Goal: Task Accomplishment & Management: Manage account settings

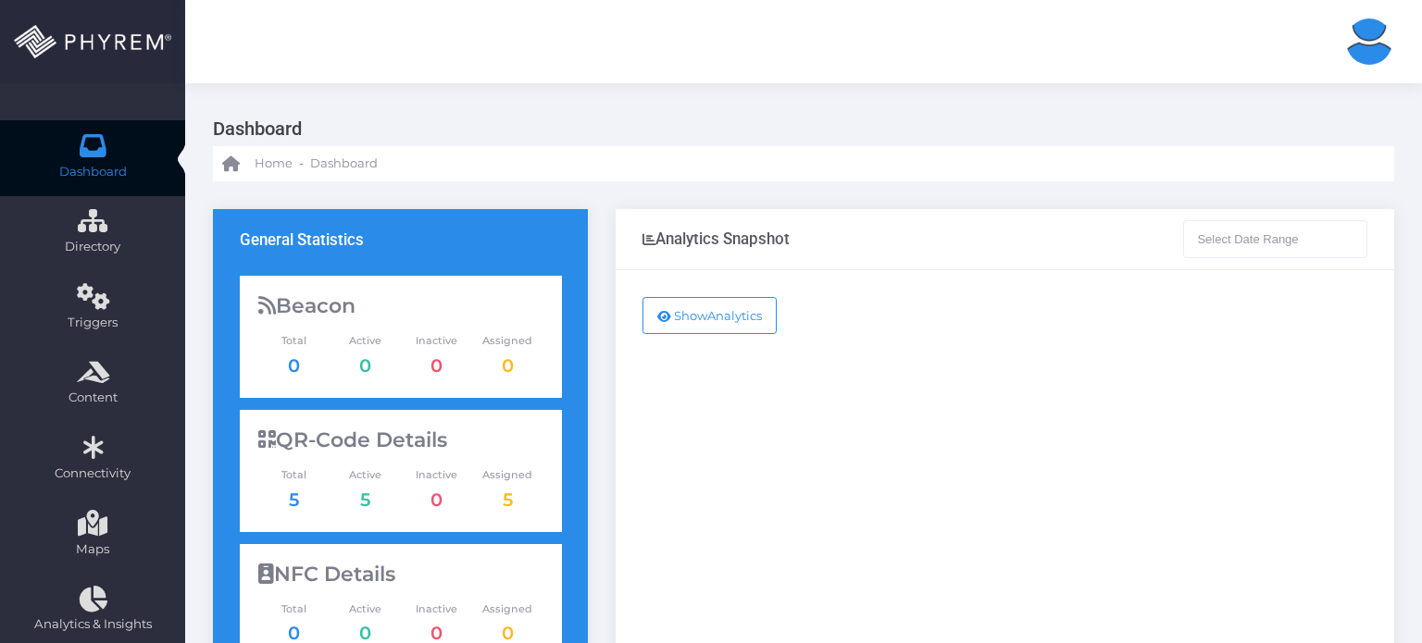
type input "[DATE] - [DATE]"
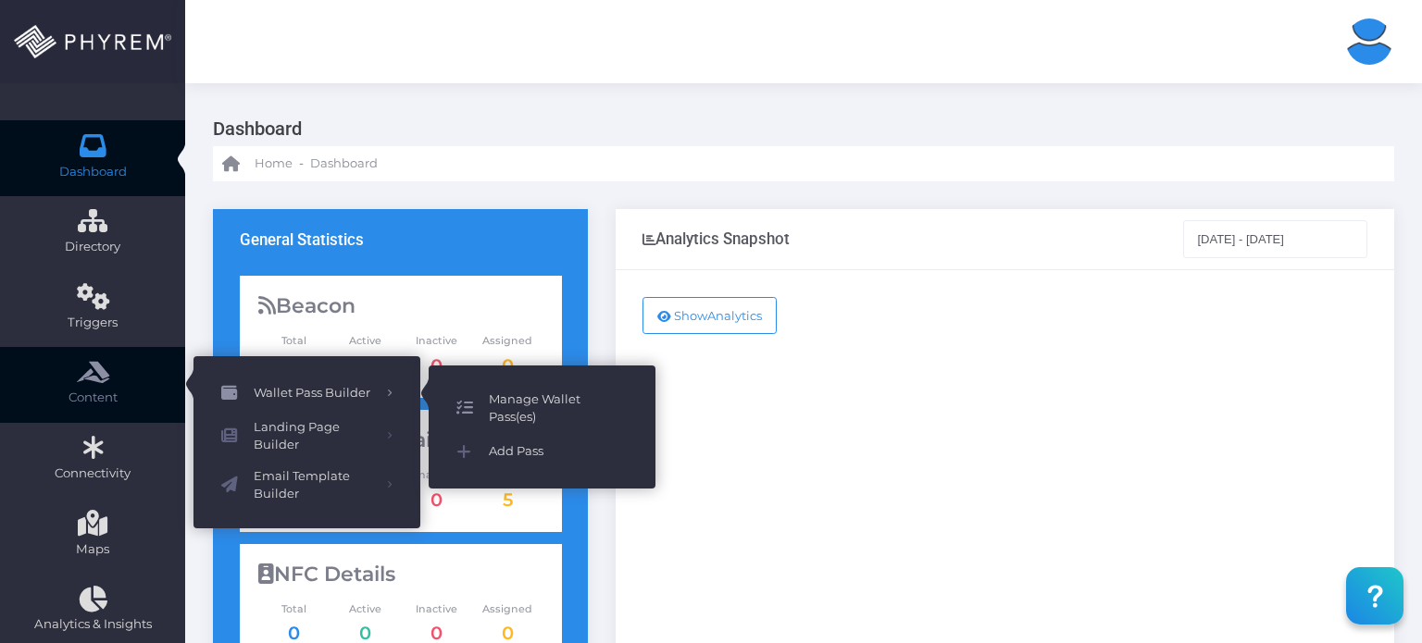
click at [533, 416] on span "Manage Wallet Pass(es)" at bounding box center [558, 409] width 139 height 36
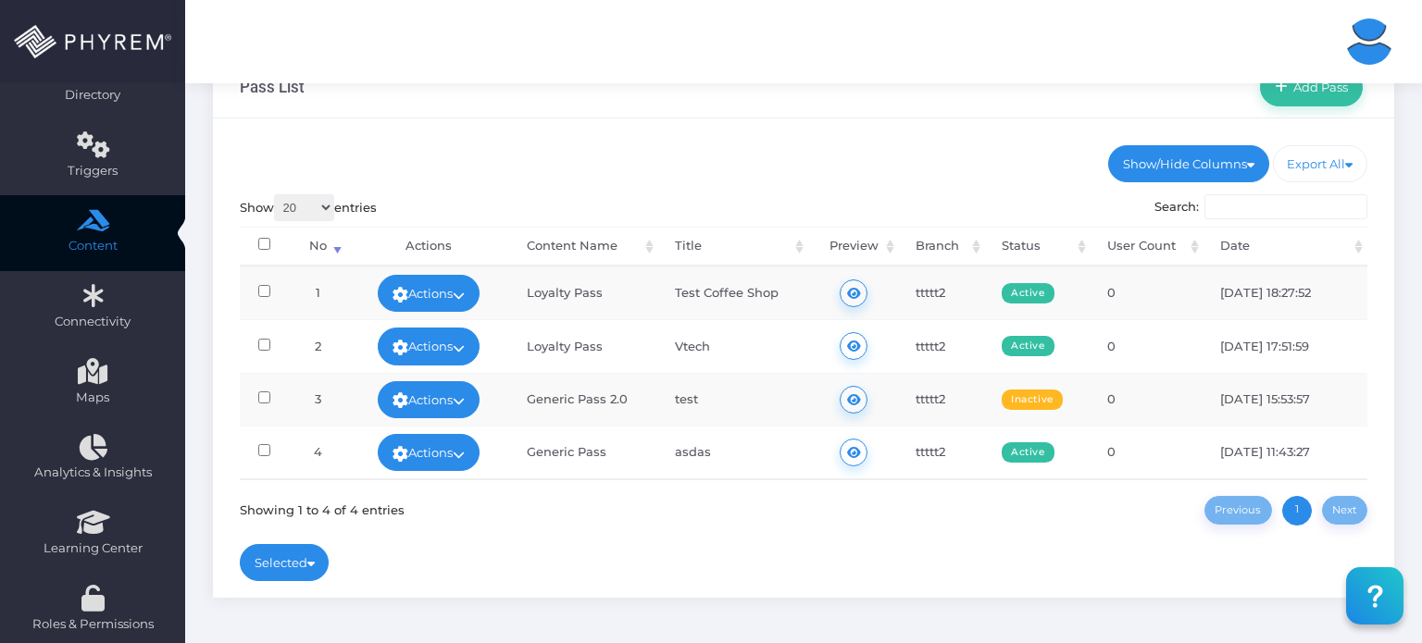
scroll to position [155, 0]
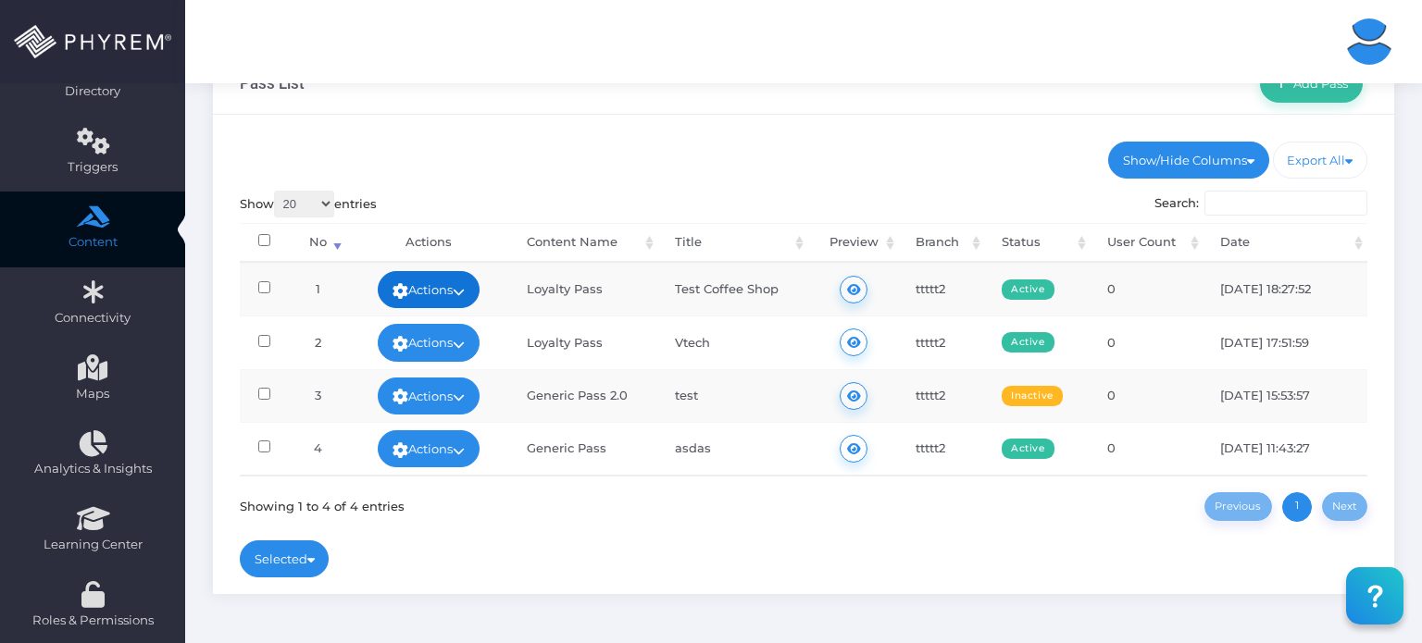
click at [416, 284] on link "Actions" at bounding box center [429, 289] width 102 height 37
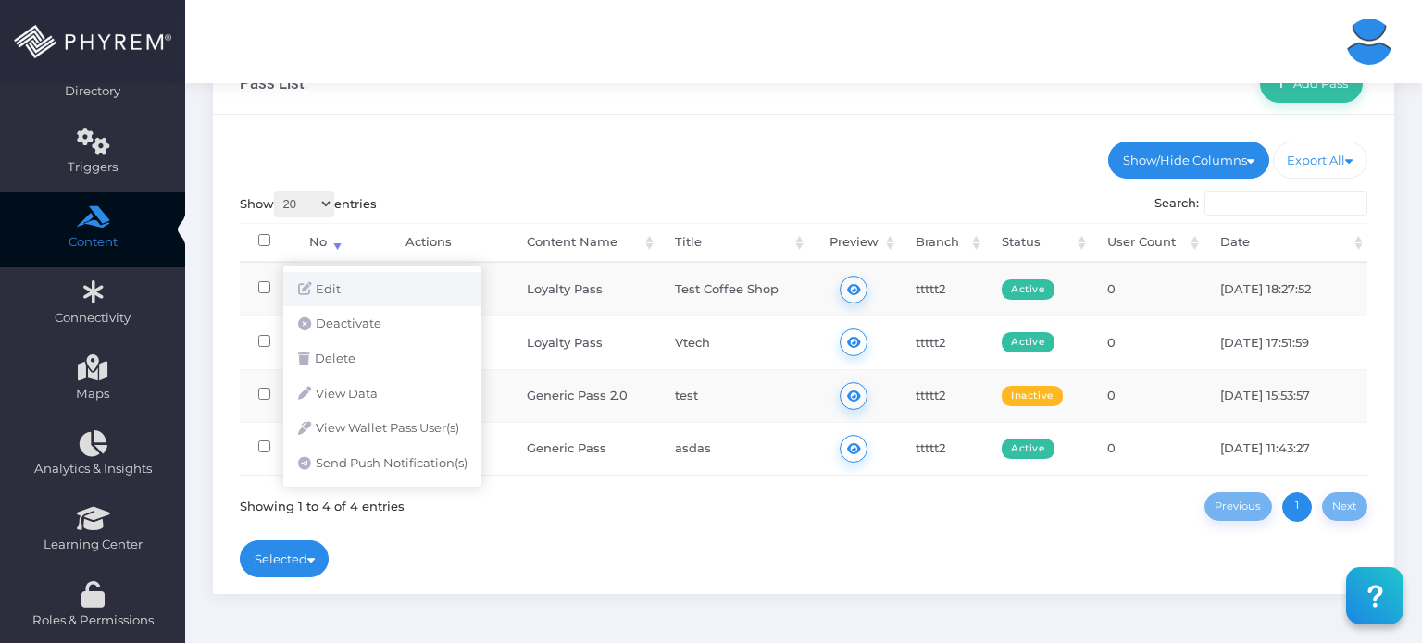
click at [385, 292] on link "Edit" at bounding box center [382, 289] width 198 height 35
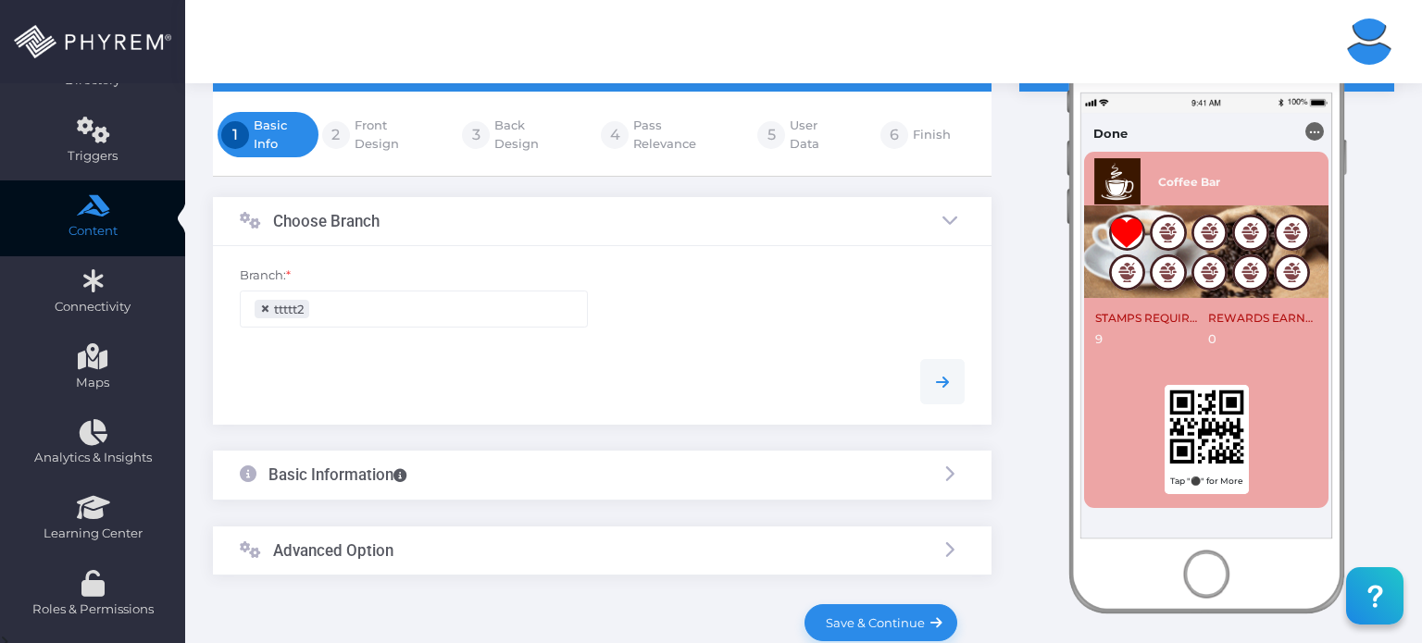
scroll to position [305, 0]
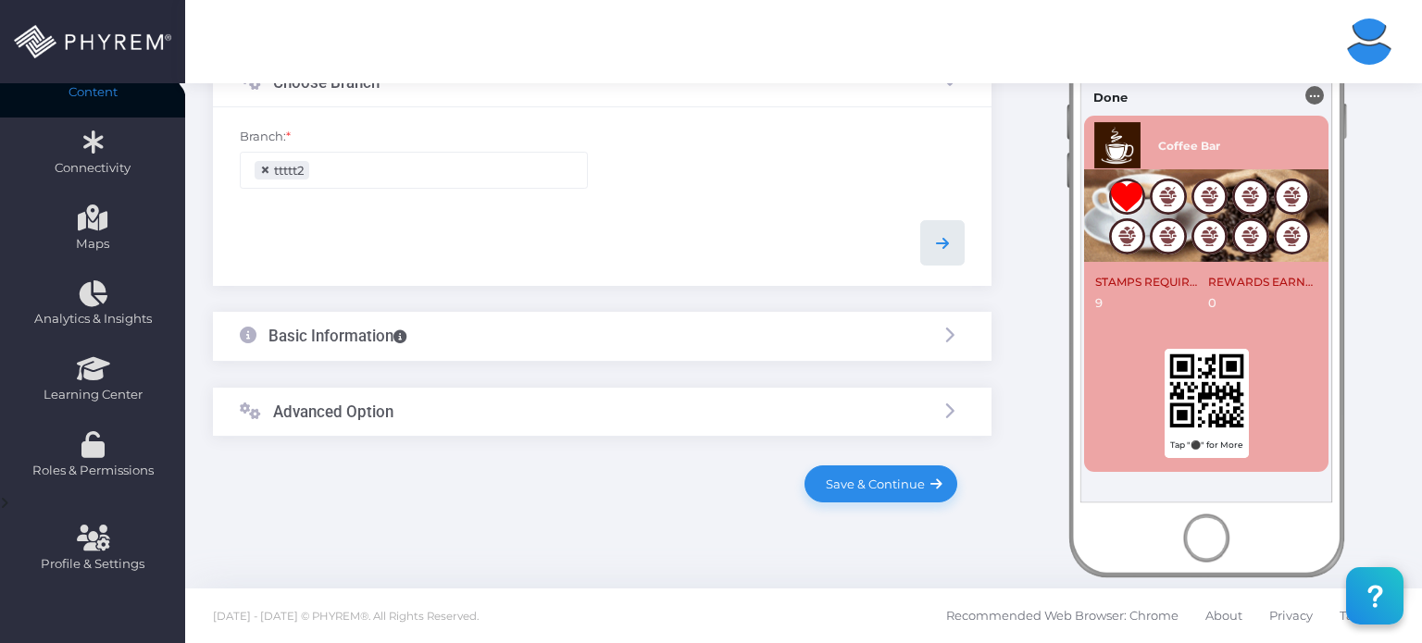
click at [945, 237] on icon at bounding box center [942, 243] width 22 height 22
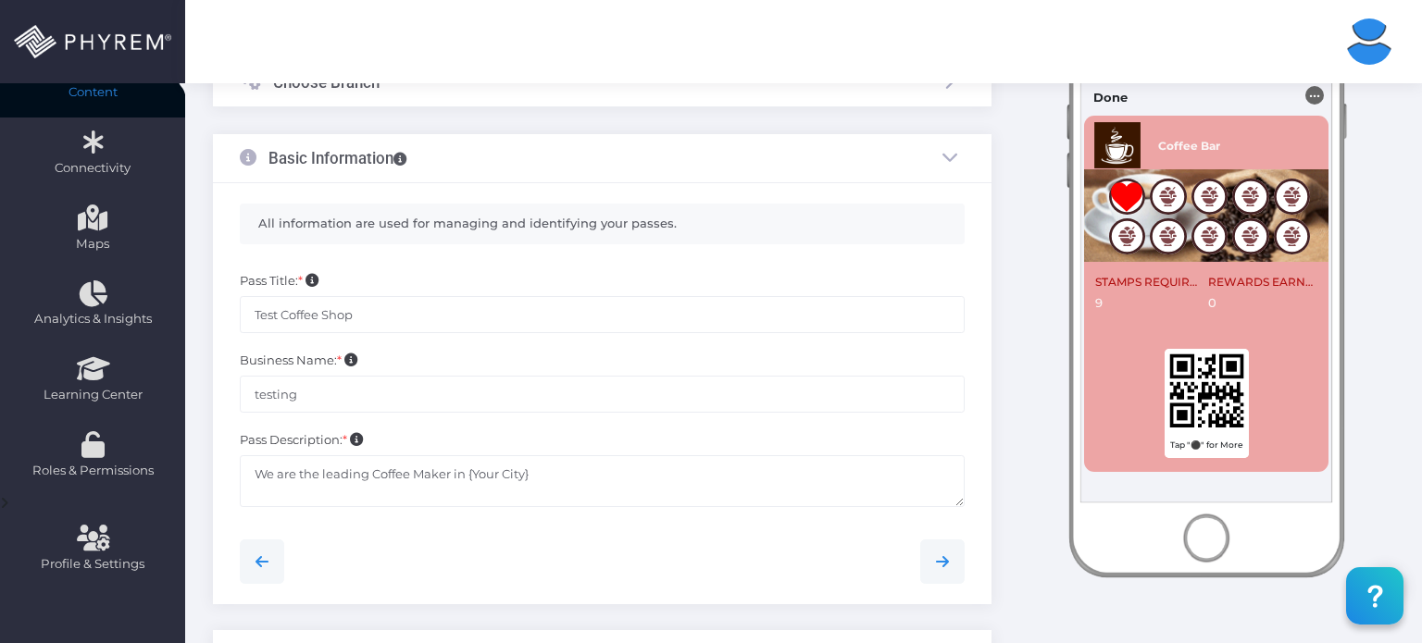
scroll to position [372, 0]
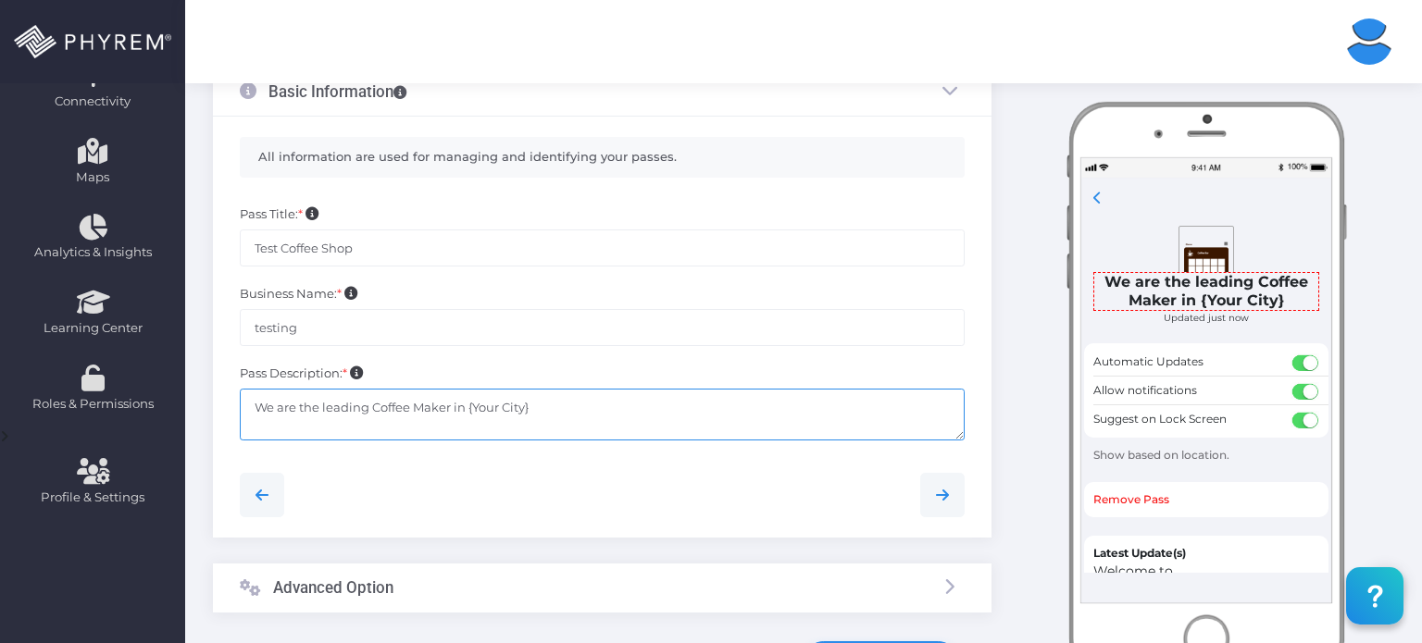
drag, startPoint x: 470, startPoint y: 405, endPoint x: 637, endPoint y: 399, distance: 166.7
click at [637, 399] on textarea "We are the leading Coffee Maker in {Your City}" at bounding box center [602, 415] width 725 height 53
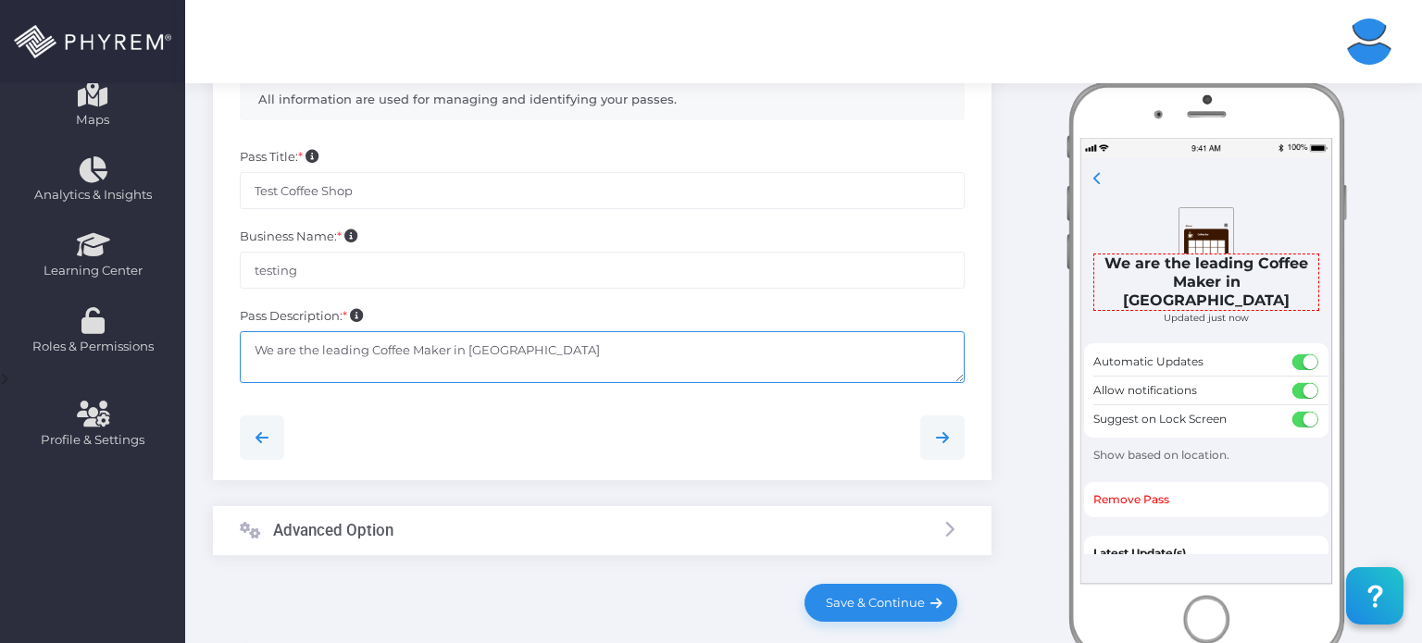
scroll to position [433, 0]
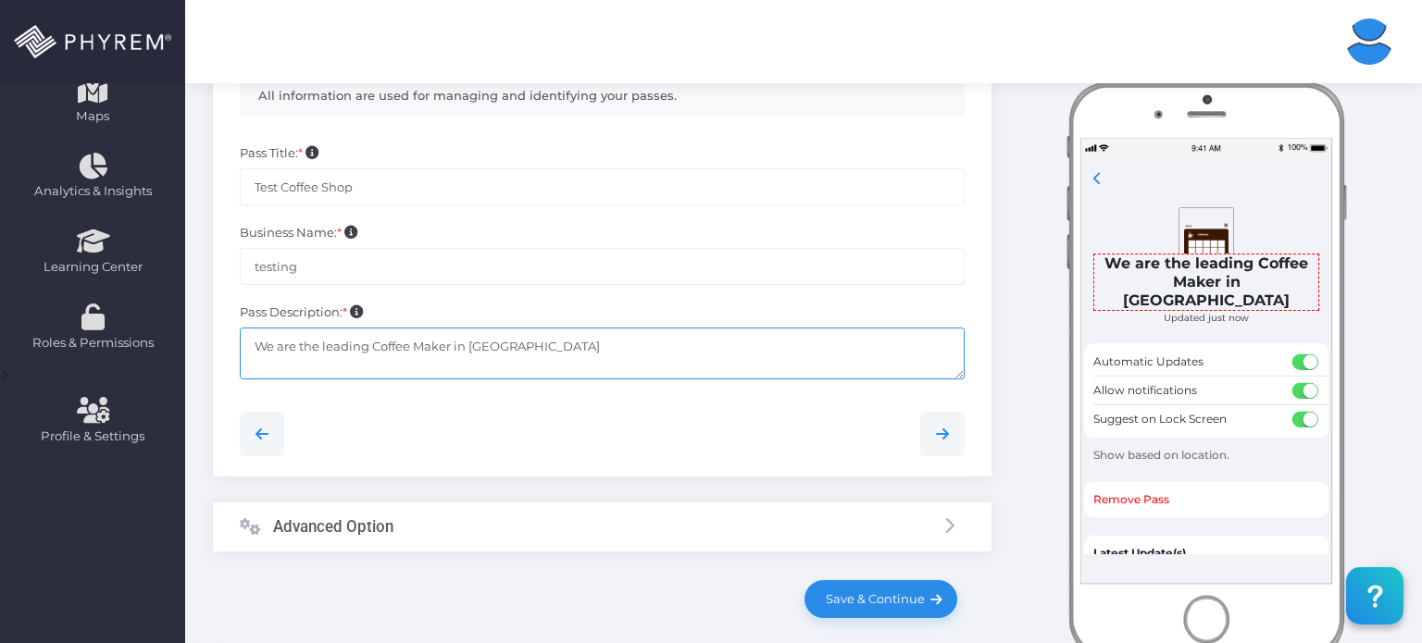
click at [471, 336] on textarea "We are the leading Coffee Maker in {Your City}" at bounding box center [602, 354] width 725 height 53
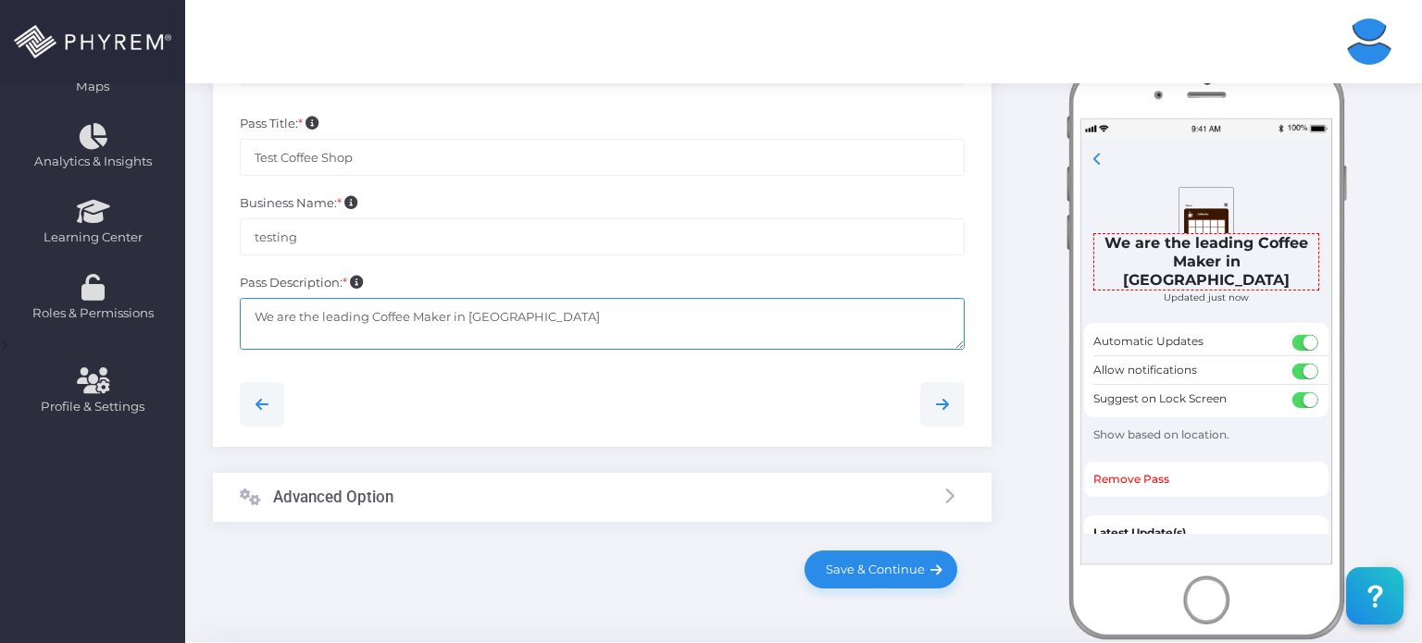
scroll to position [467, 0]
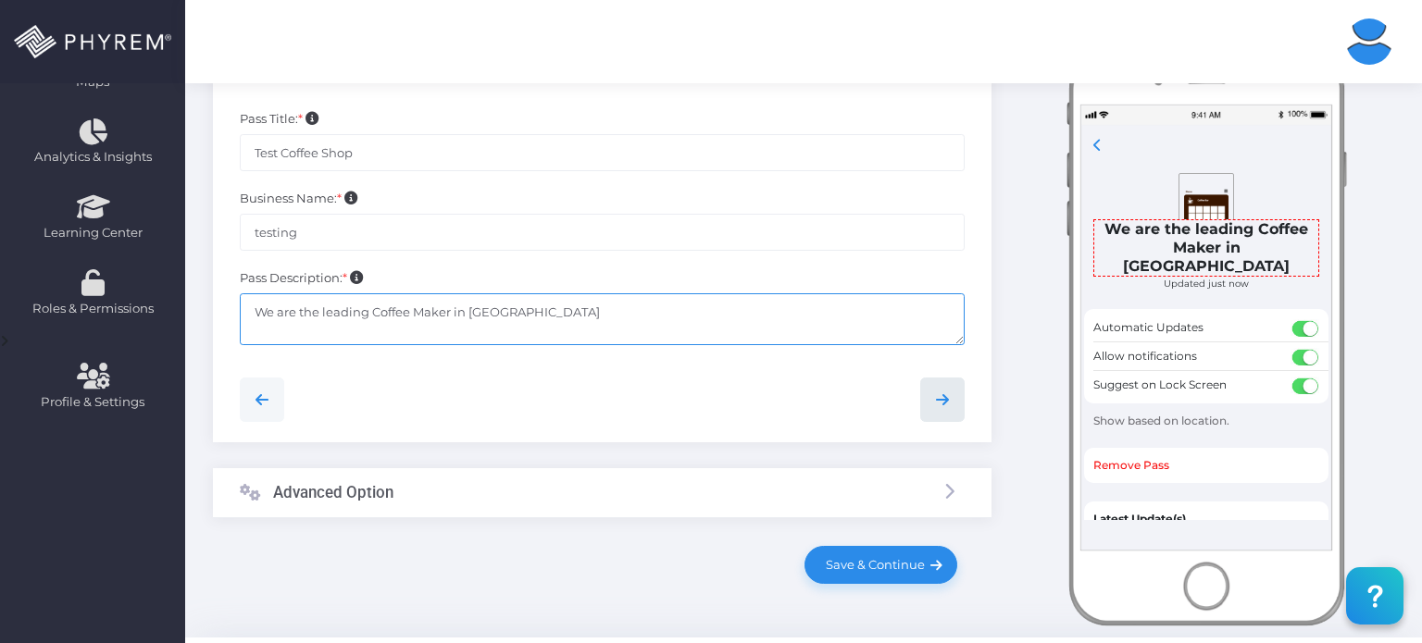
type textarea "We are the leading Coffee Maker in Chicago"
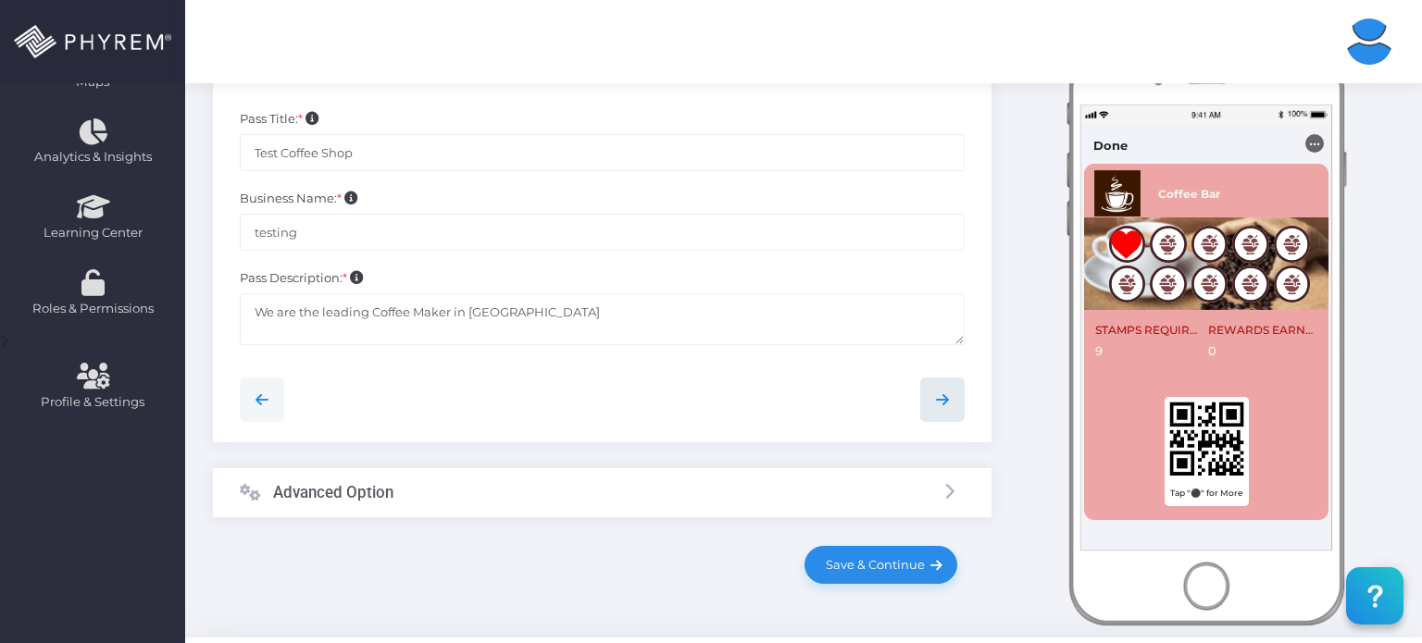
click at [947, 399] on icon at bounding box center [942, 400] width 22 height 22
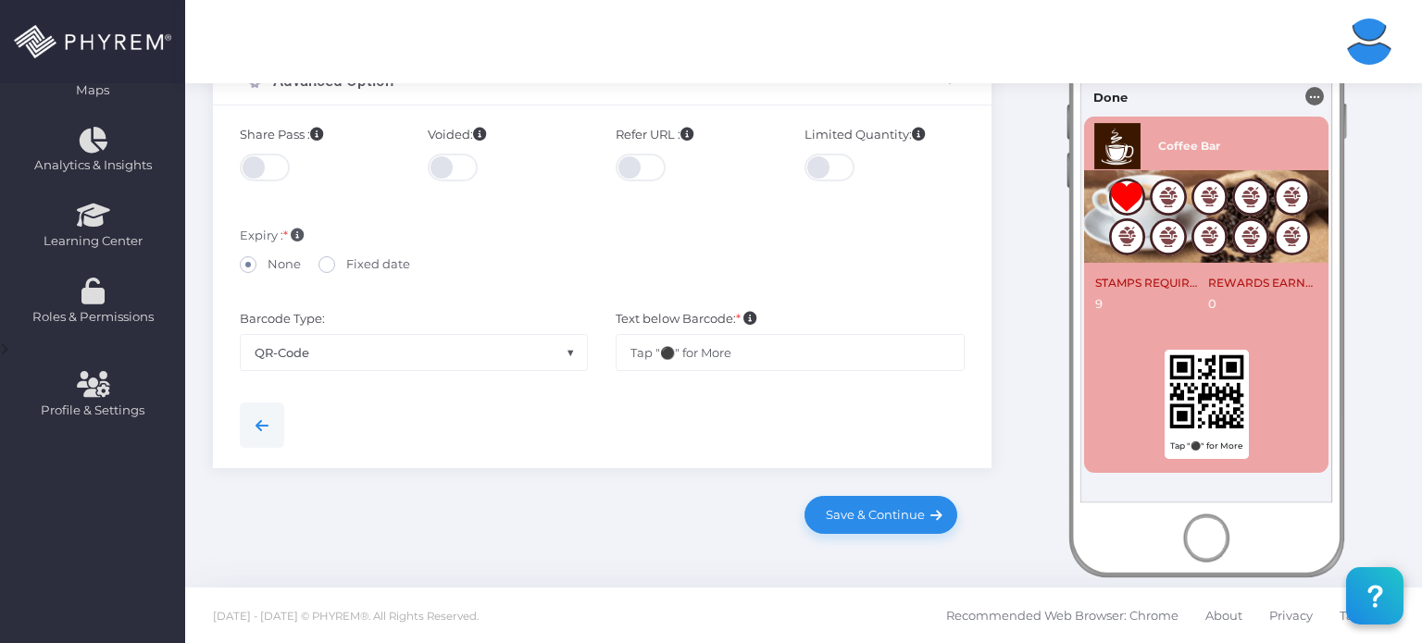
scroll to position [457, 0]
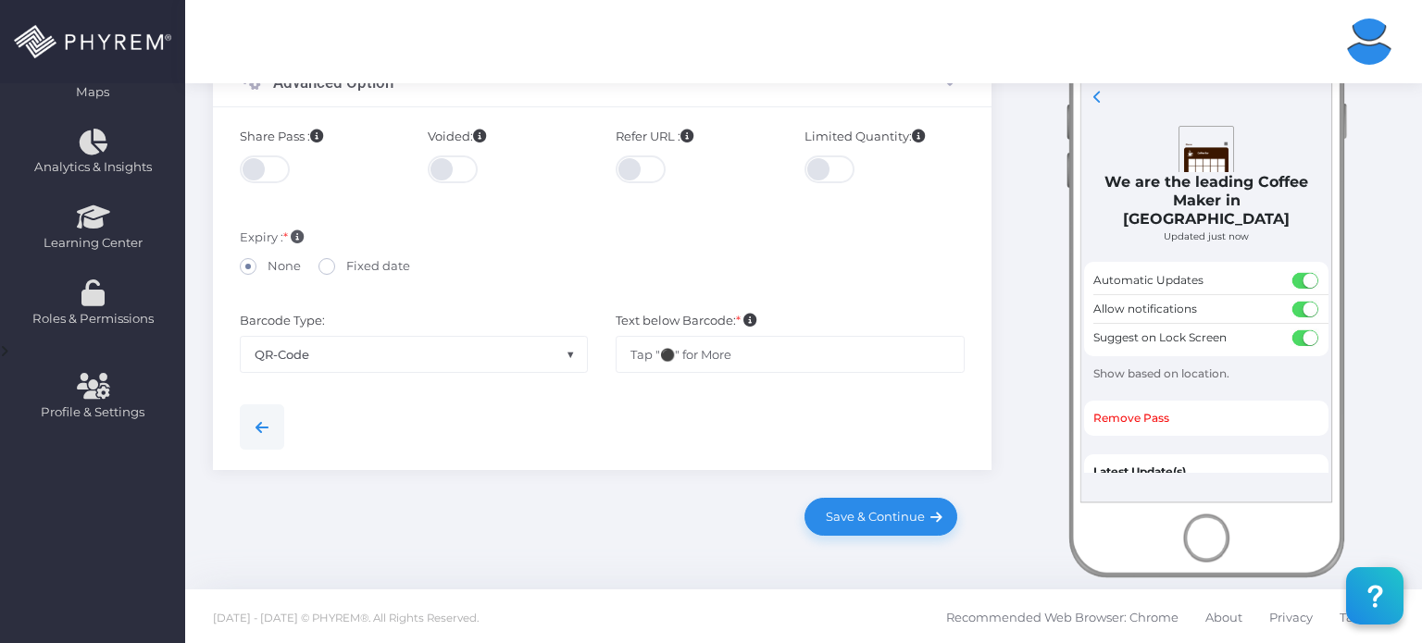
click at [260, 166] on span at bounding box center [266, 169] width 53 height 28
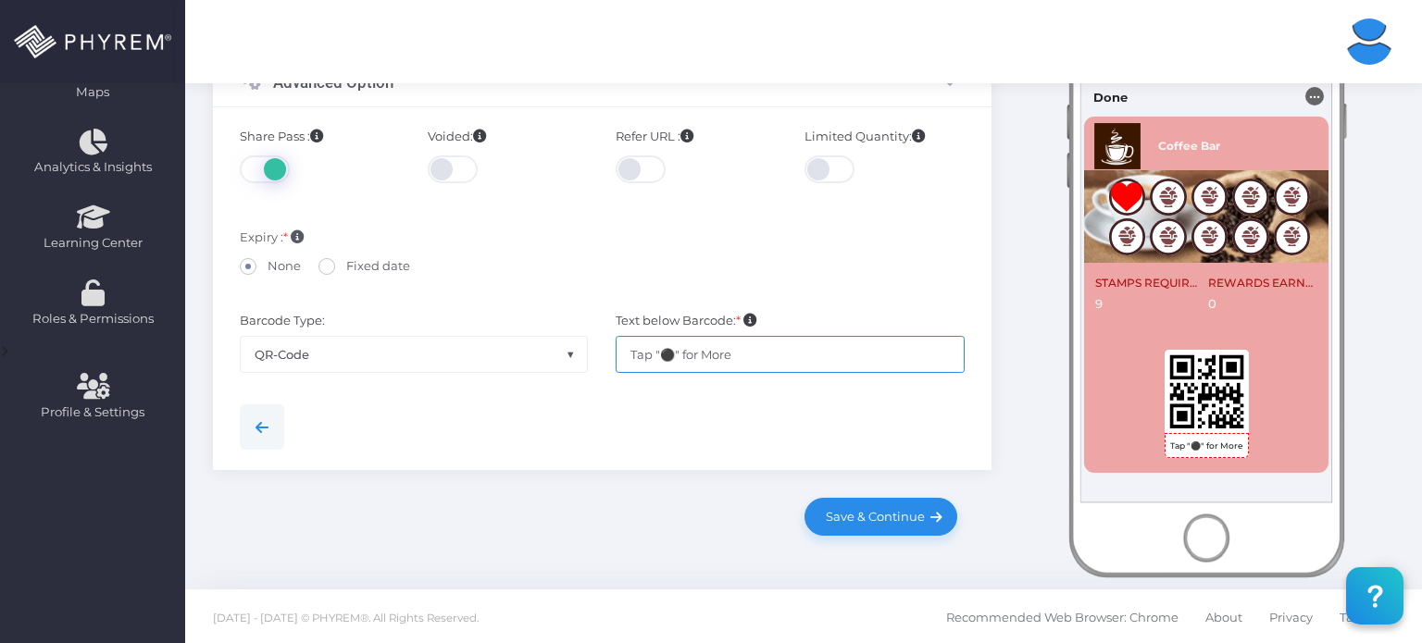
click at [733, 354] on input "Tap "⚫" for More" at bounding box center [790, 354] width 349 height 37
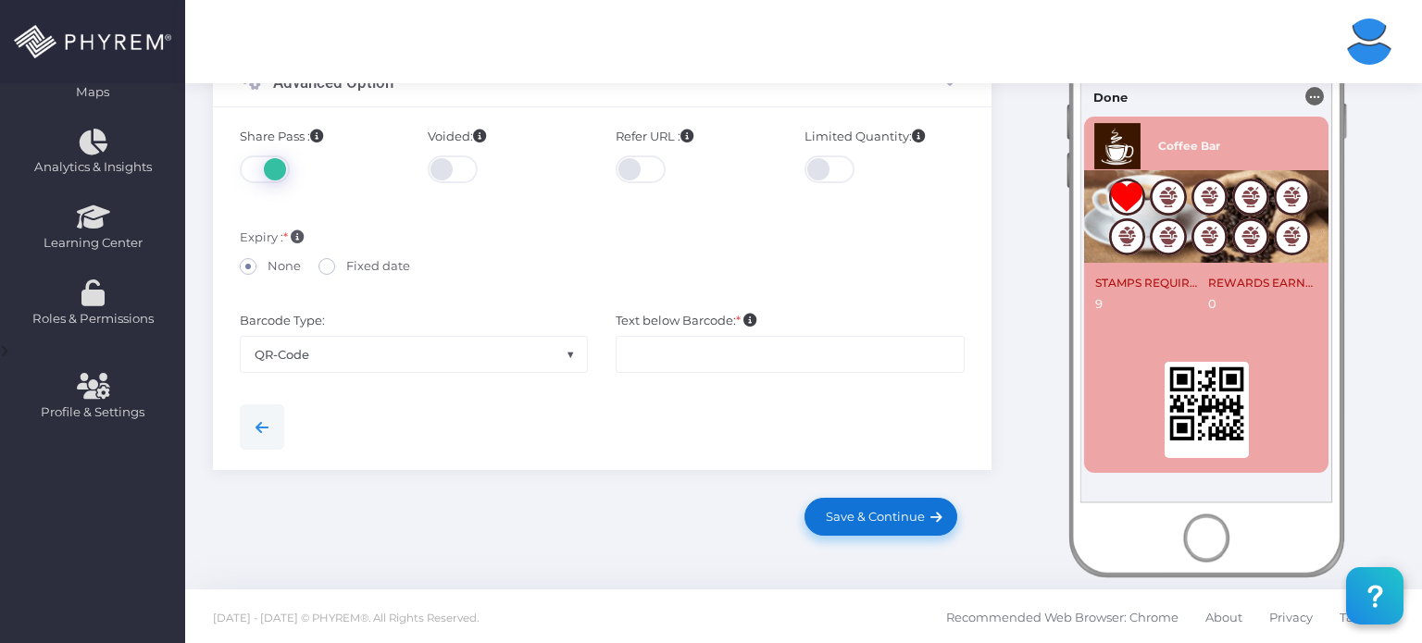
click at [857, 514] on span "Save & Continue" at bounding box center [872, 516] width 106 height 15
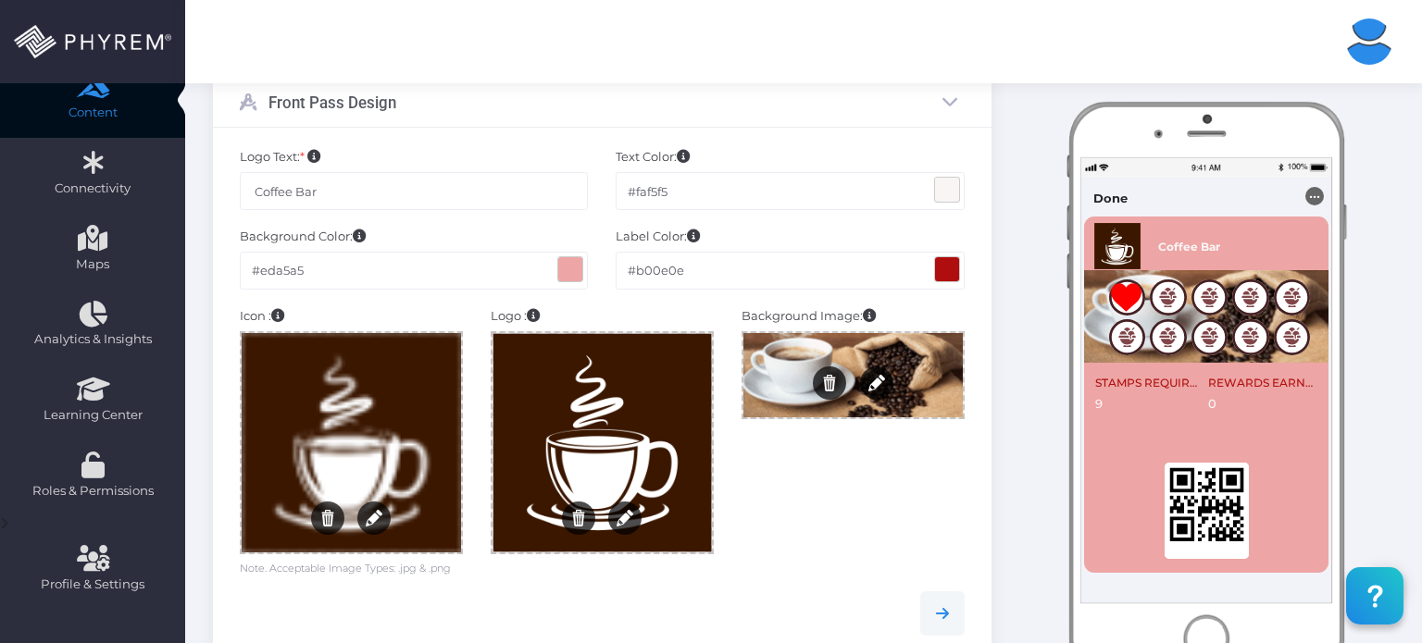
scroll to position [288, 0]
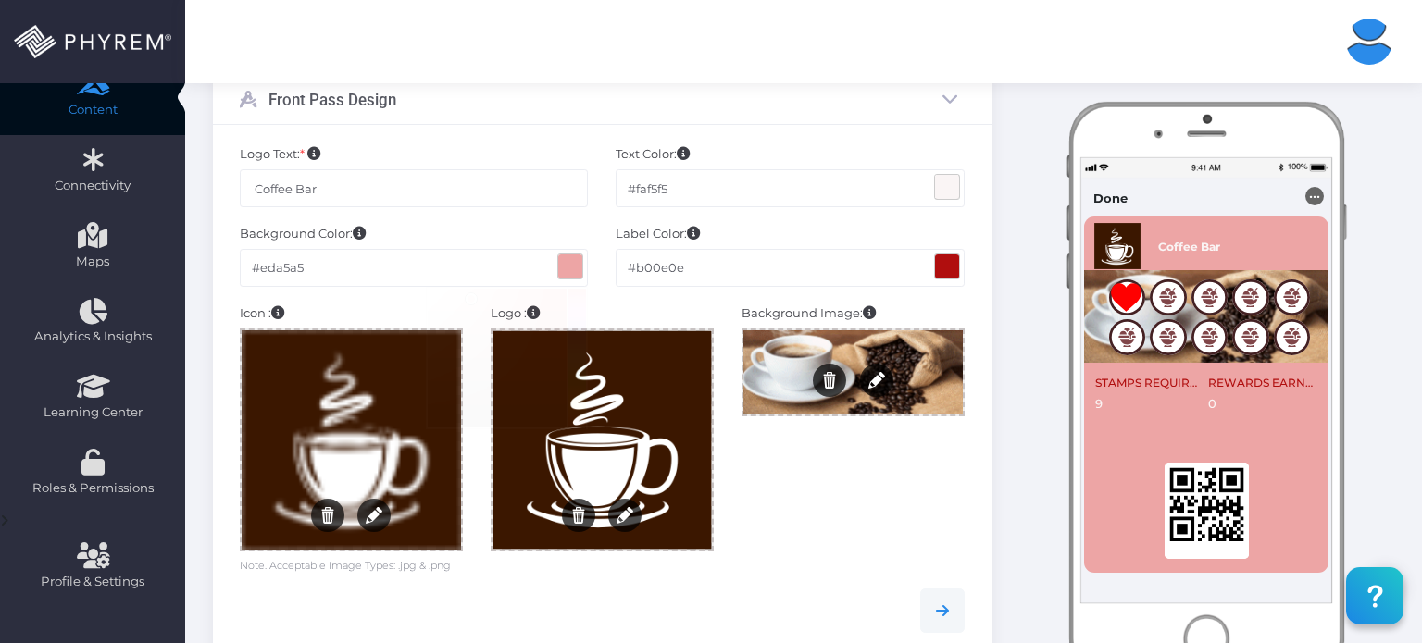
click at [579, 268] on span at bounding box center [570, 267] width 24 height 24
click at [767, 457] on div "Background Image: Drag/Drop or Click to Select Image Loading image... Remove Ed…" at bounding box center [853, 440] width 251 height 270
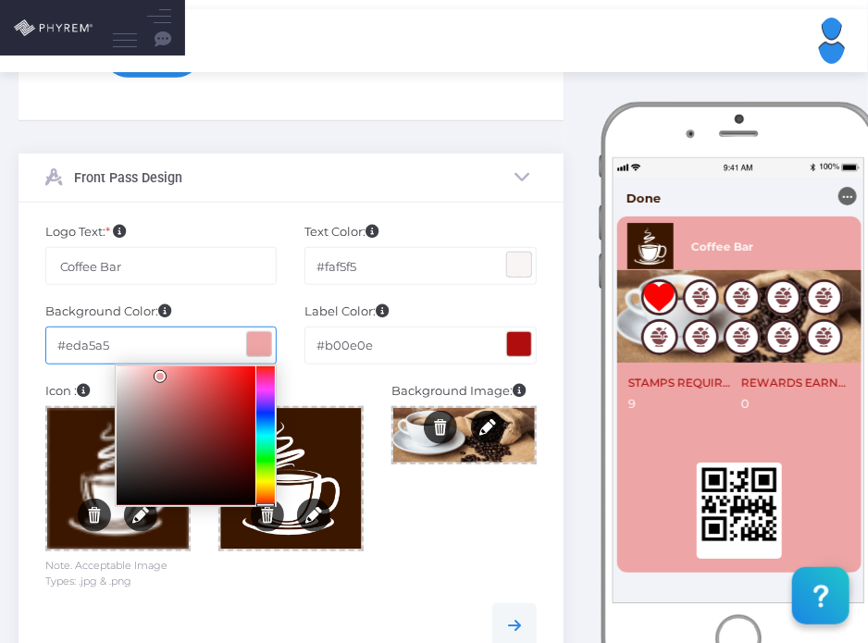
click at [171, 354] on input "#eda5a5" at bounding box center [161, 345] width 232 height 37
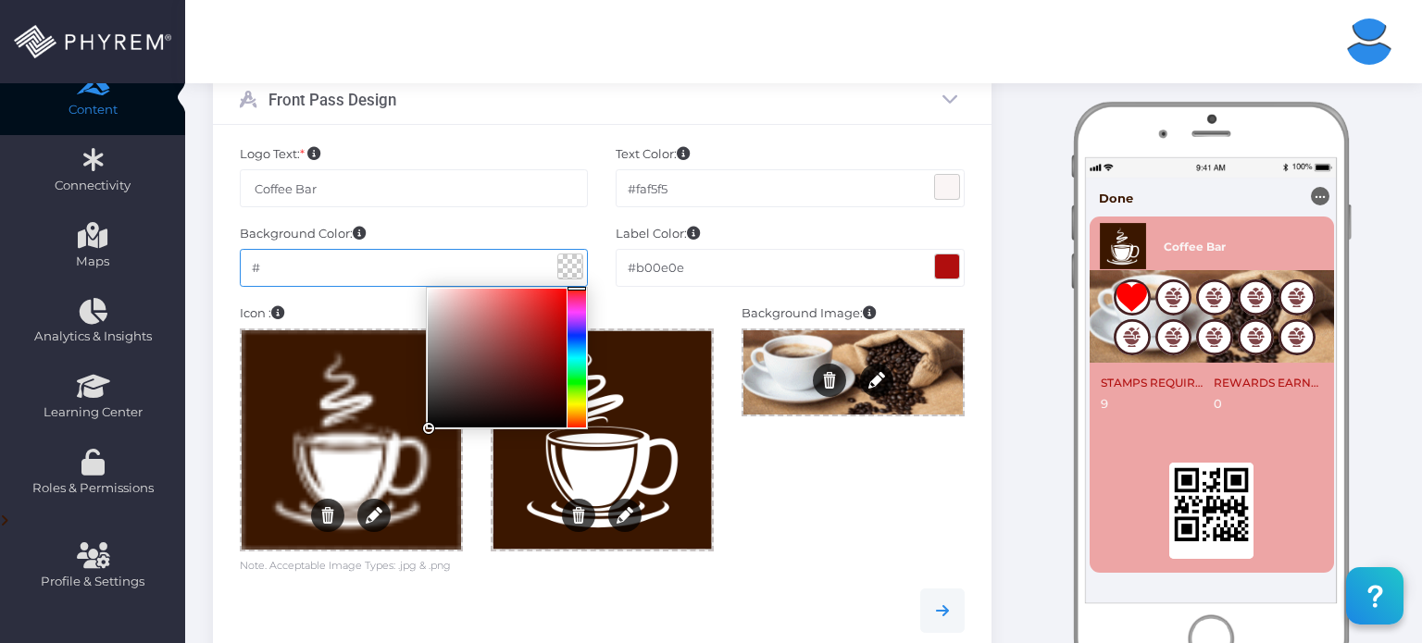
paste input "#3b1700"
type input "##3b170"
click at [270, 260] on input "text" at bounding box center [414, 267] width 349 height 37
paste input "3b1700"
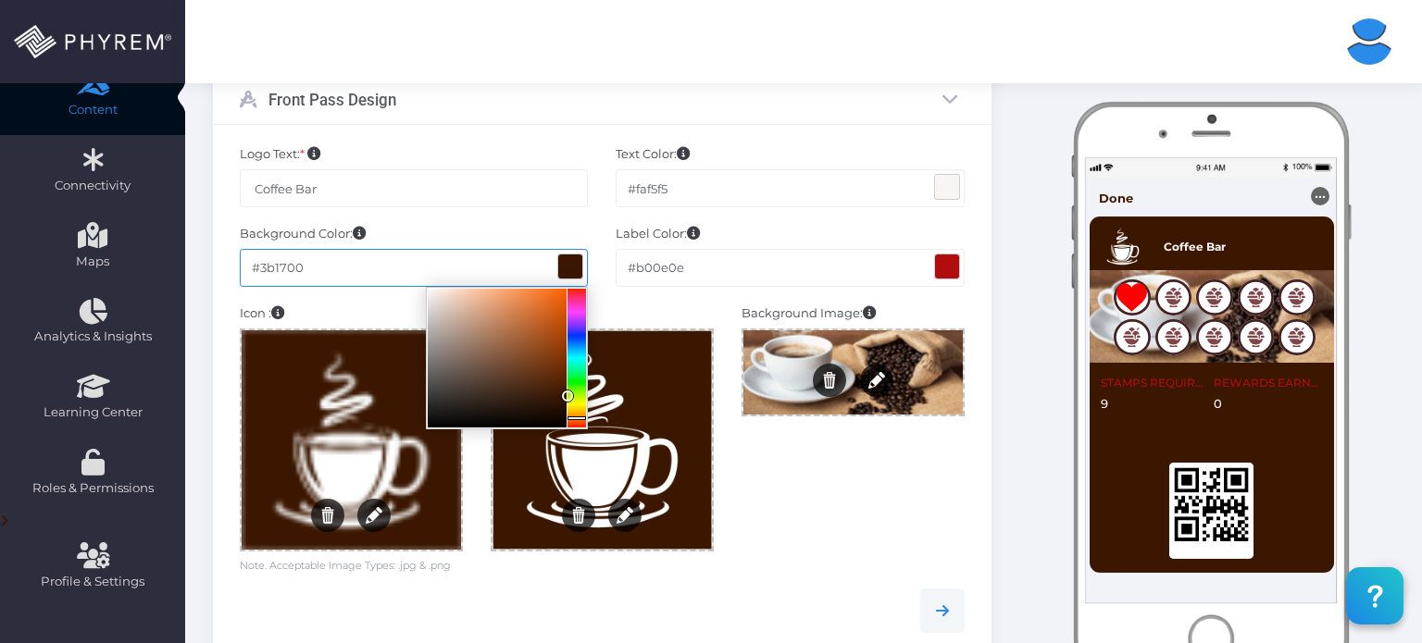
type input "#3b1700"
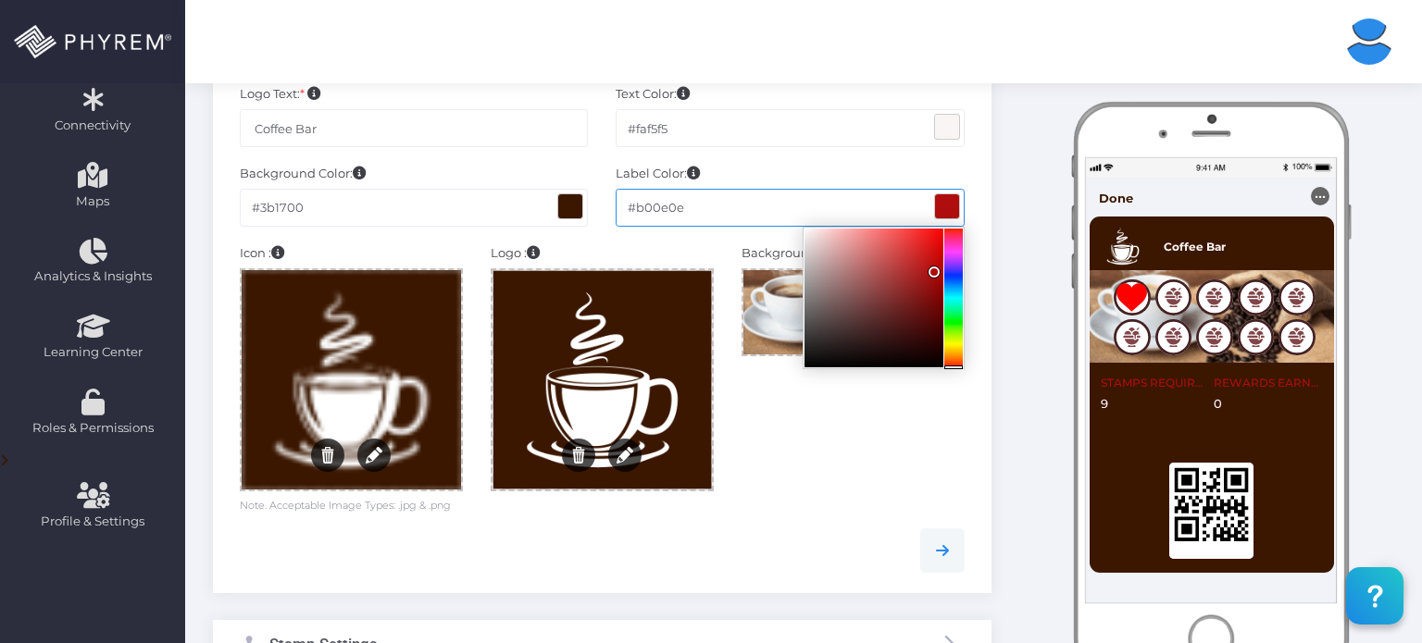
scroll to position [348, 0]
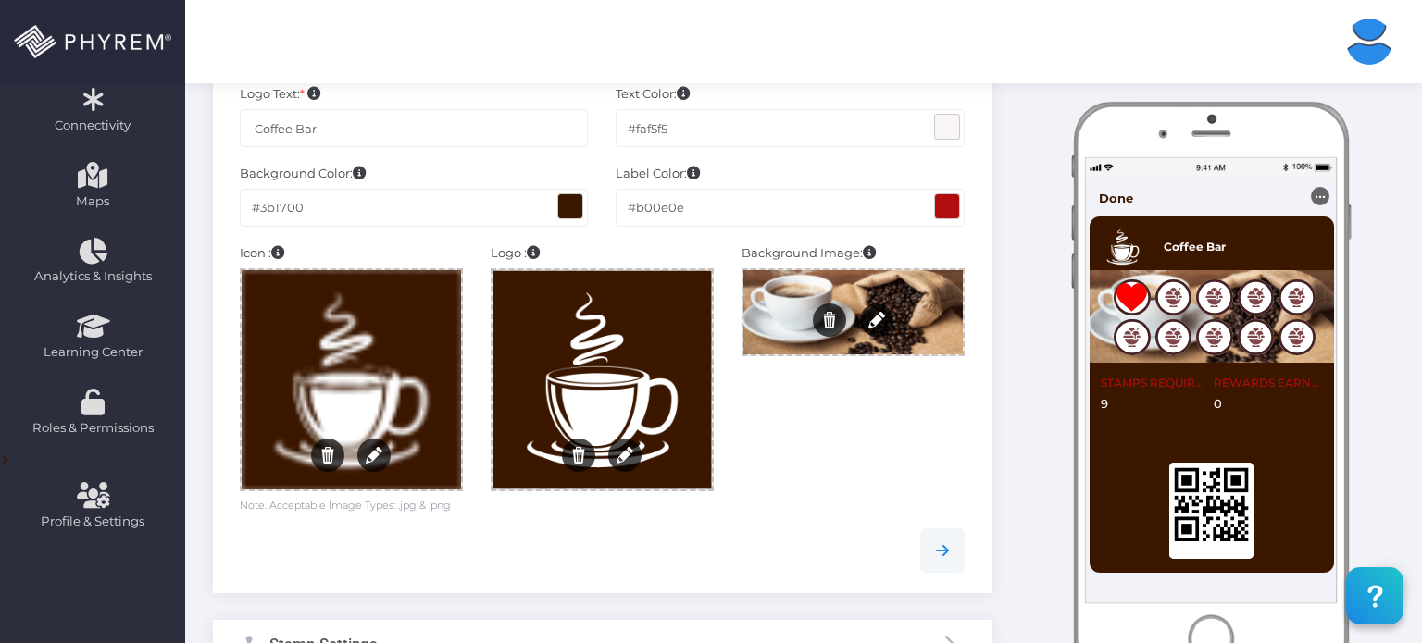
click at [841, 446] on div "Background Image: Drag/Drop or Click to Select Image Loading image... Remove Ed…" at bounding box center [853, 379] width 251 height 270
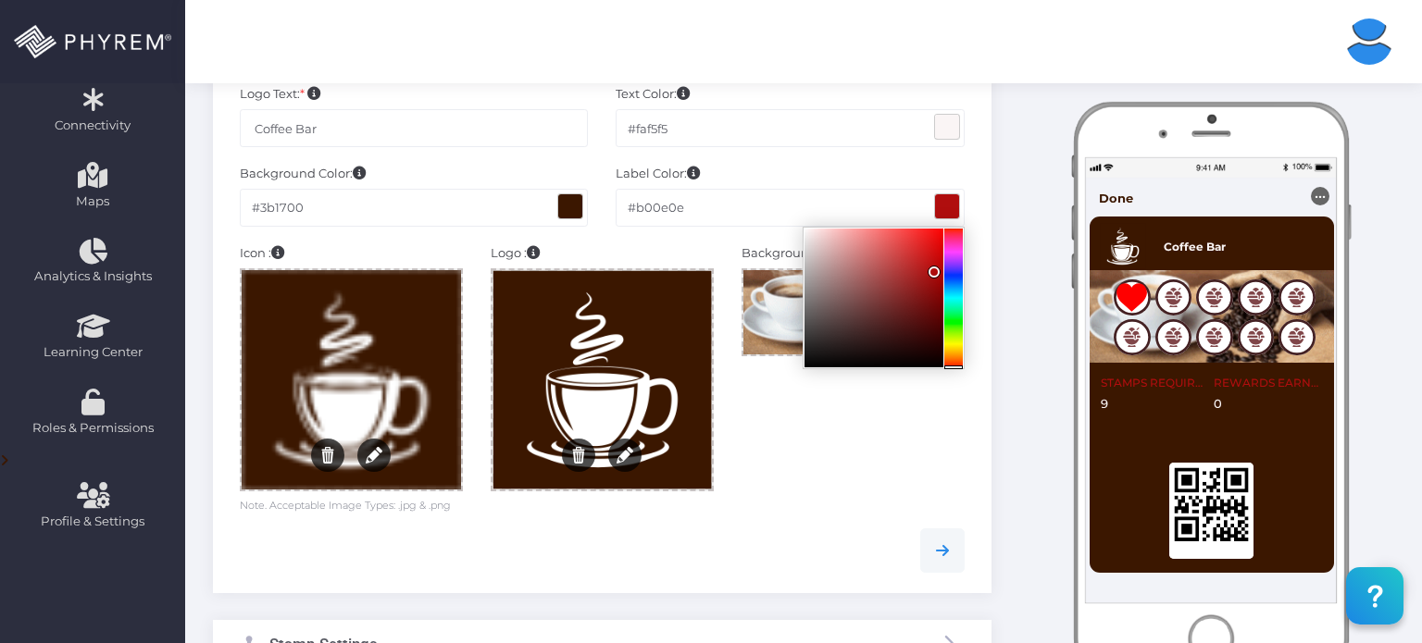
click at [949, 203] on span at bounding box center [947, 206] width 24 height 24
click at [839, 236] on div at bounding box center [873, 298] width 139 height 139
type input "#e8c6c5"
click at [826, 239] on div at bounding box center [873, 298] width 139 height 139
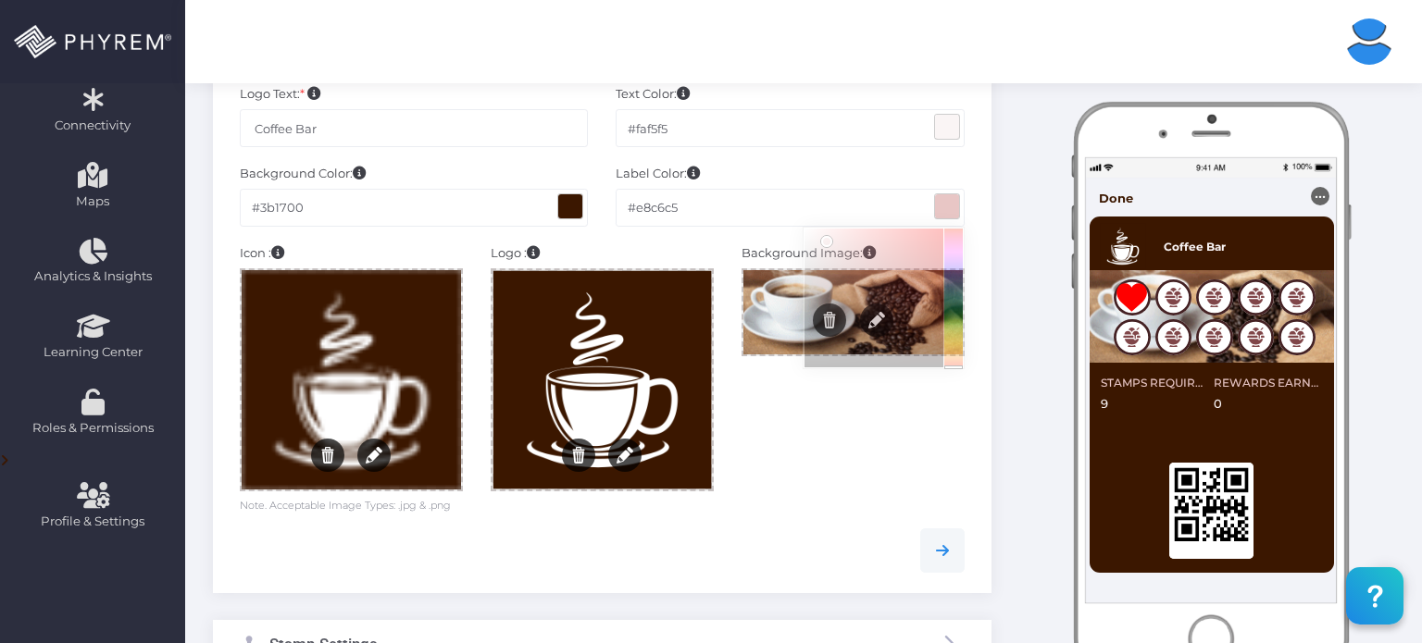
click at [845, 492] on div "Background Image: Drag/Drop or Click to Select Image Loading image... Remove Ed…" at bounding box center [853, 379] width 251 height 270
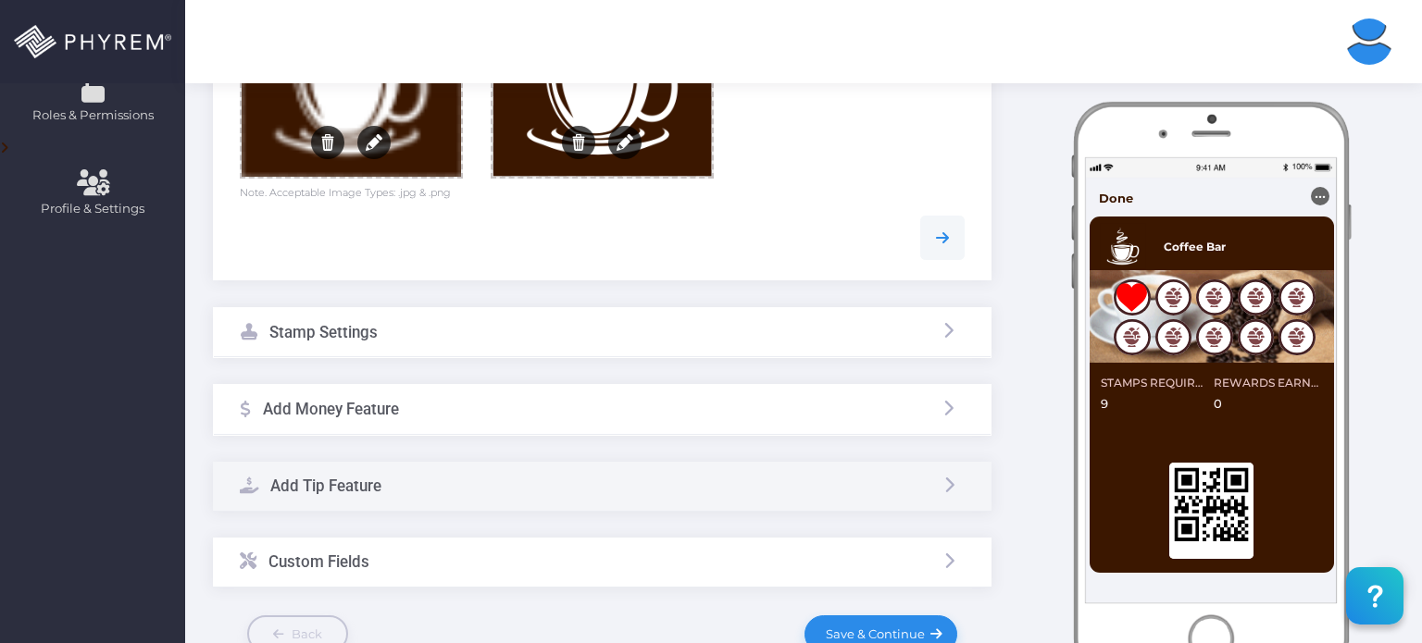
scroll to position [666, 0]
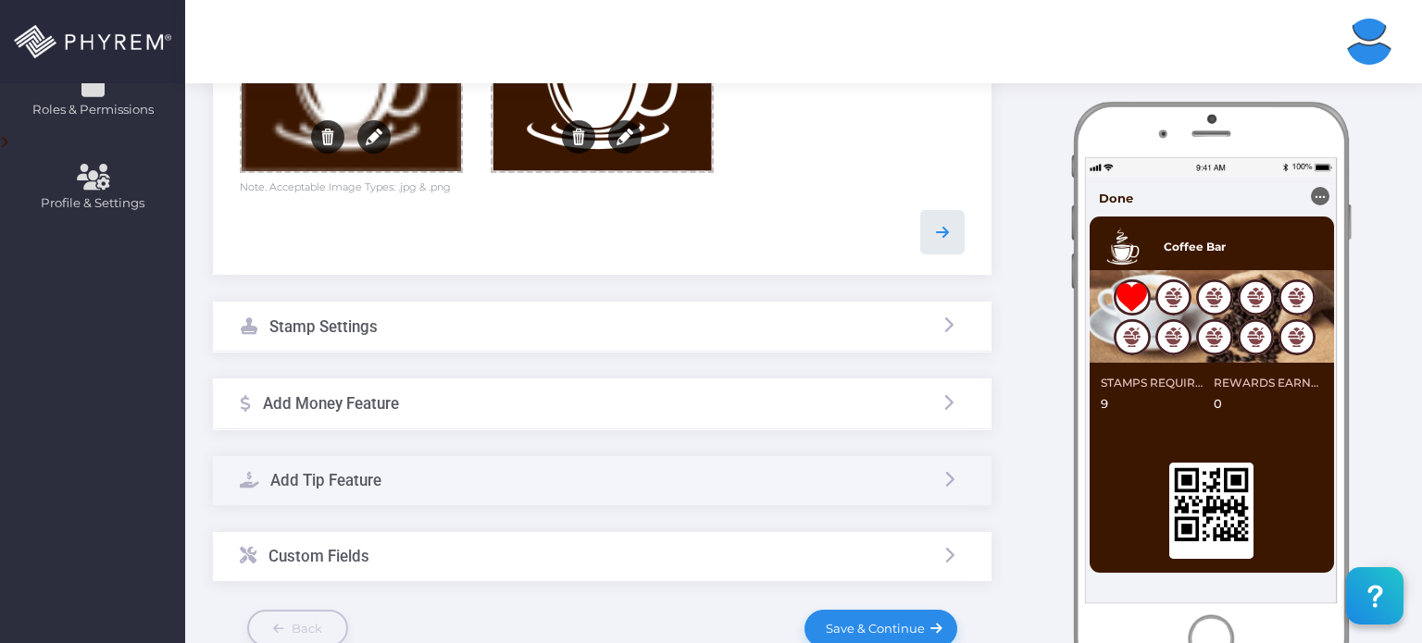
click at [938, 232] on icon at bounding box center [942, 232] width 22 height 22
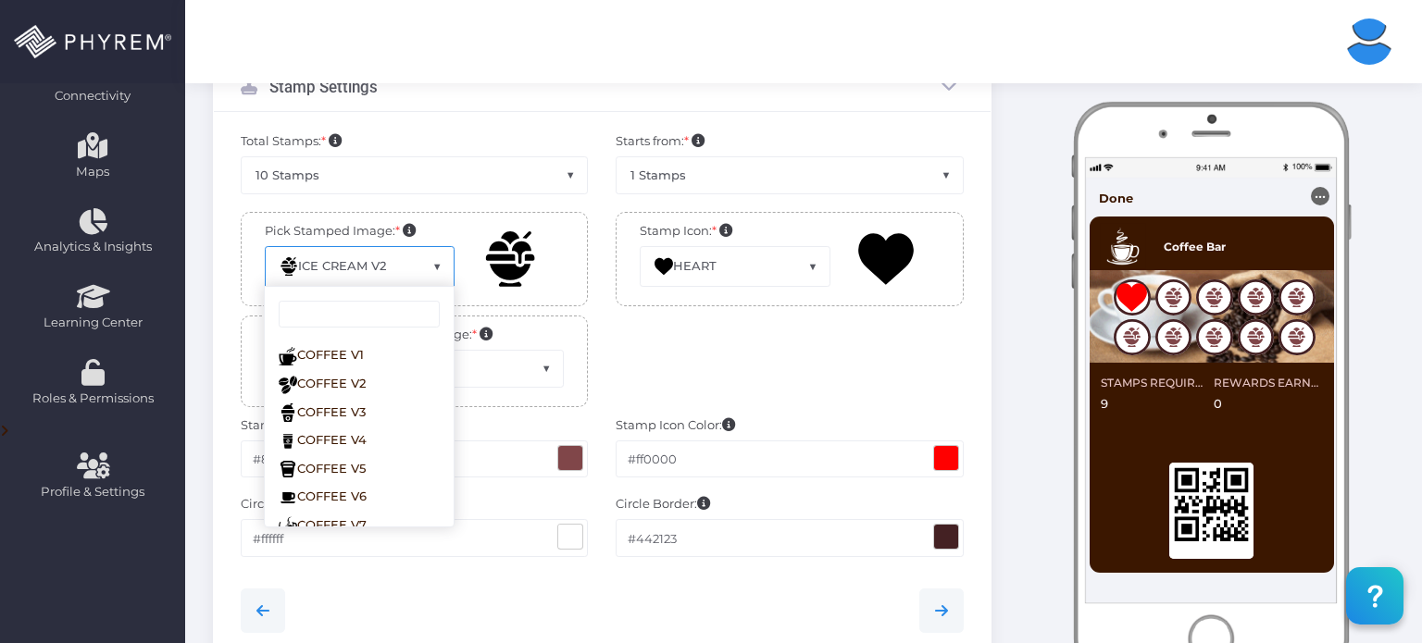
scroll to position [171, 0]
click at [435, 267] on span at bounding box center [443, 279] width 23 height 24
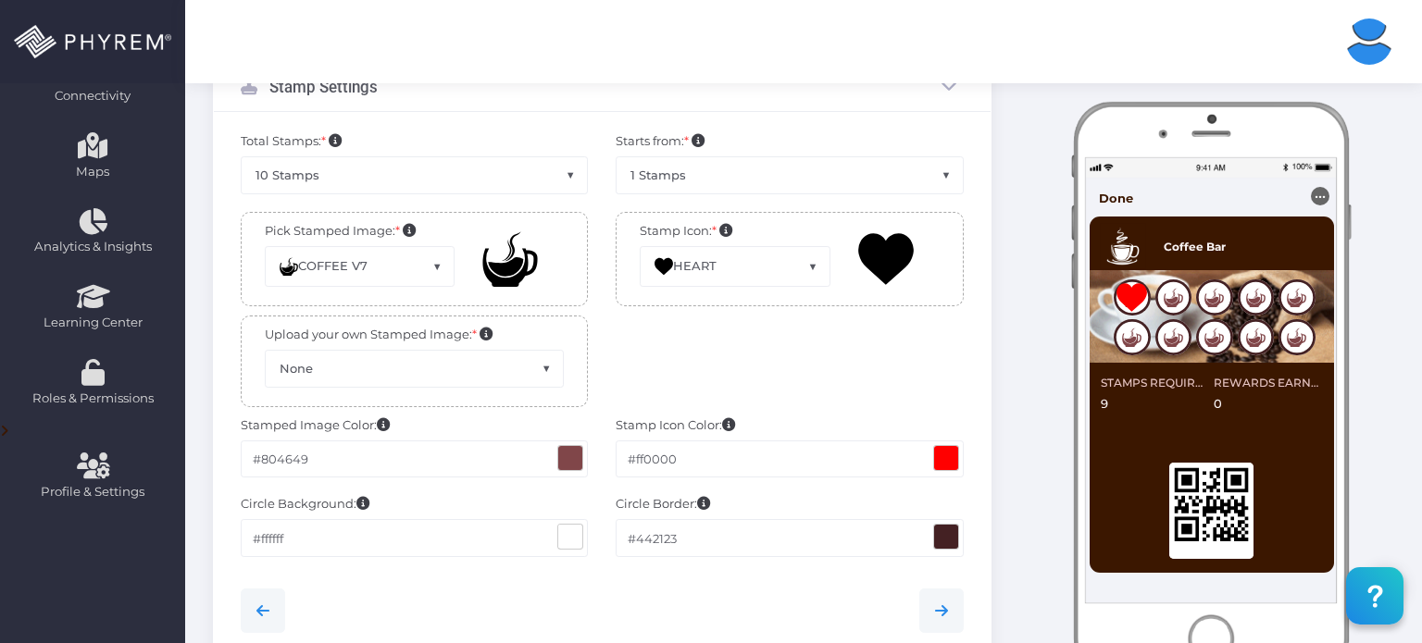
click at [429, 266] on span "COFFEE V7" at bounding box center [360, 266] width 189 height 39
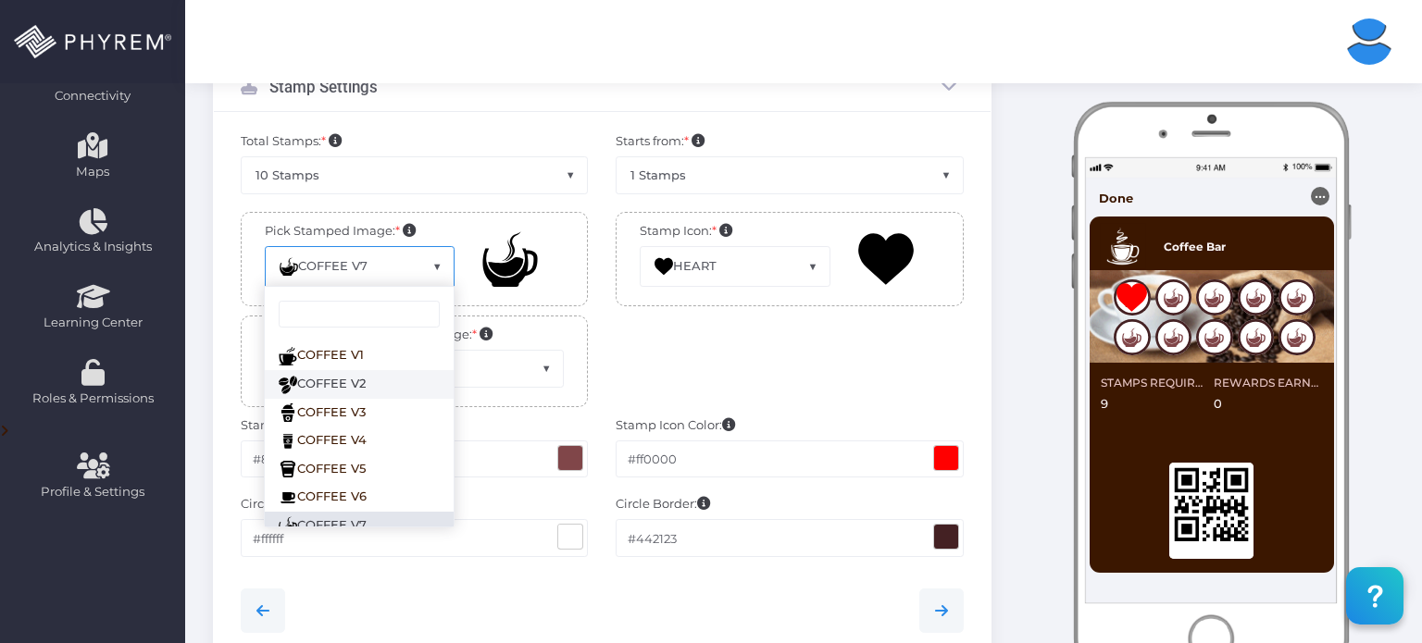
scroll to position [0, 0]
select select "coffee_v3.svg"
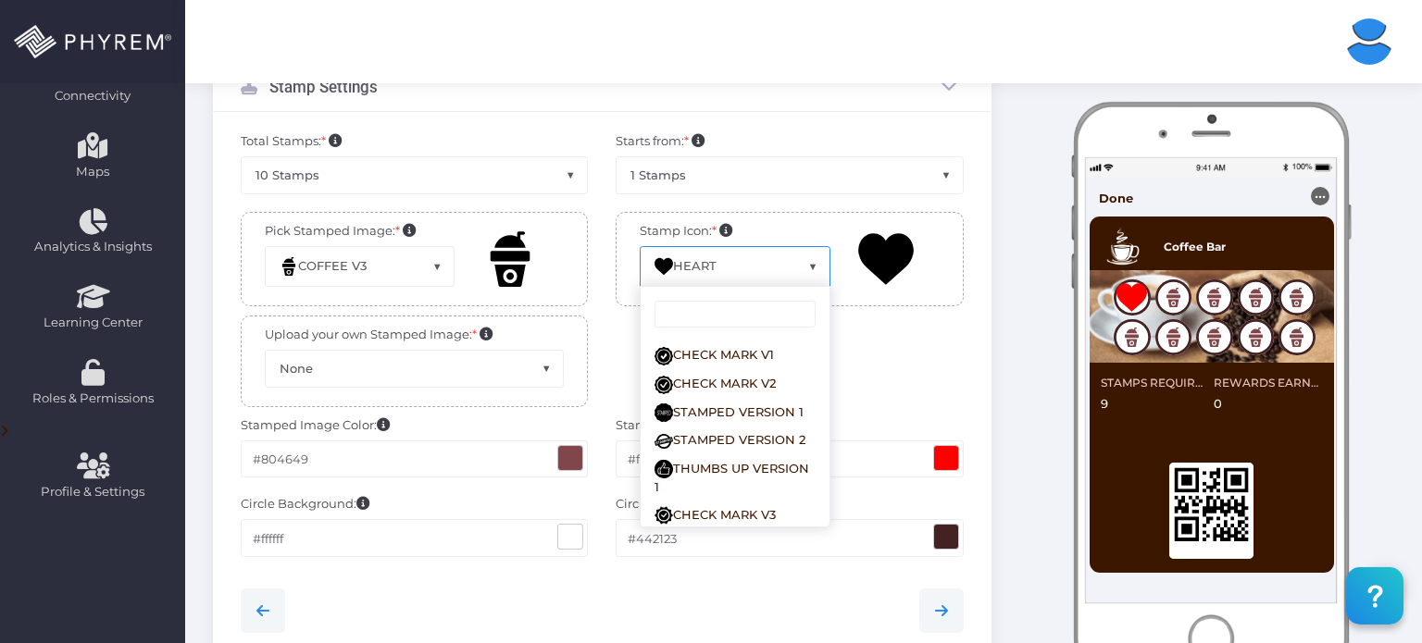
scroll to position [374, 0]
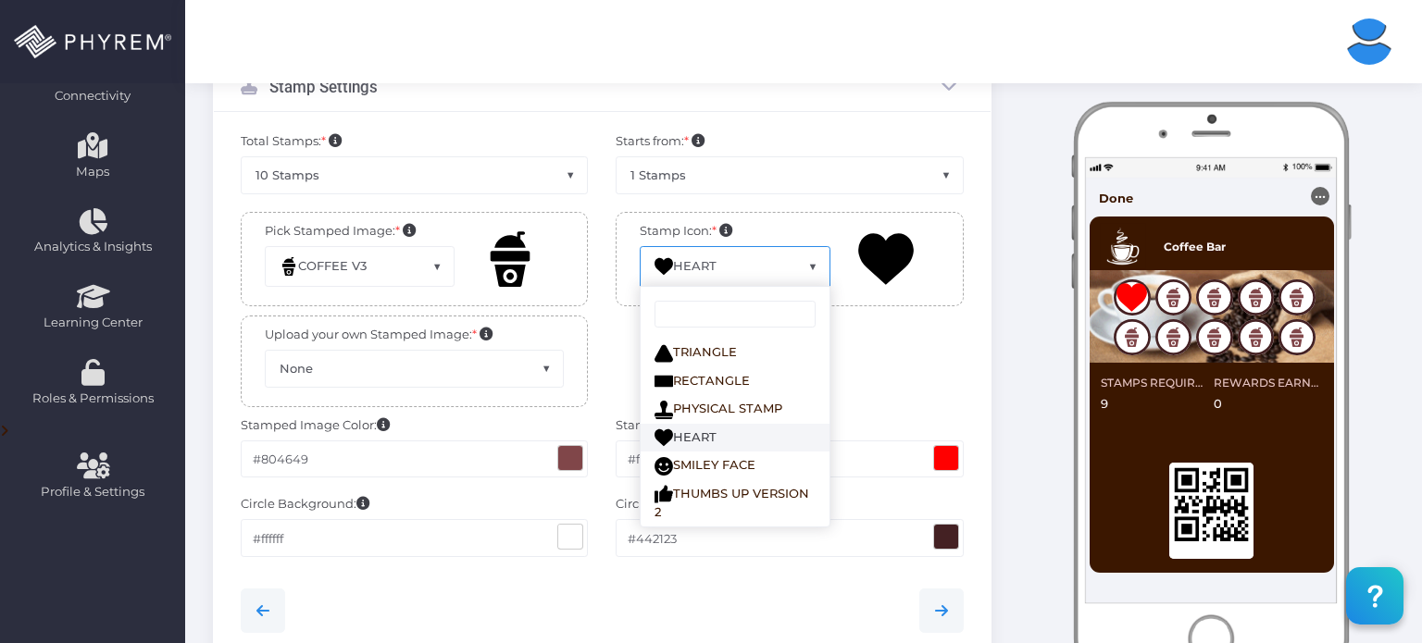
click at [729, 265] on span "HEART" at bounding box center [735, 266] width 189 height 39
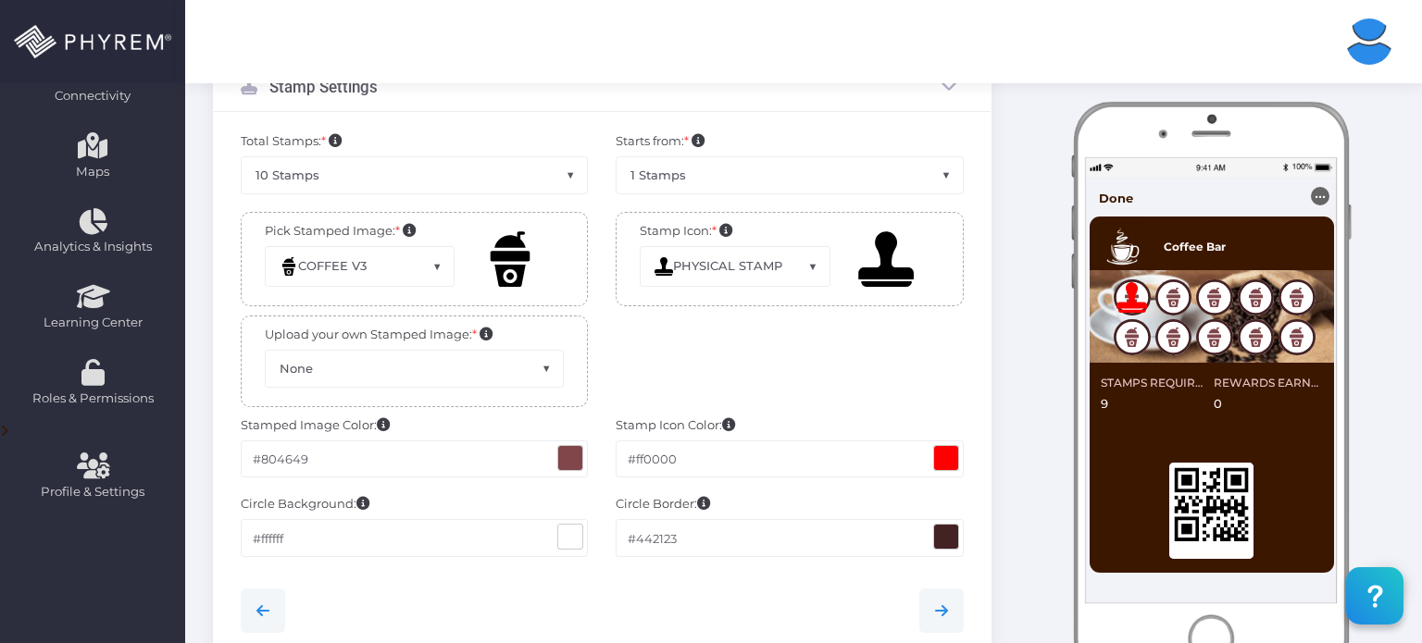
click at [766, 271] on span "PHYSICAL STAMP" at bounding box center [718, 265] width 128 height 15
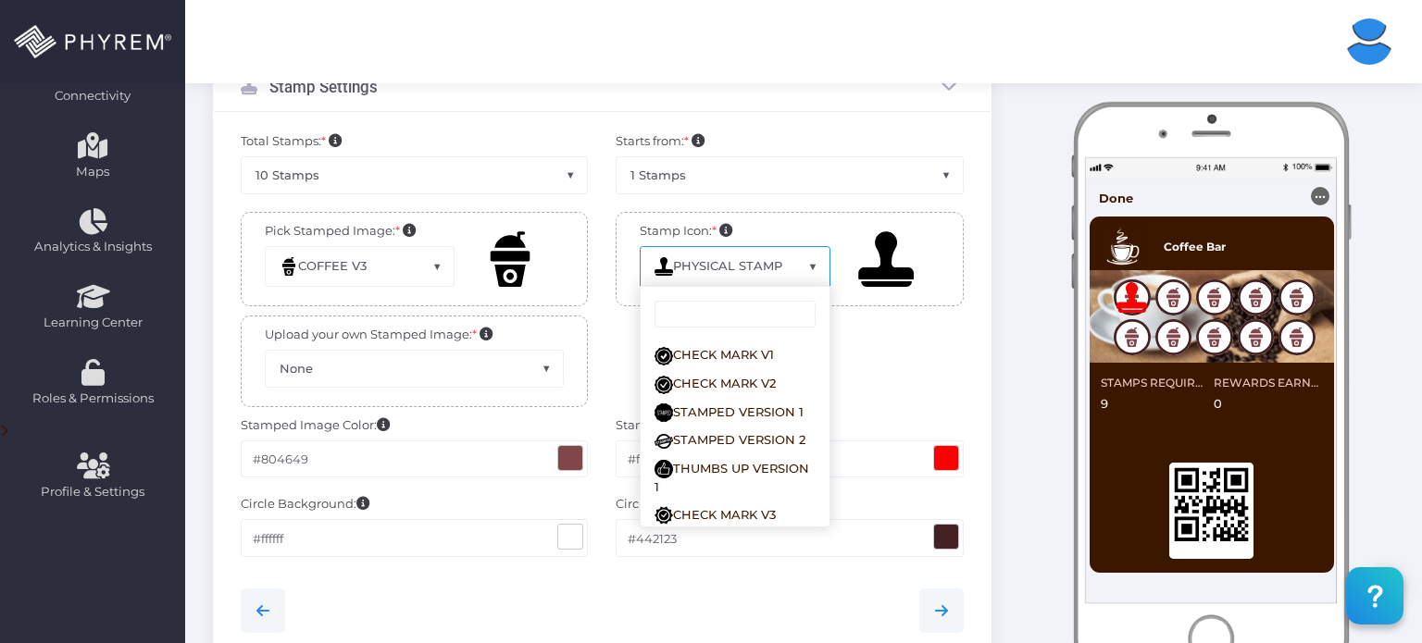
scroll to position [369, 0]
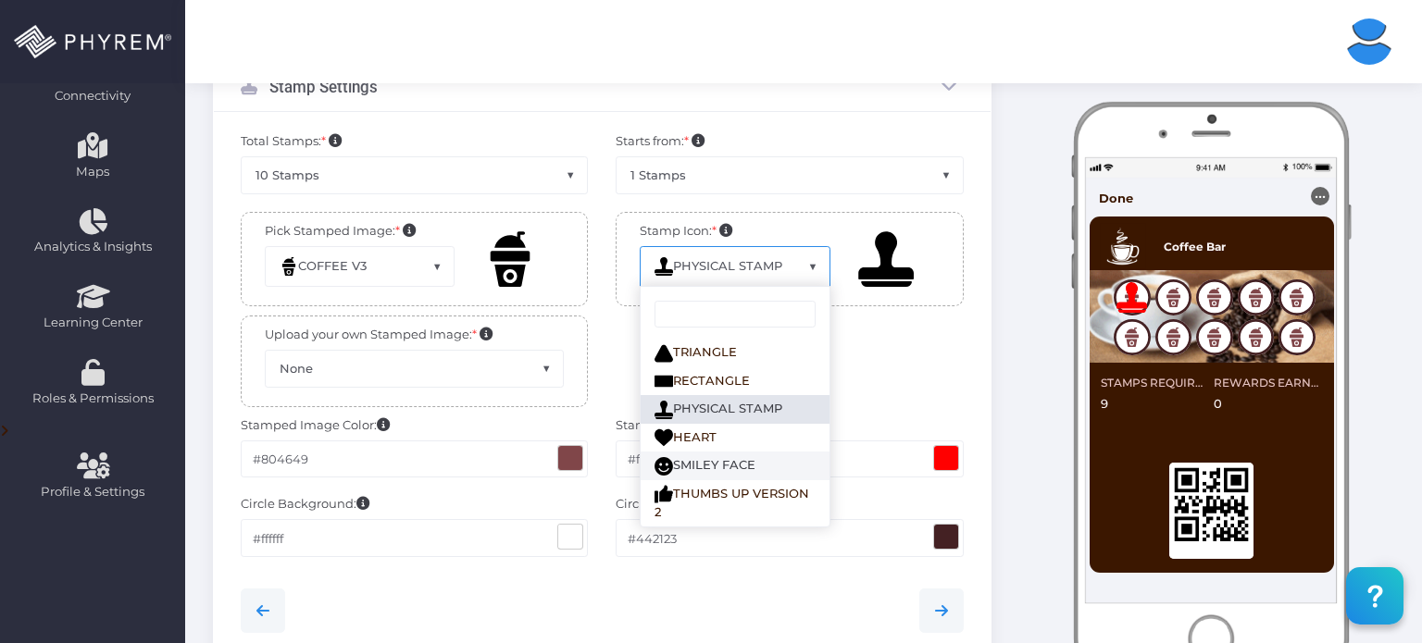
select select "generic_stamps_v10.svg"
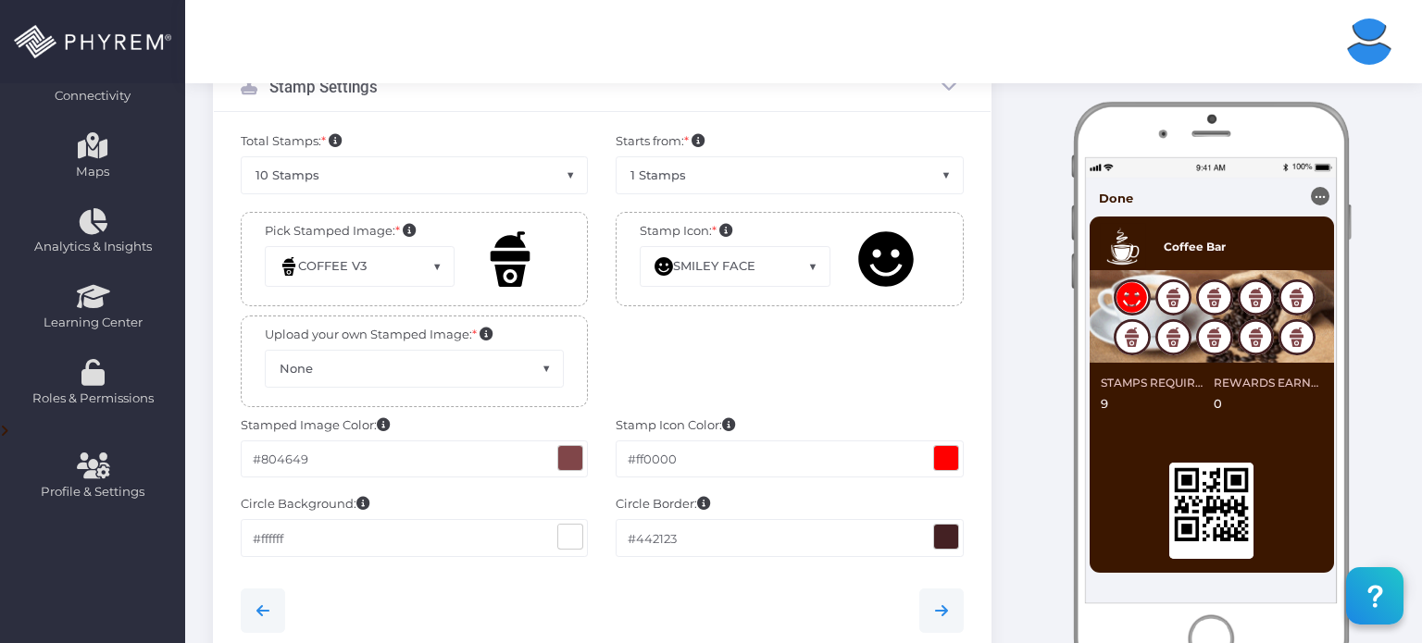
scroll to position [398, 0]
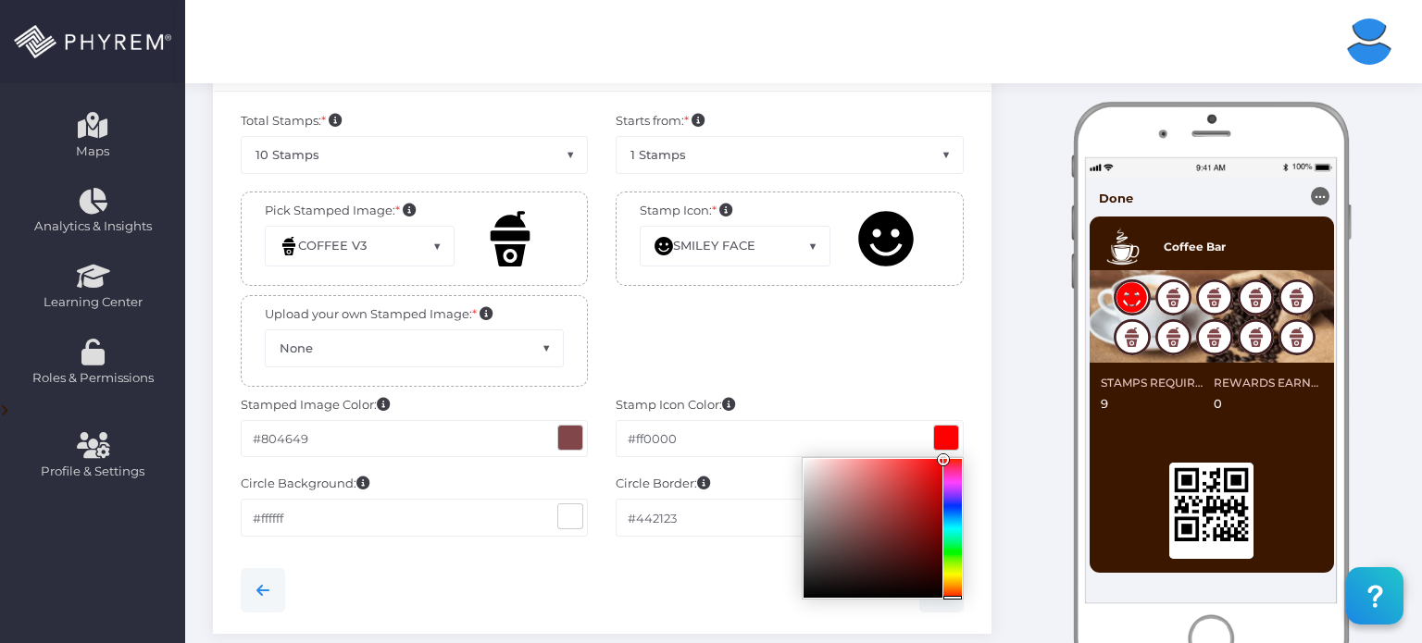
click at [943, 435] on span at bounding box center [946, 438] width 24 height 24
click at [913, 472] on div at bounding box center [872, 528] width 139 height 139
type input "#8c1a18"
drag, startPoint x: 913, startPoint y: 472, endPoint x: 919, endPoint y: 518, distance: 46.7
click at [919, 518] on div at bounding box center [919, 521] width 11 height 11
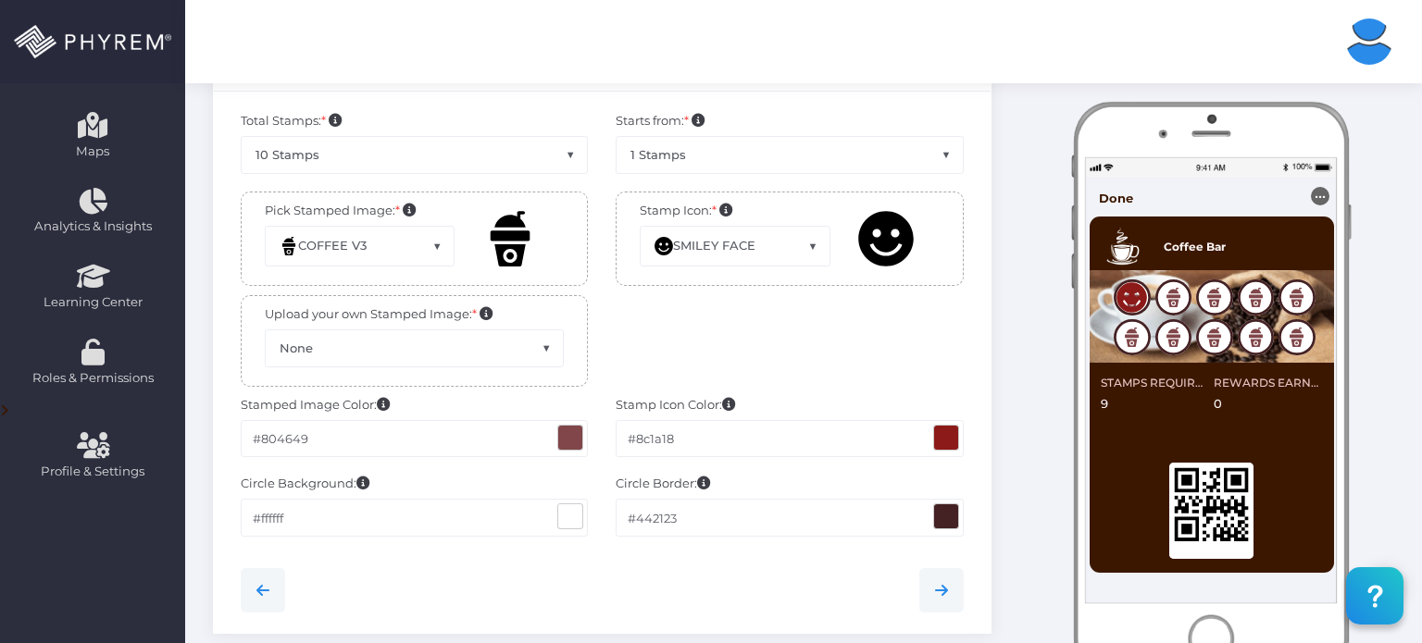
click at [738, 326] on div at bounding box center [790, 345] width 376 height 100
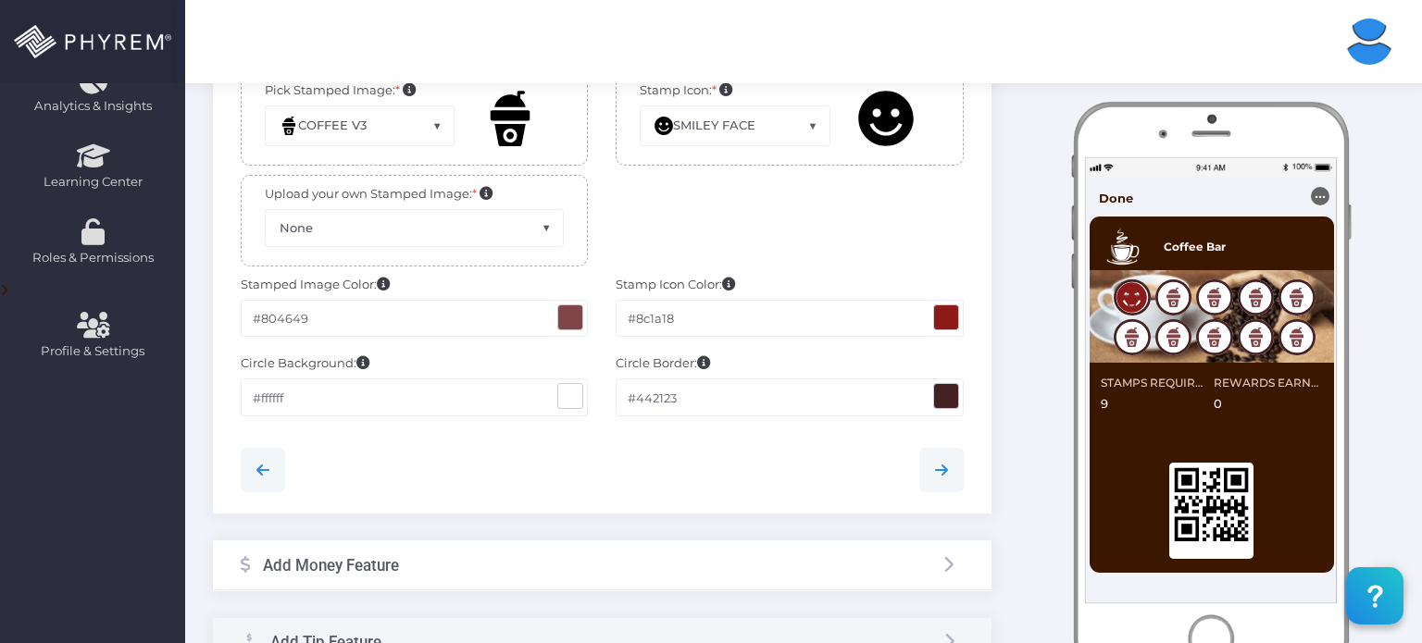
scroll to position [526, 0]
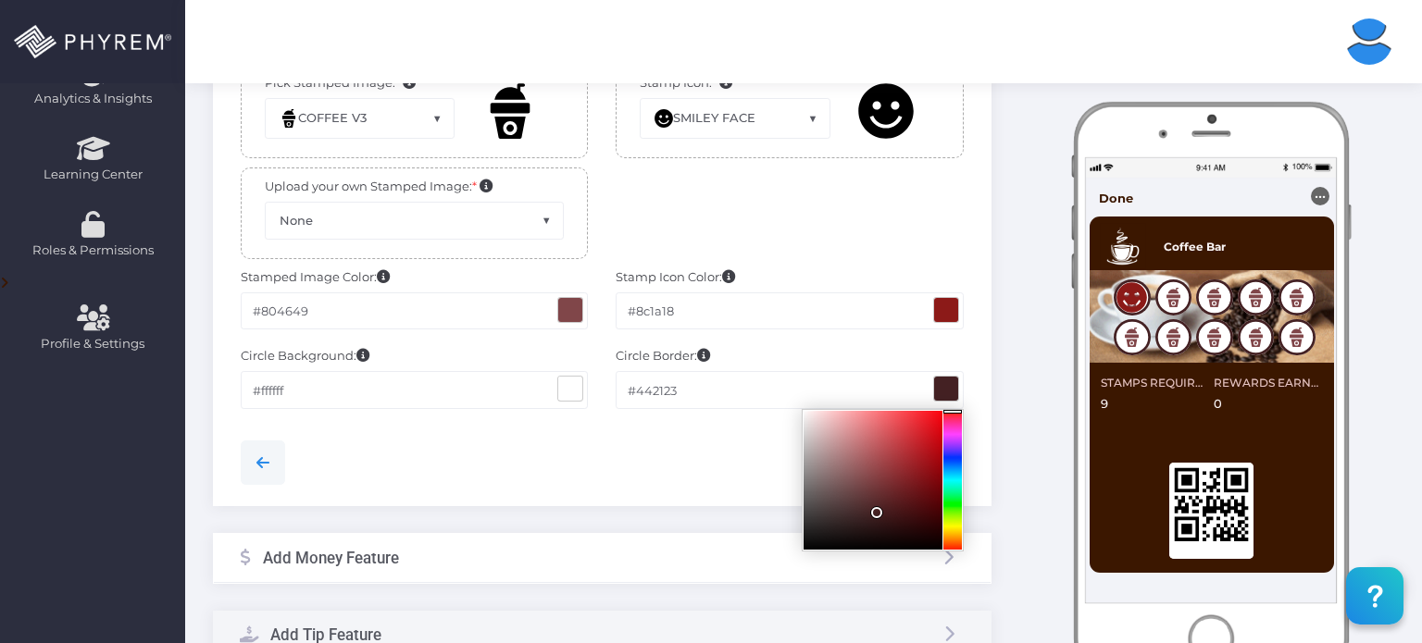
click at [938, 377] on span at bounding box center [946, 389] width 24 height 24
click at [721, 364] on div "Circle Border: Customize the colors that appear on your card. Use the color pic…" at bounding box center [790, 387] width 376 height 80
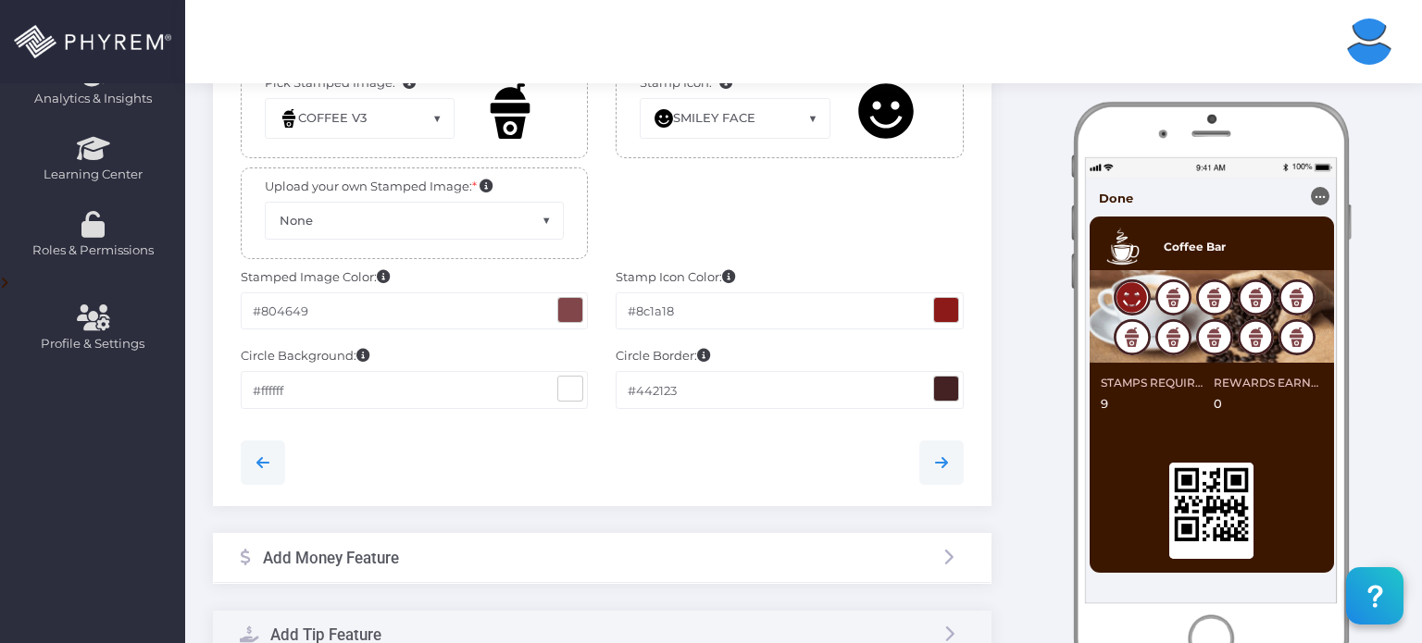
click at [721, 364] on div "Circle Border: Customize the colors that appear on your card. Use the color pic…" at bounding box center [790, 387] width 376 height 80
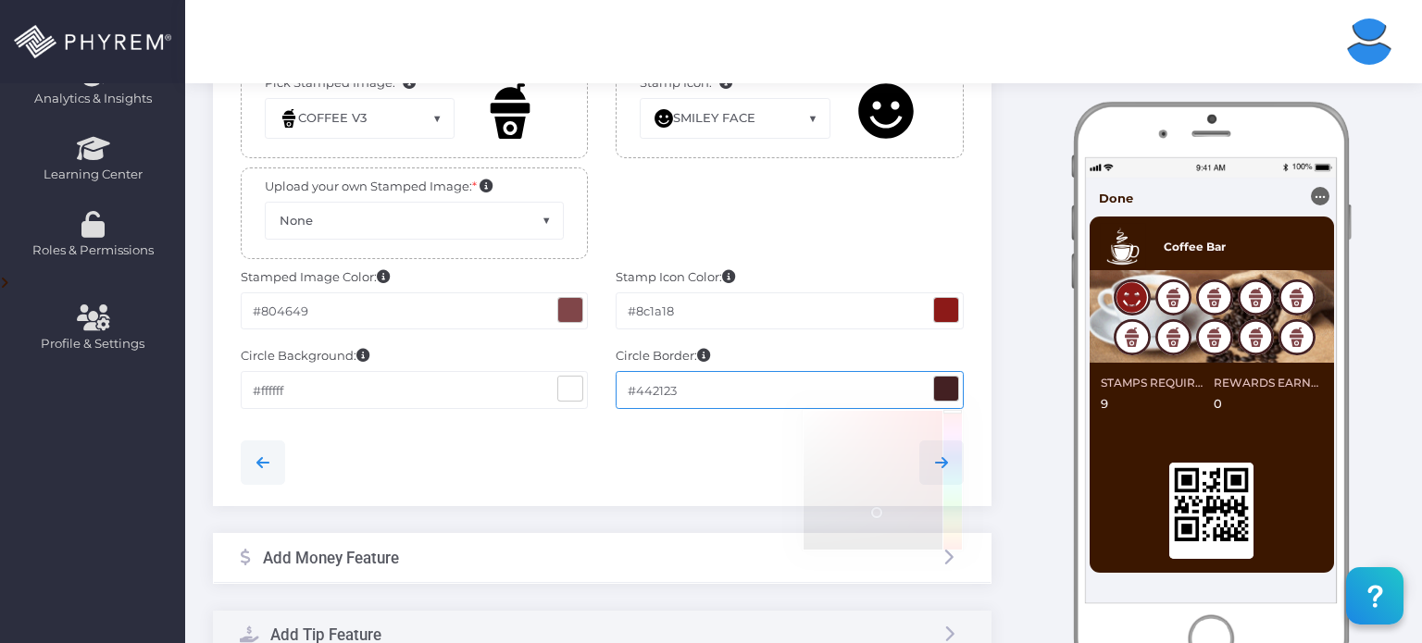
click at [714, 378] on input "#442123" at bounding box center [790, 389] width 348 height 37
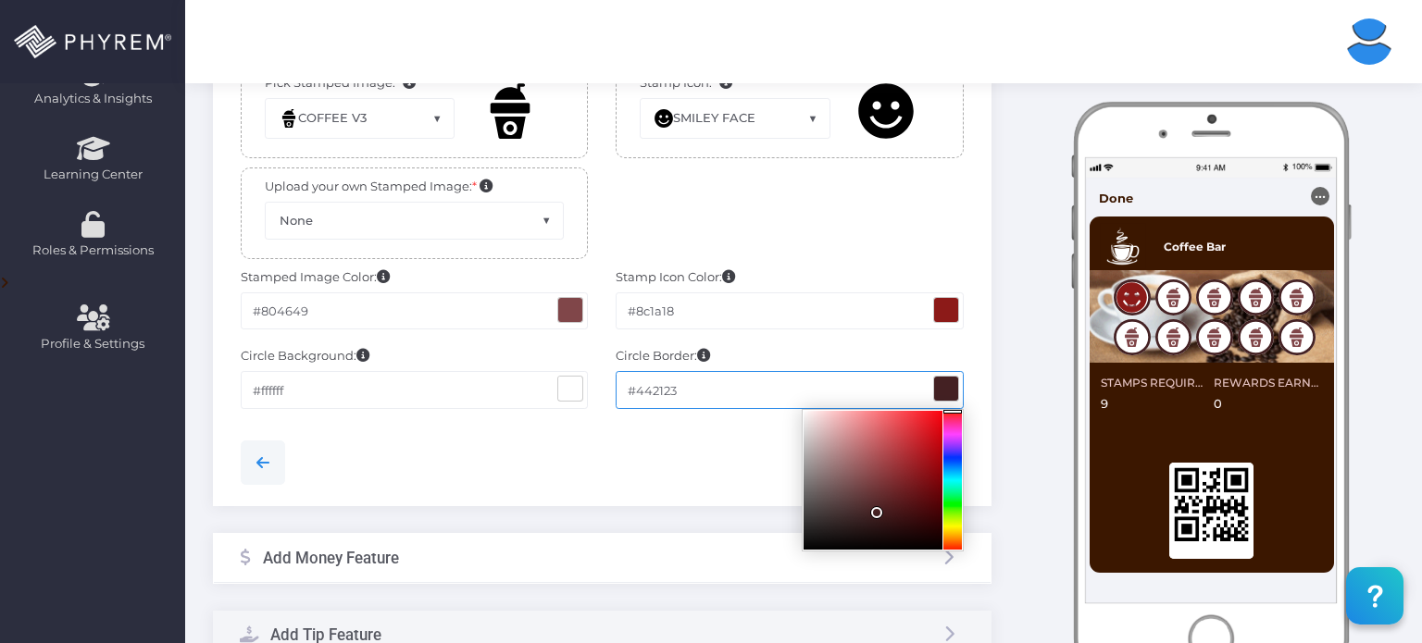
paste input "3b1700"
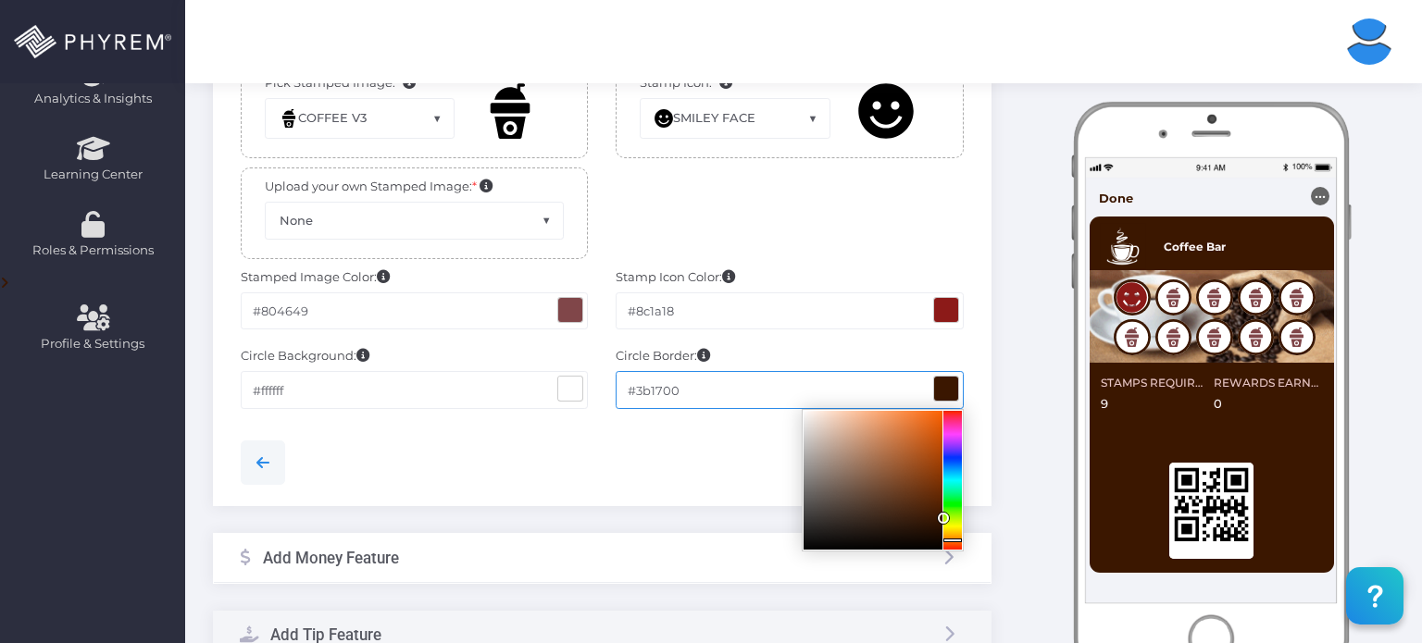
type input "#3b1700"
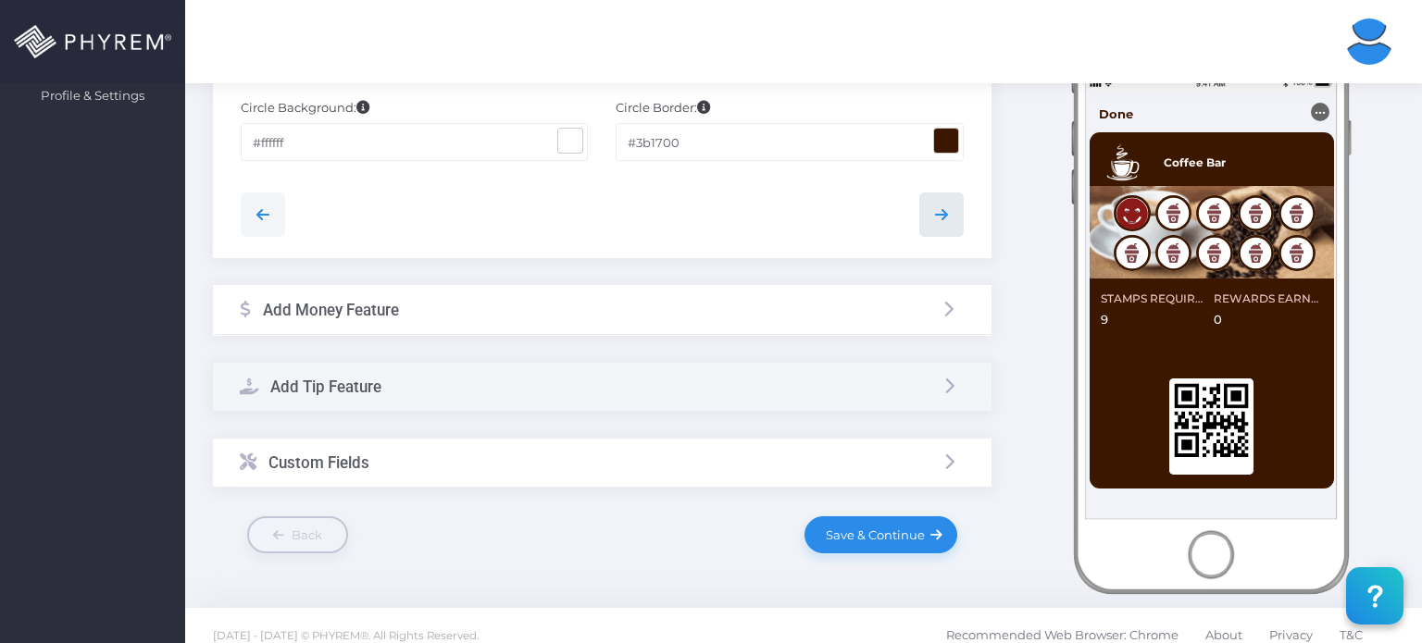
scroll to position [774, 0]
click at [884, 368] on div "Add Tip Feature Enable Add Tip This feature will be available after Add to mone…" at bounding box center [602, 387] width 778 height 49
click at [947, 317] on li at bounding box center [949, 310] width 30 height 34
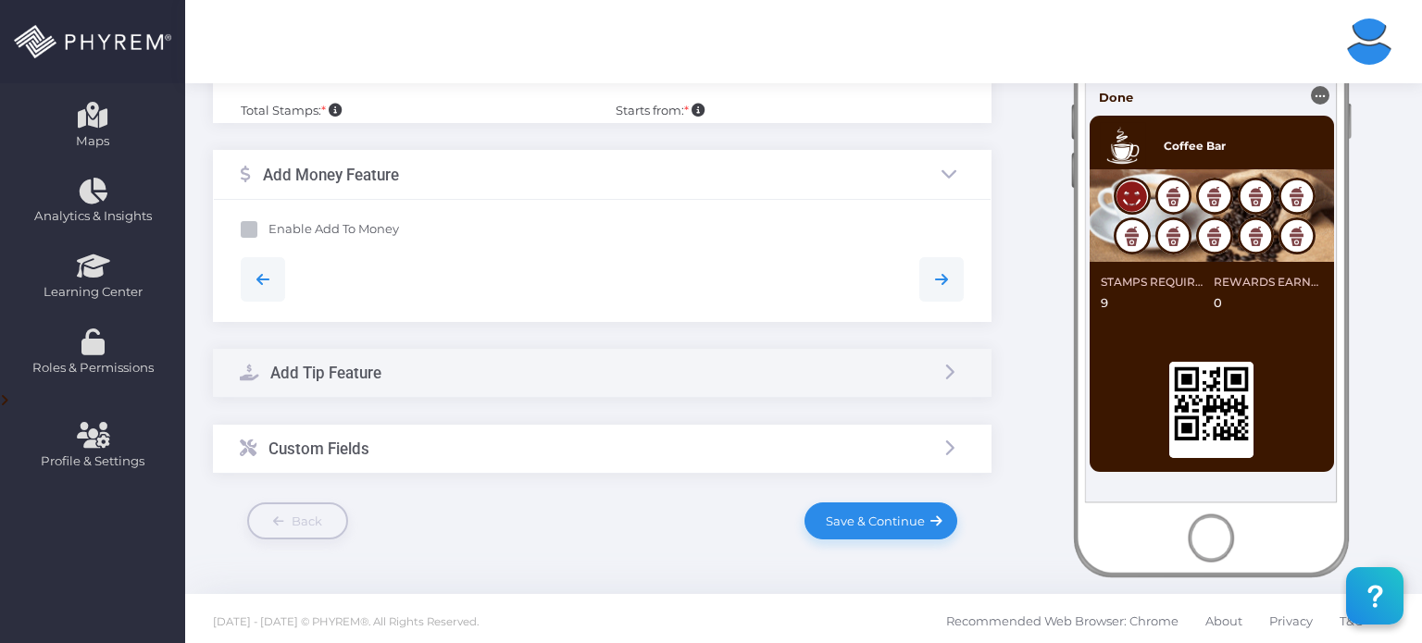
scroll to position [372, 0]
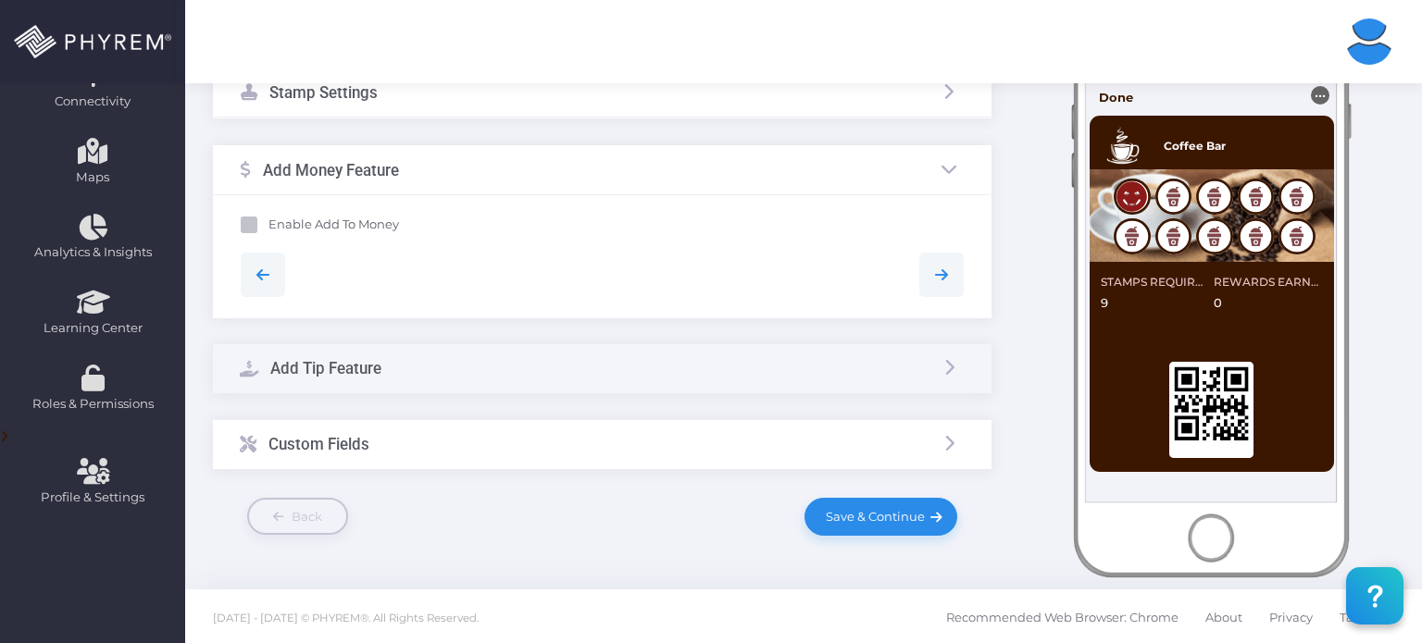
click at [922, 437] on div "Custom Fields" at bounding box center [602, 444] width 778 height 49
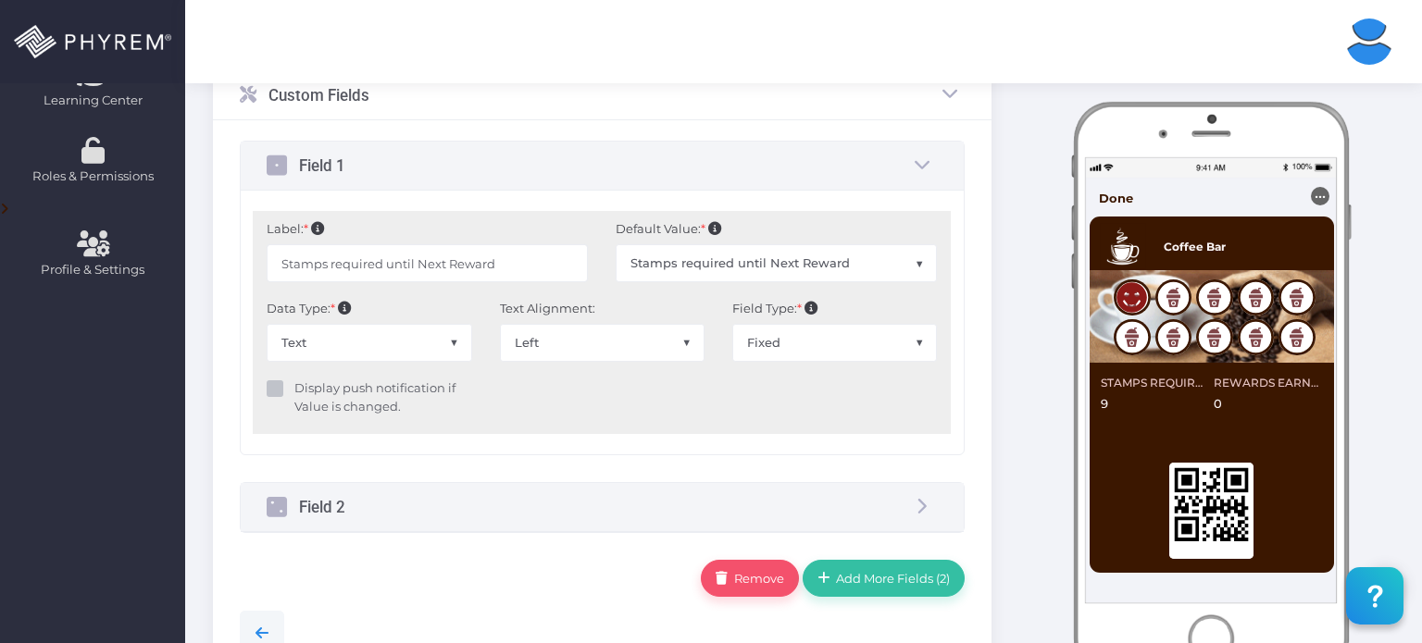
scroll to position [601, 0]
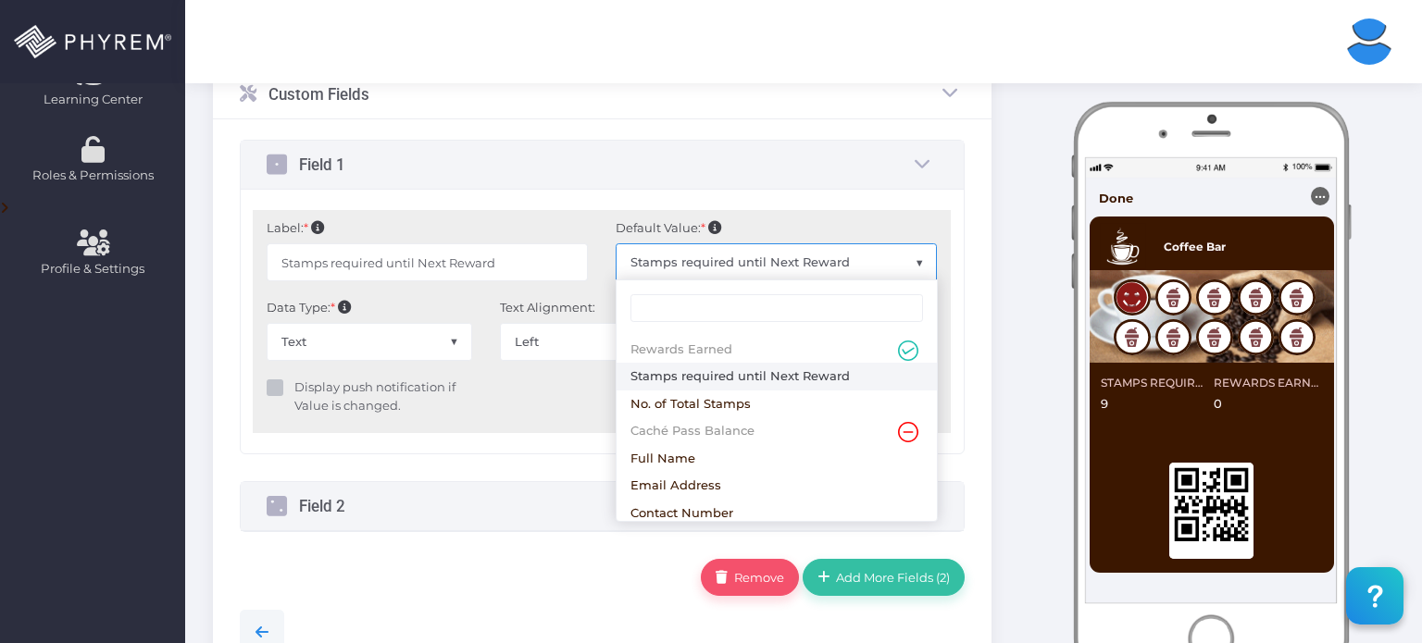
click at [657, 267] on span "Stamps required until Next Reward" at bounding box center [775, 261] width 319 height 35
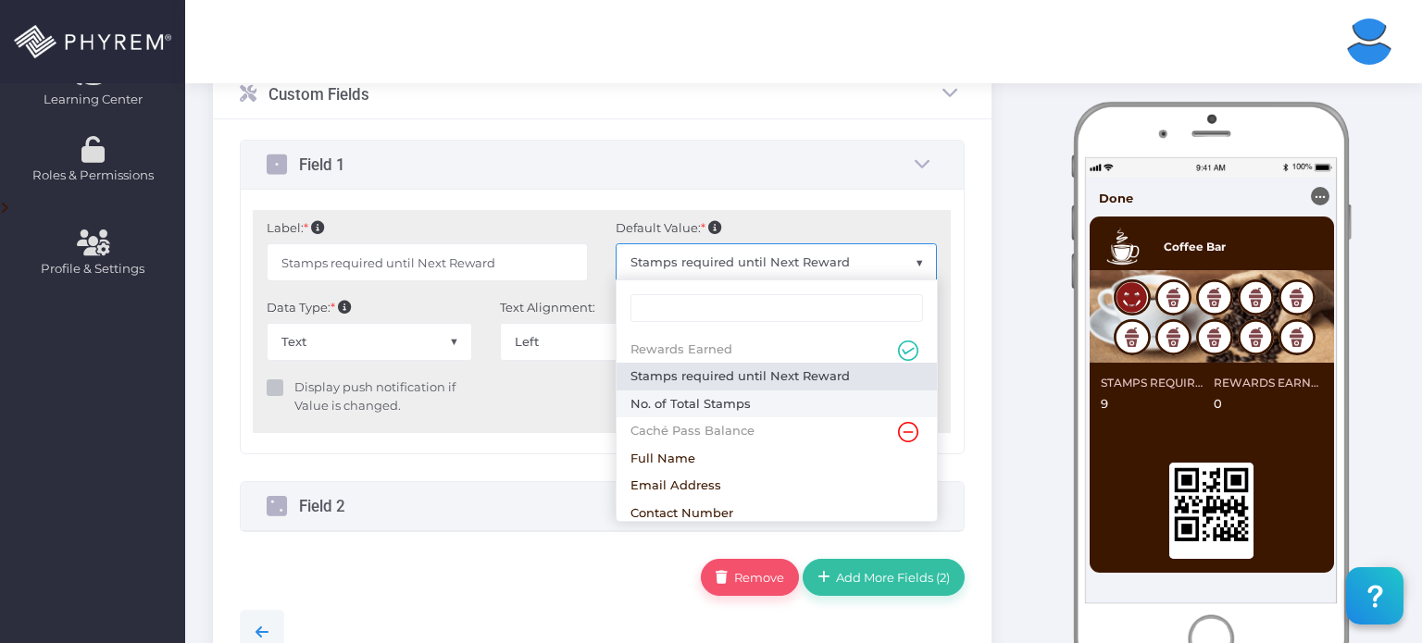
type input "No. of Total Stamps"
select select "2"
click at [706, 263] on span "No. of Total Stamps" at bounding box center [775, 261] width 319 height 35
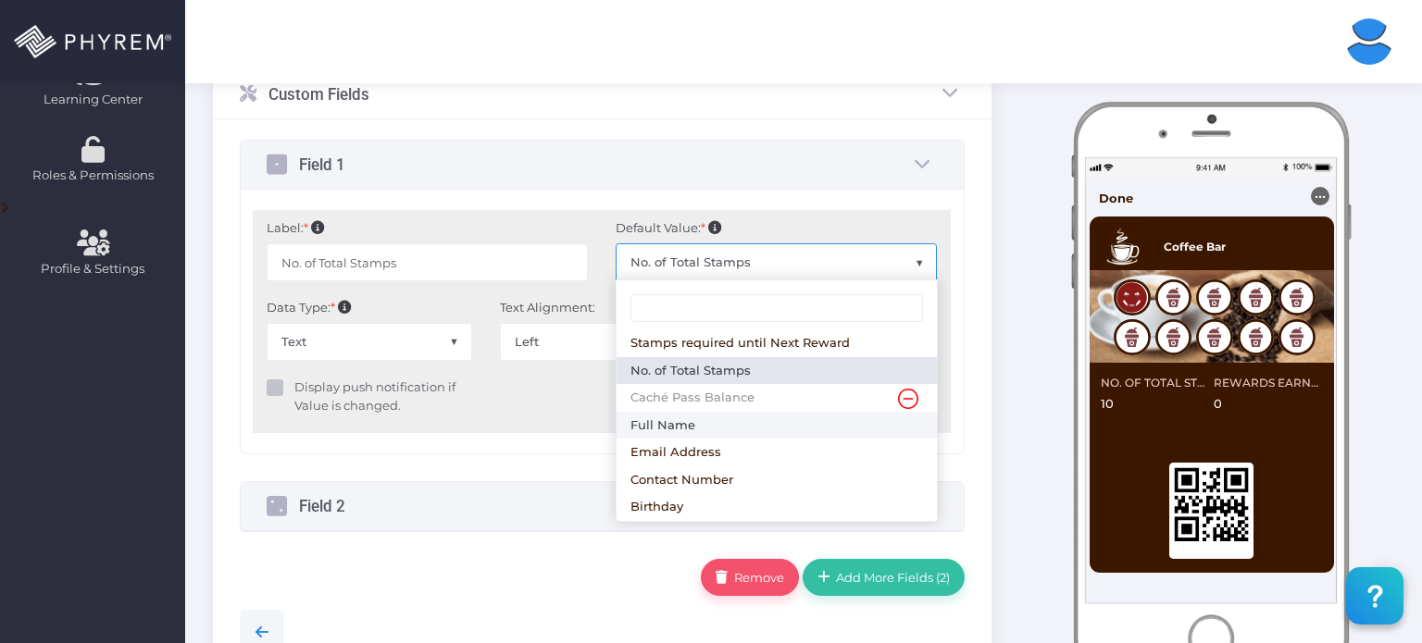
scroll to position [0, 0]
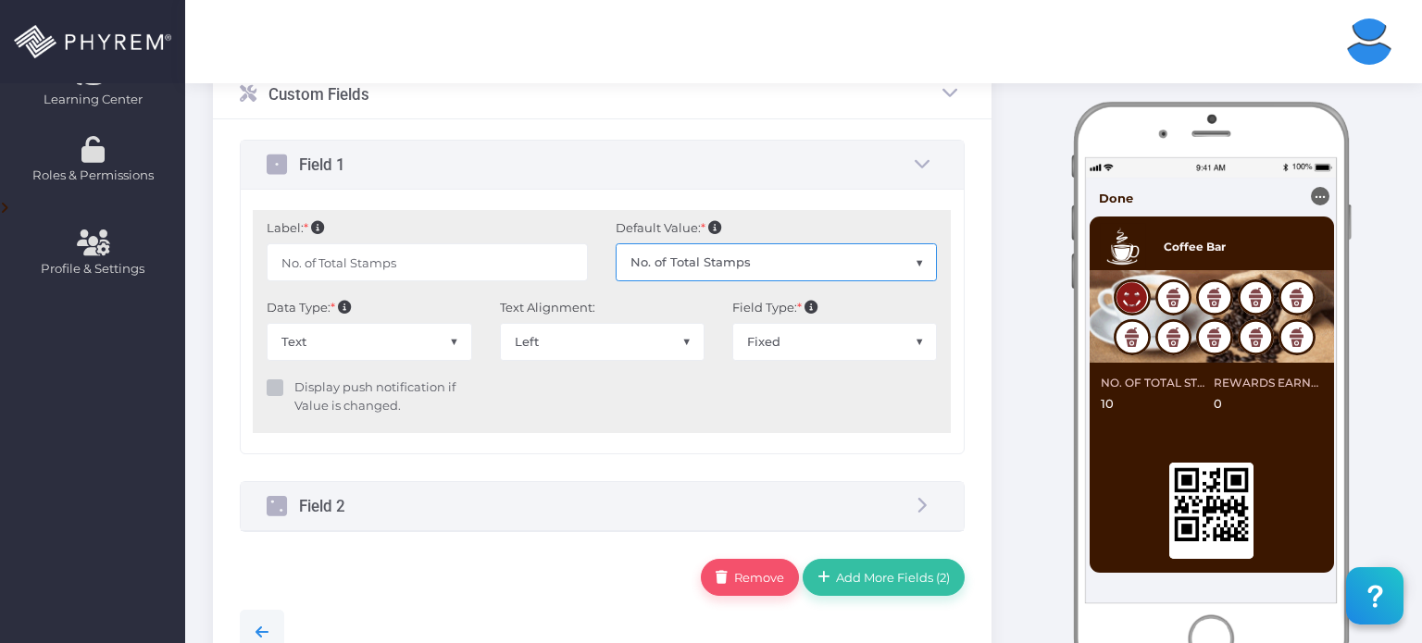
click at [514, 472] on div "Field 1 Label: * No. of Total Stamps Default Value: * Rewards Earned Stamps req…" at bounding box center [602, 336] width 725 height 392
click at [663, 500] on div "Field 2" at bounding box center [602, 506] width 723 height 49
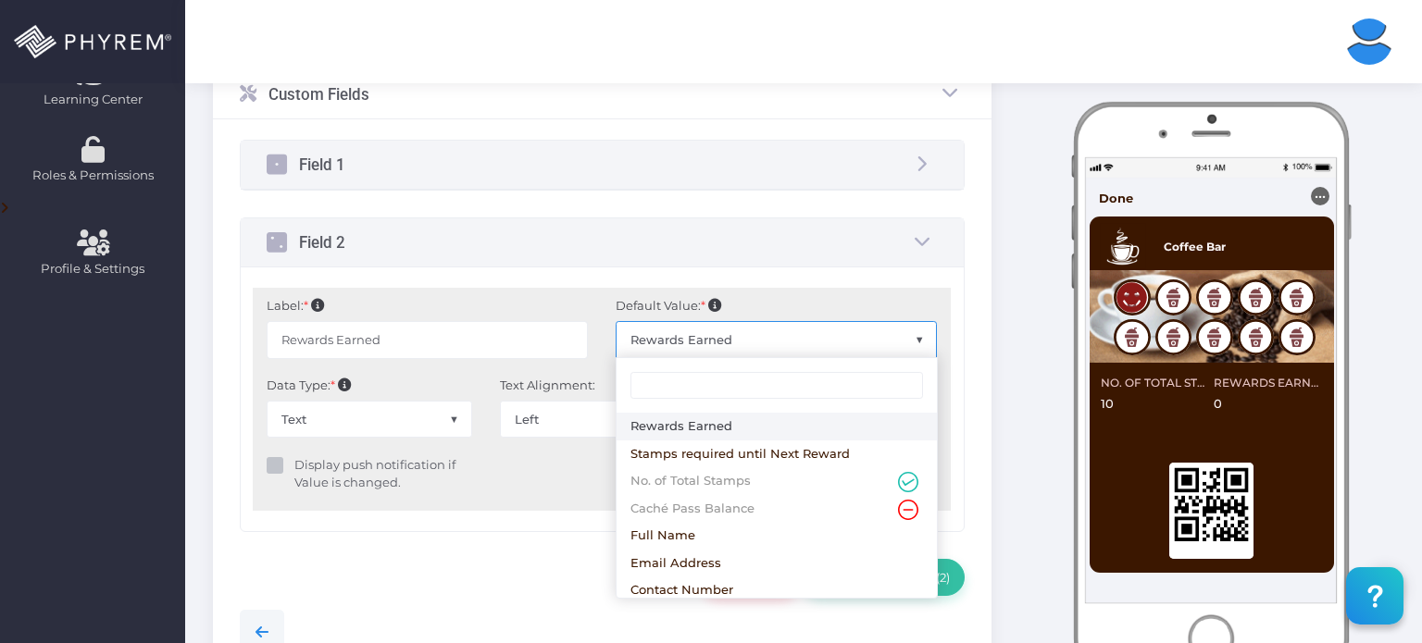
click at [659, 332] on span "Rewards Earned" at bounding box center [775, 339] width 319 height 35
click at [690, 172] on div "Field 1" at bounding box center [602, 165] width 723 height 49
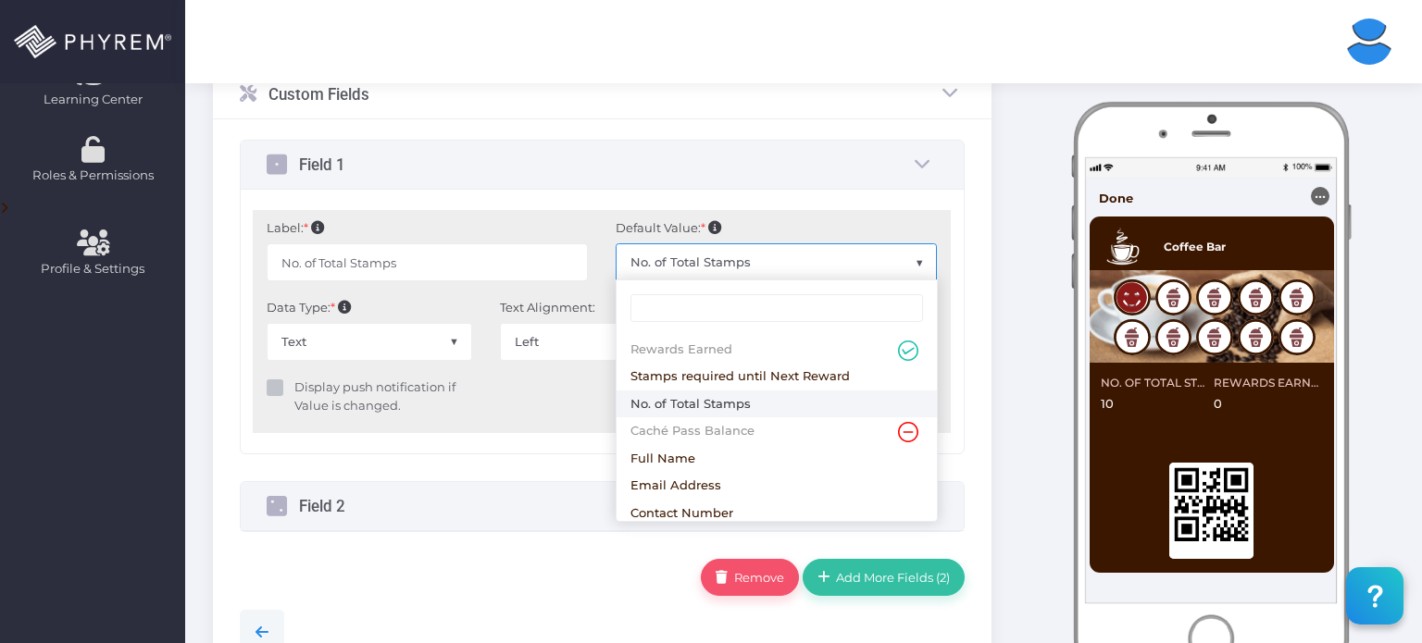
click at [672, 269] on span "No. of Total Stamps" at bounding box center [775, 261] width 319 height 35
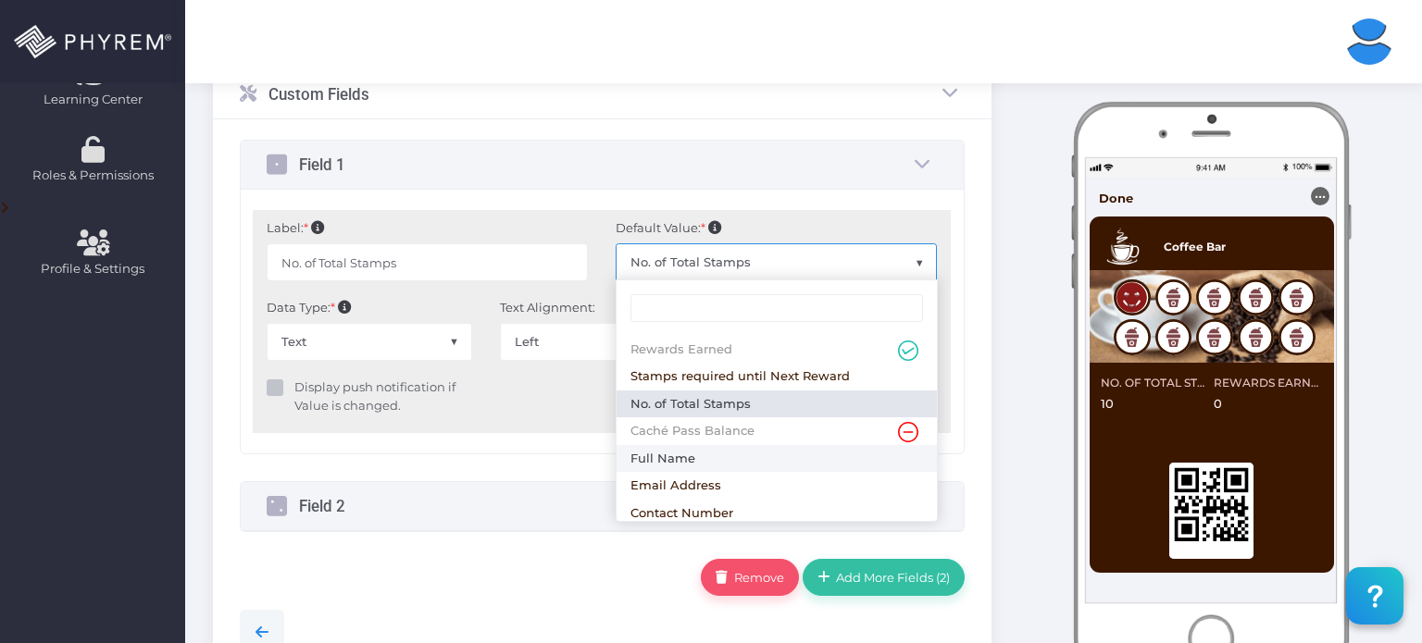
type input "Full Name"
select select "4"
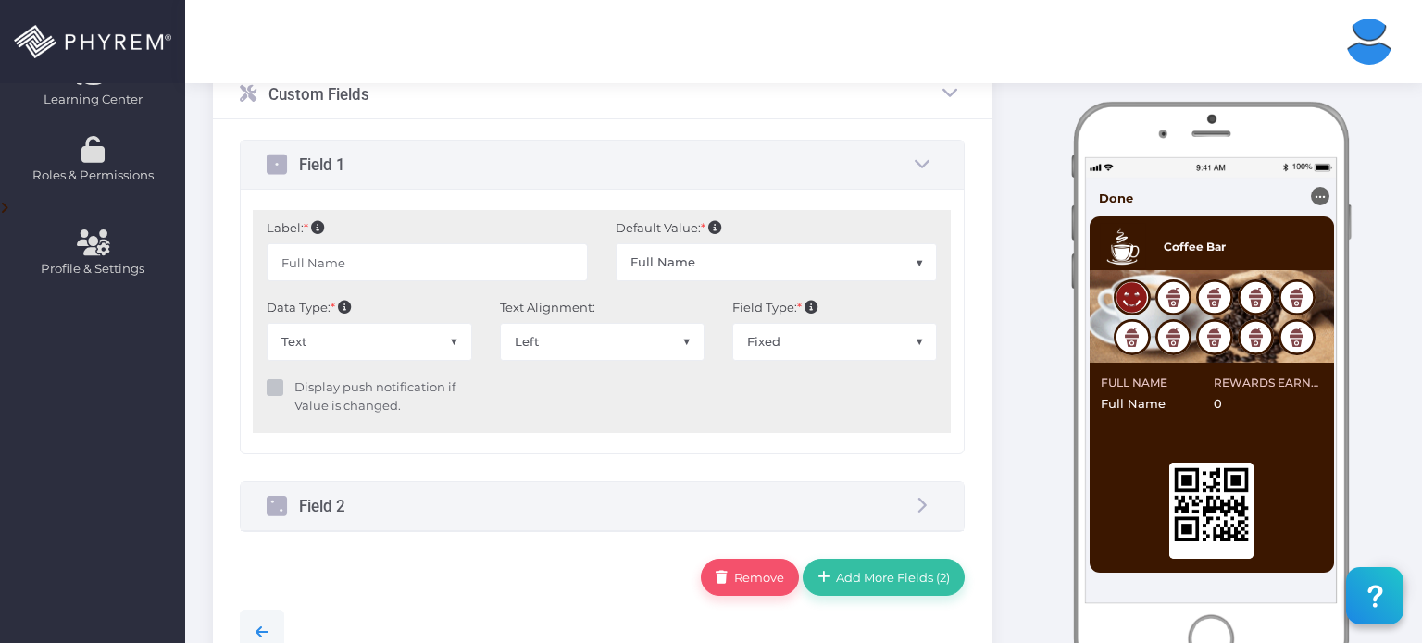
click at [680, 498] on div "Field 2" at bounding box center [602, 506] width 723 height 49
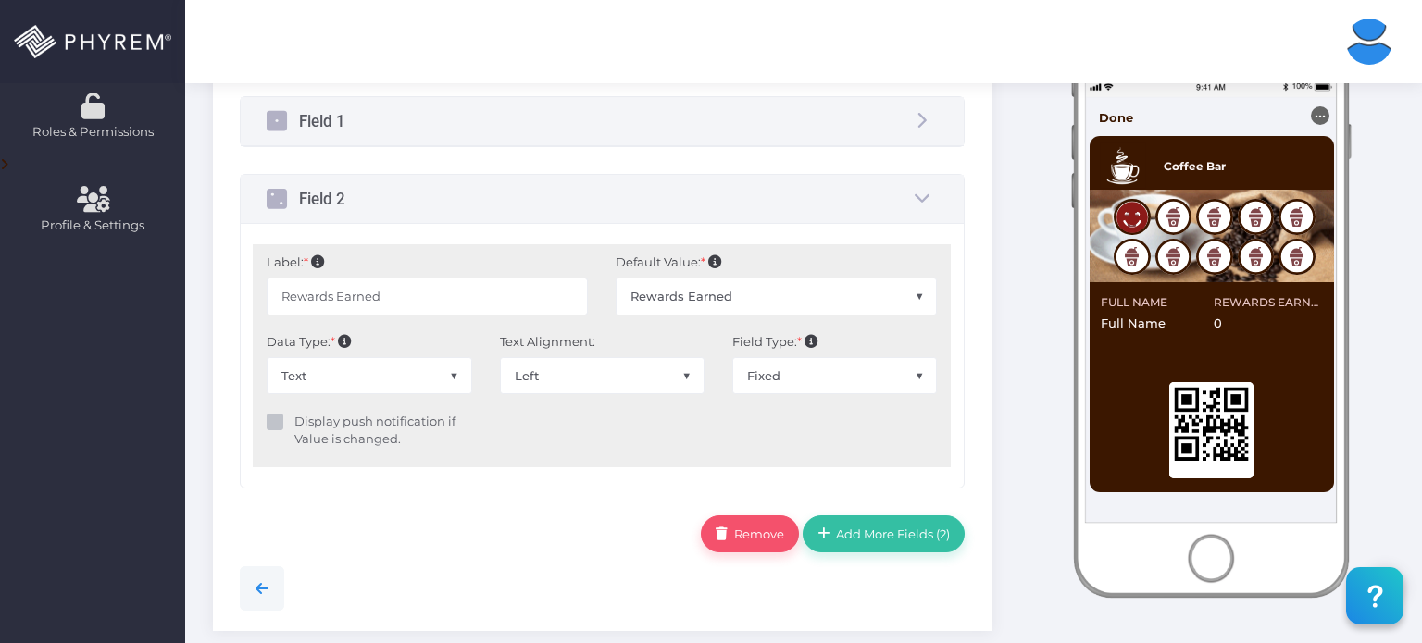
scroll to position [804, 0]
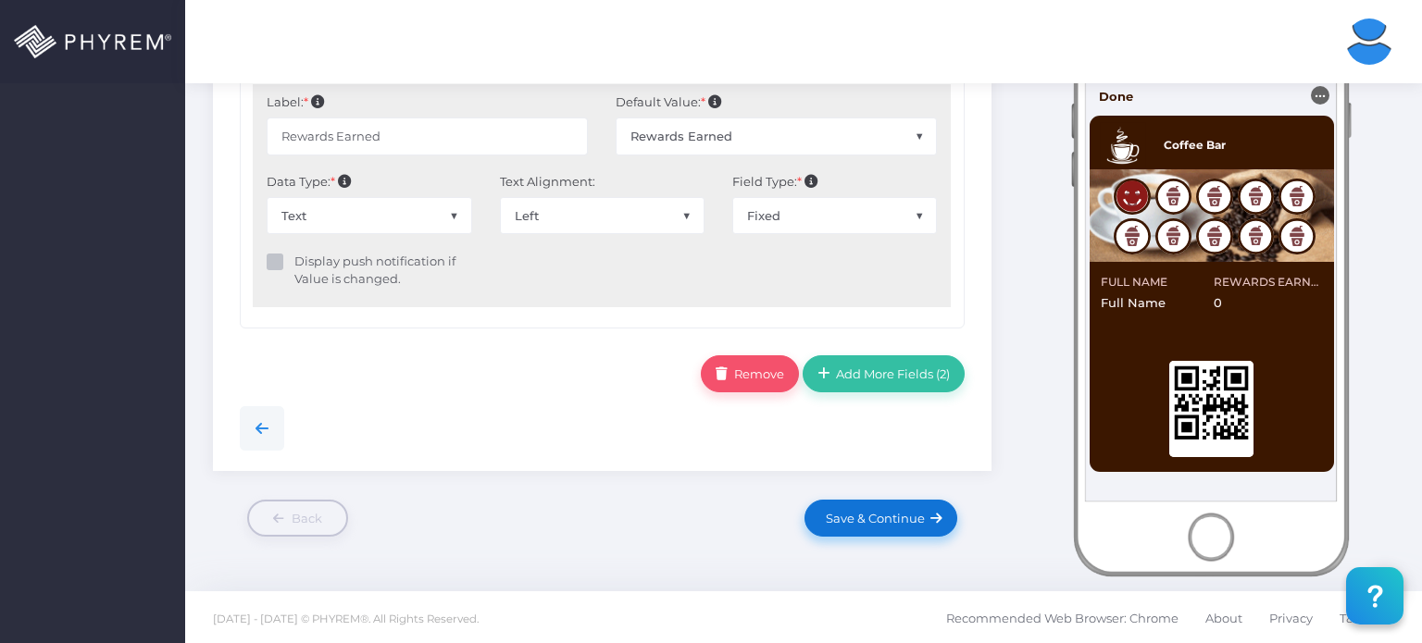
click at [867, 506] on link "Save & Continue" at bounding box center [880, 518] width 152 height 37
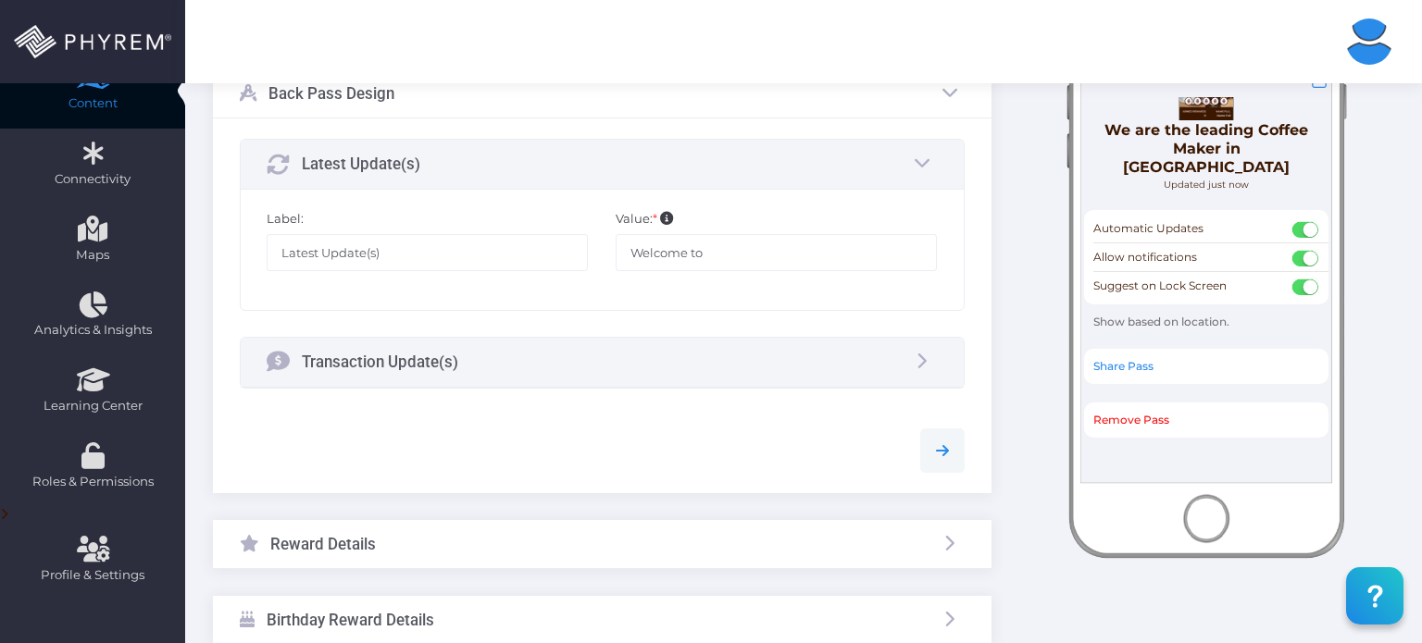
scroll to position [0, 0]
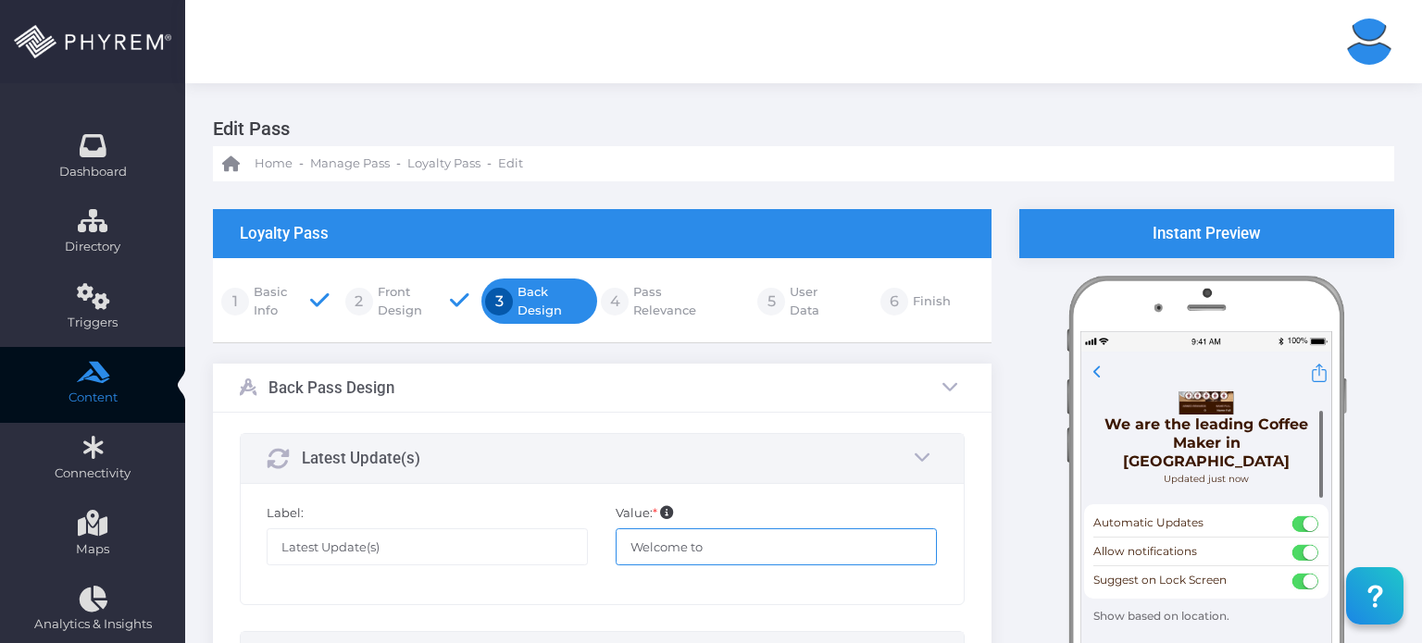
click at [740, 544] on input "Welcome to" at bounding box center [776, 547] width 321 height 37
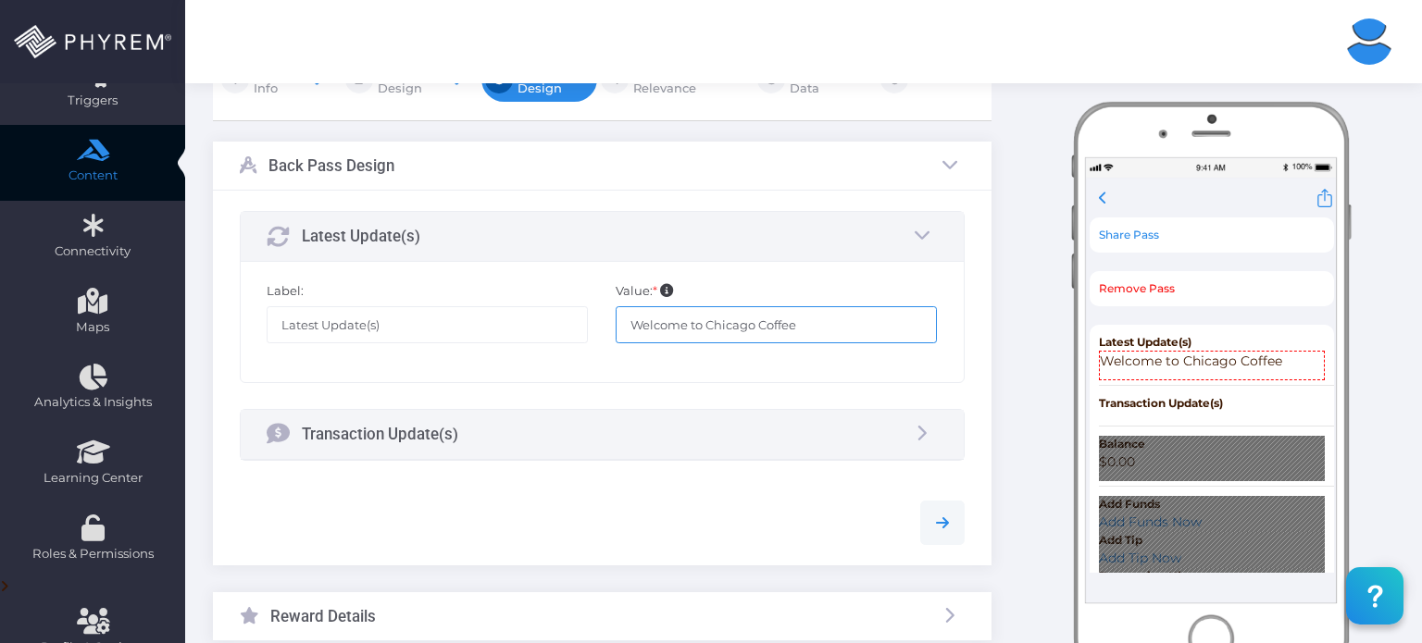
scroll to position [433, 0]
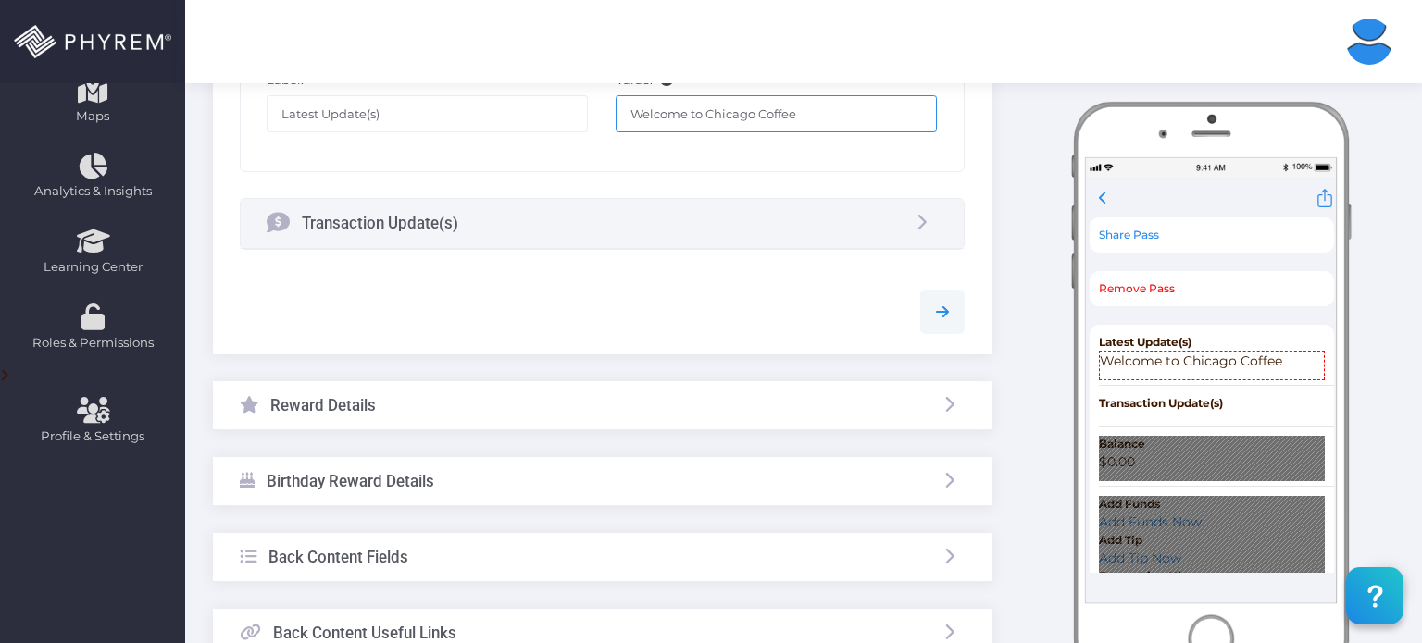
type input "Welcome to Chicago Coffee"
click at [762, 210] on div "Transaction Update(s)" at bounding box center [602, 223] width 723 height 49
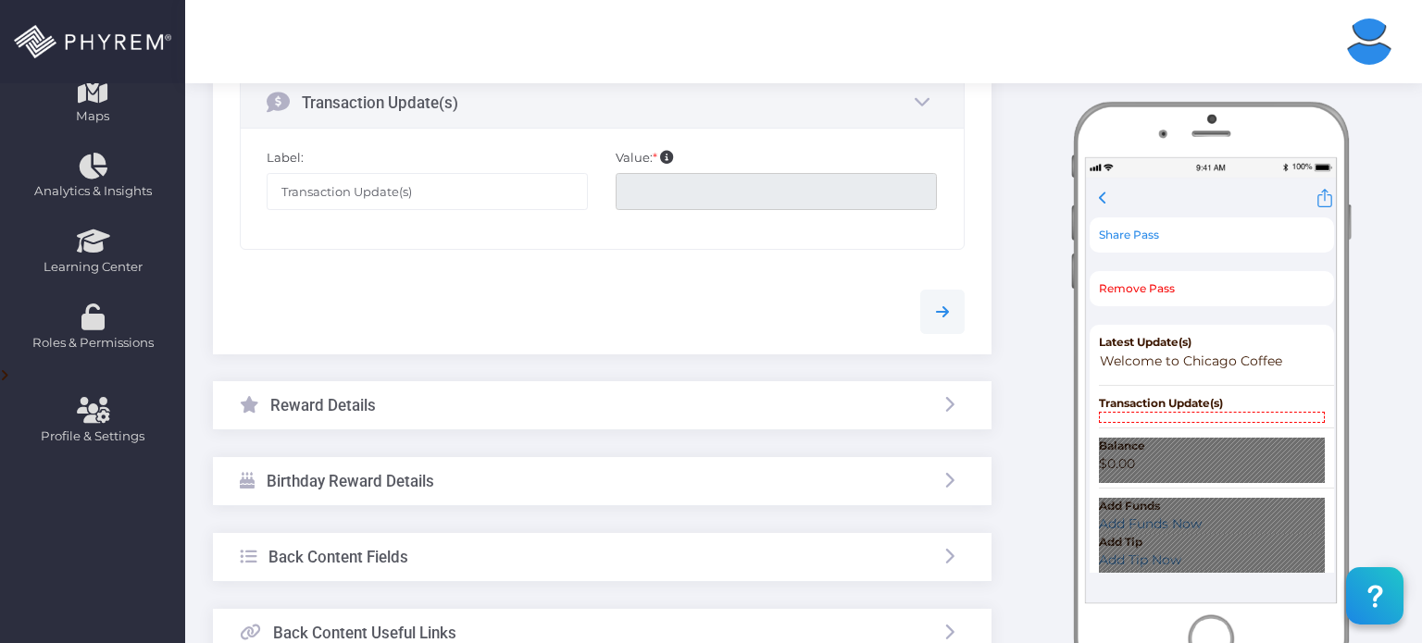
click at [685, 207] on input "text" at bounding box center [776, 191] width 321 height 37
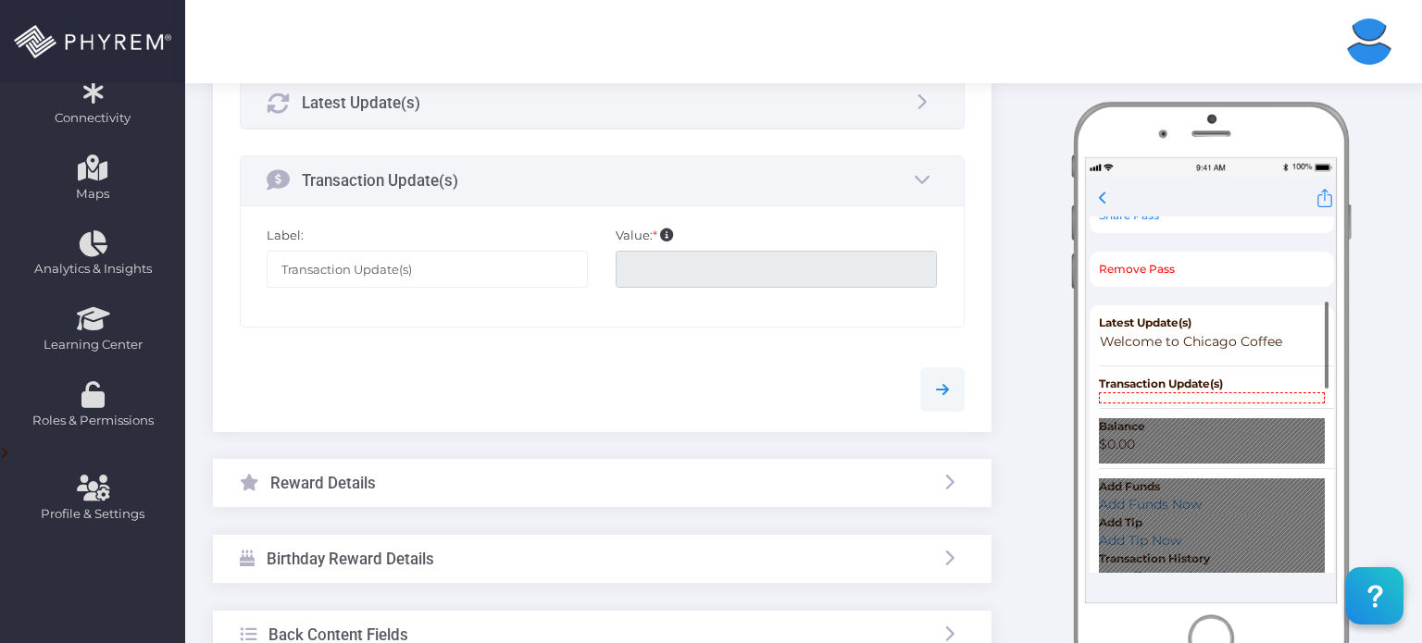
scroll to position [342, 0]
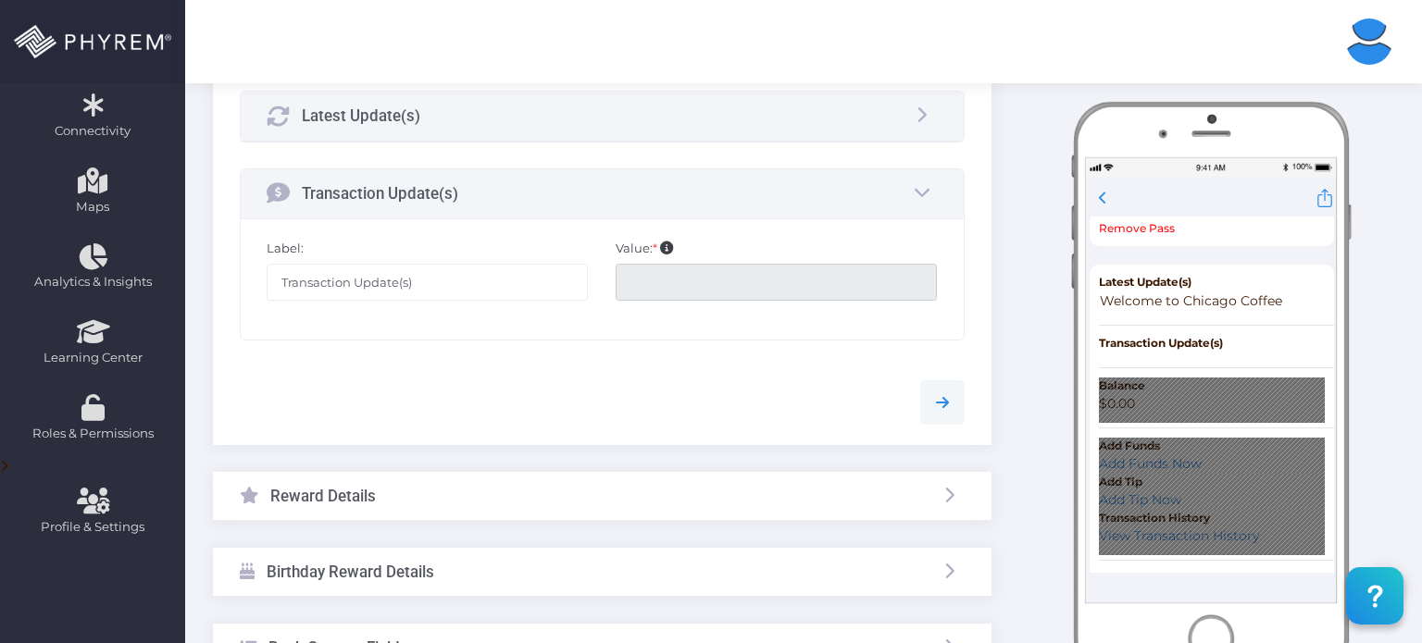
click at [720, 203] on div "Transaction Update(s)" at bounding box center [602, 193] width 723 height 49
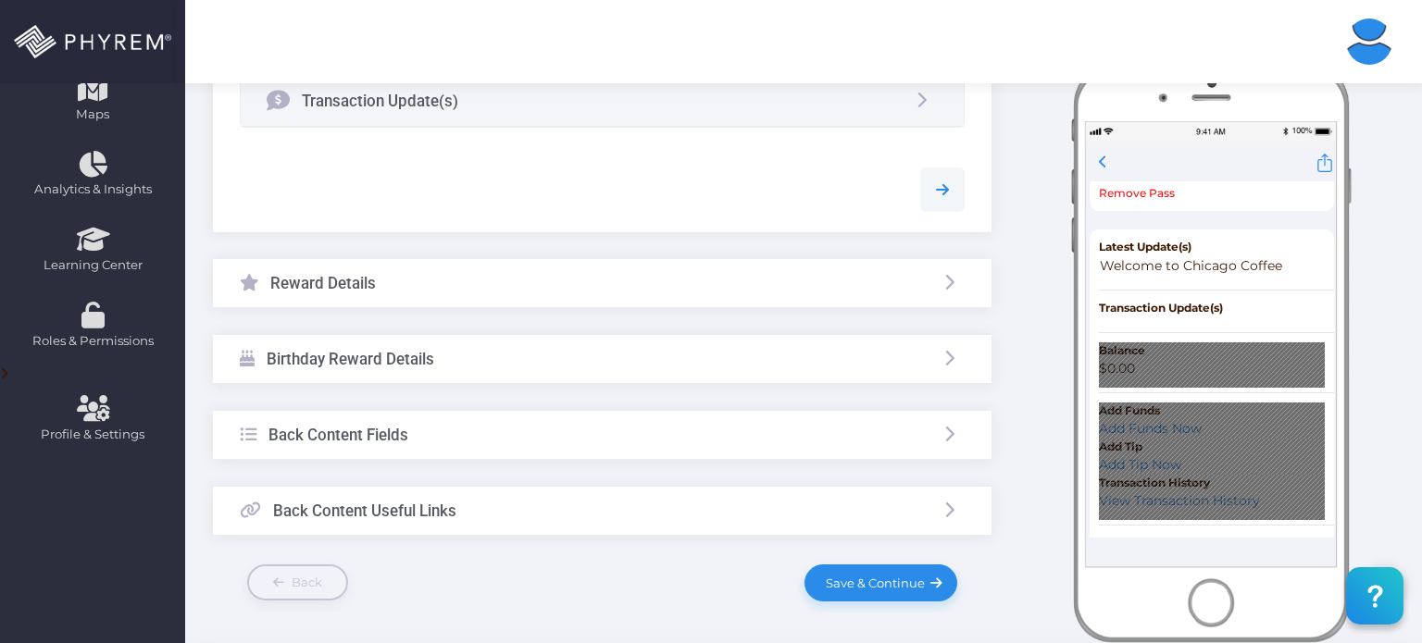
scroll to position [437, 0]
click at [936, 183] on icon at bounding box center [942, 188] width 22 height 22
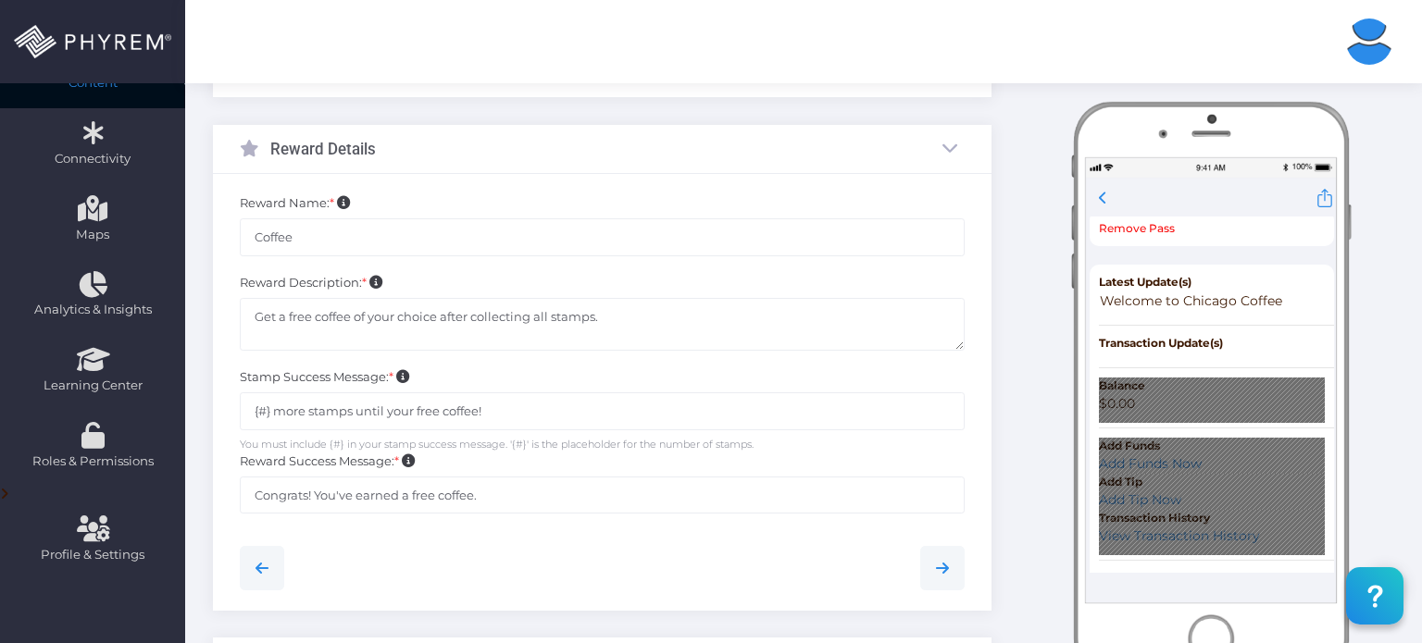
scroll to position [318, 0]
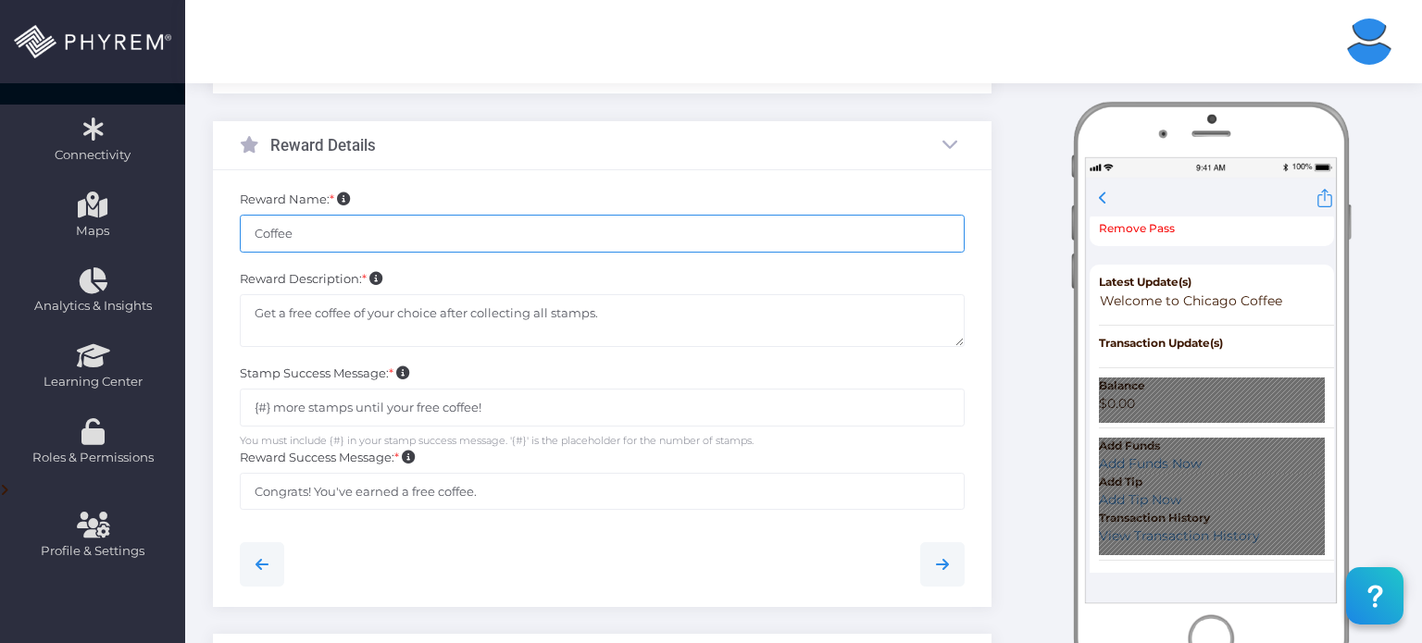
click at [254, 241] on input "Coffee" at bounding box center [602, 233] width 725 height 37
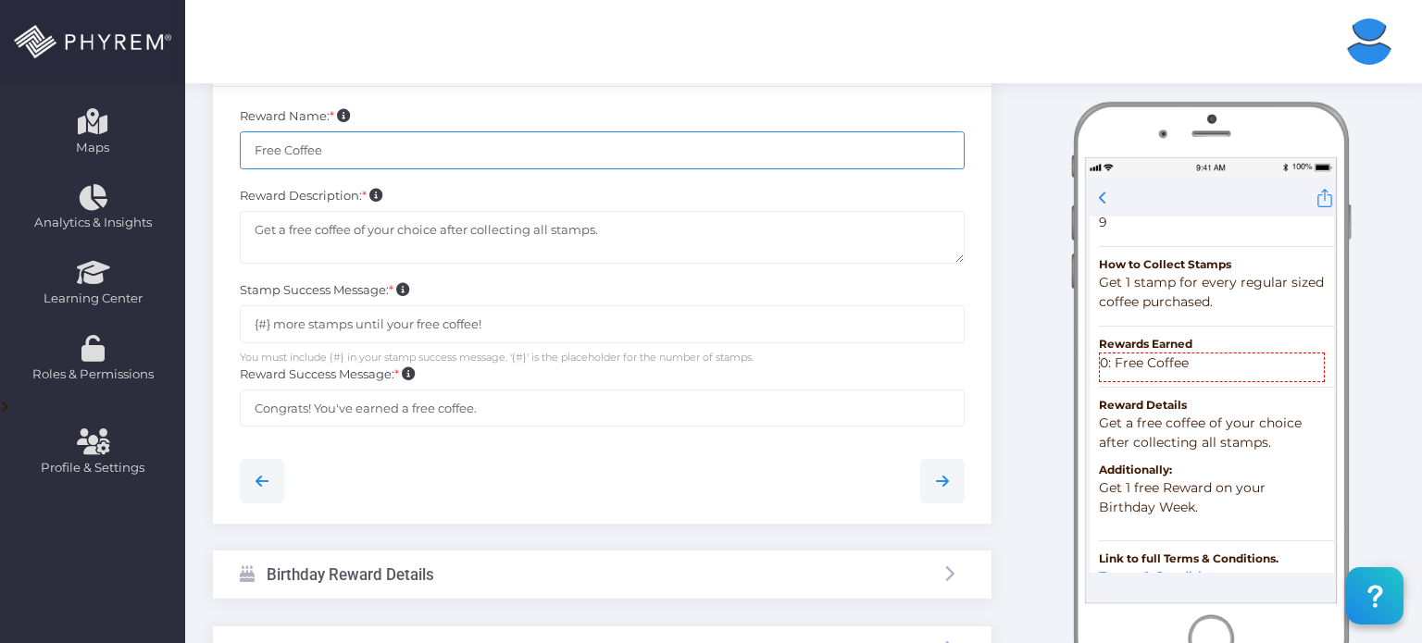
scroll to position [405, 0]
type input "Free Coffee"
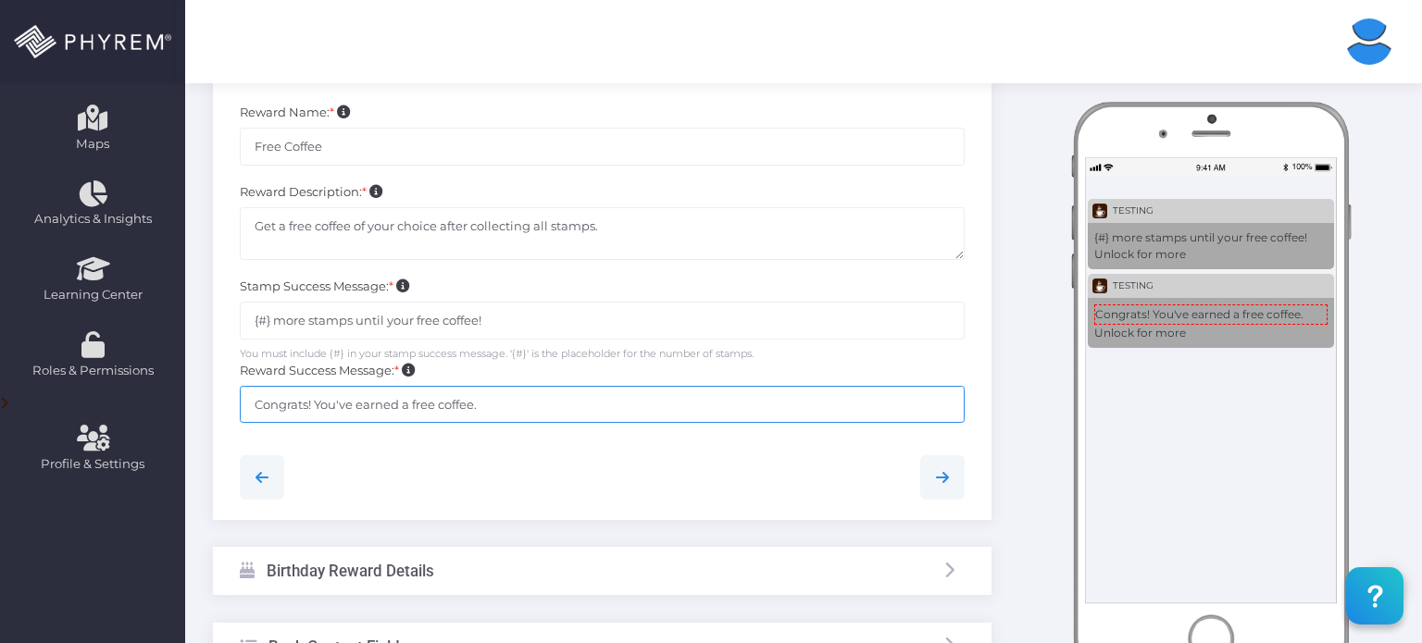
click at [374, 403] on input "Congrats! You've earned a free coffee." at bounding box center [602, 404] width 725 height 37
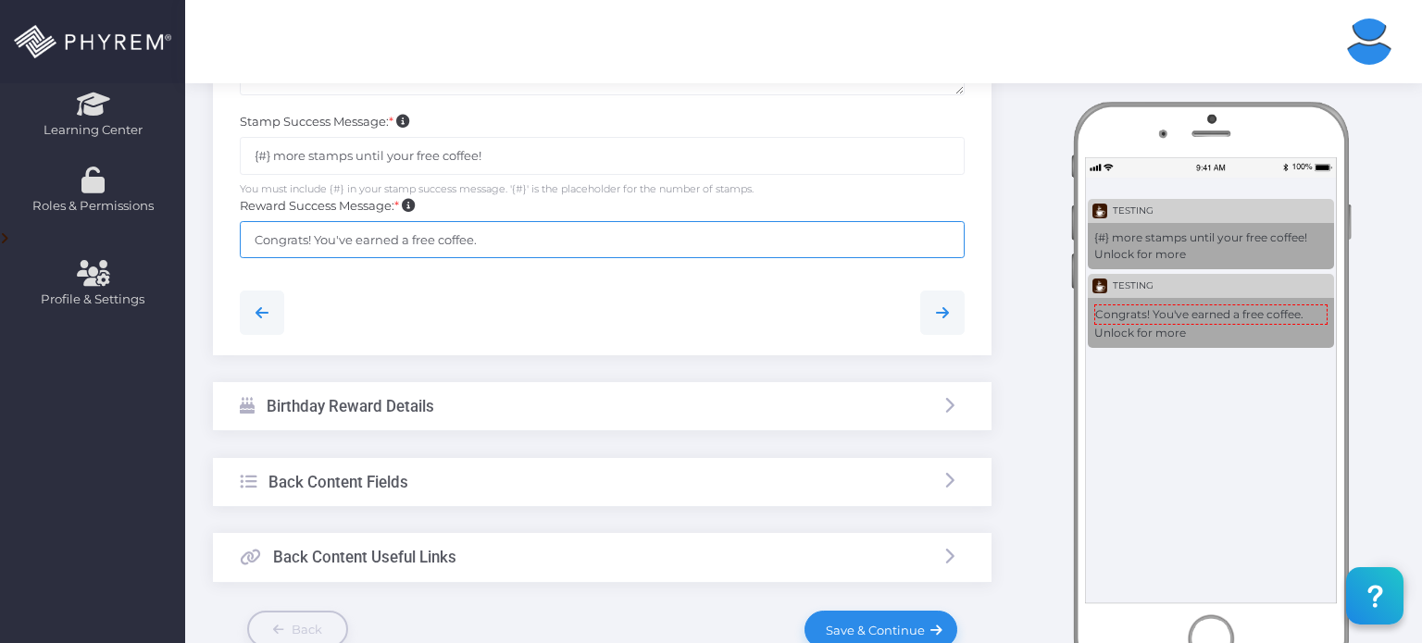
scroll to position [576, 0]
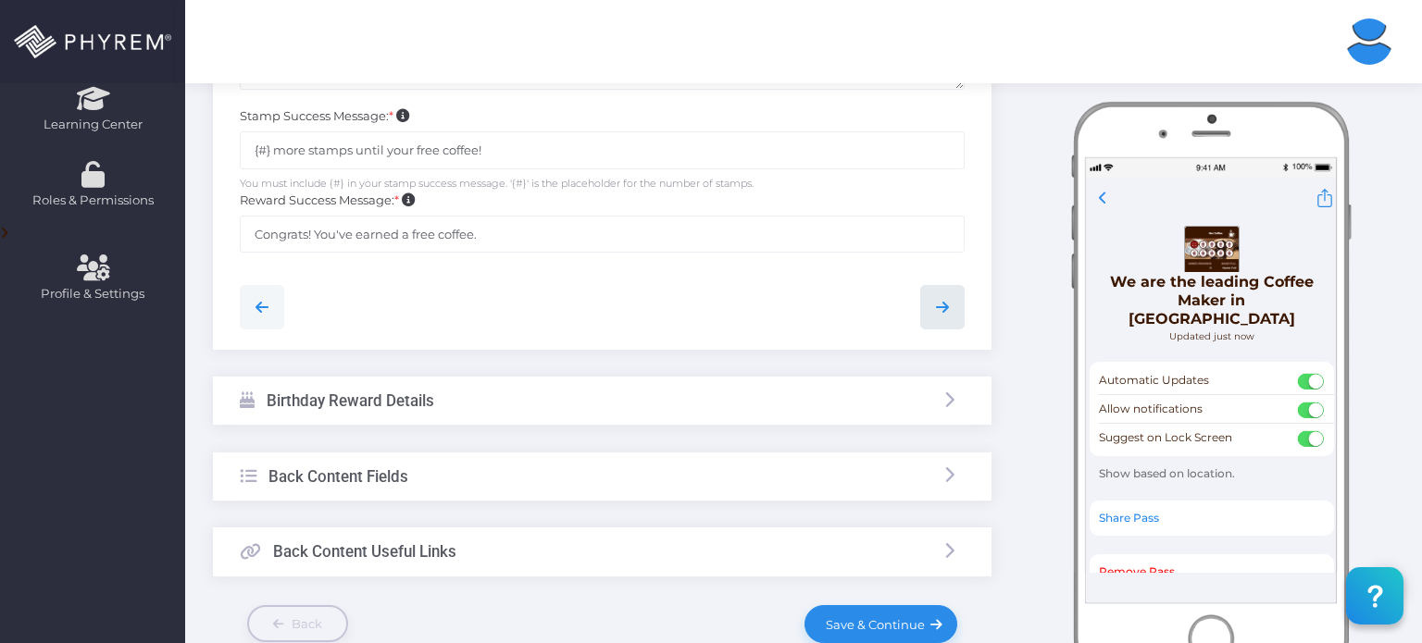
click at [942, 306] on icon at bounding box center [942, 307] width 22 height 22
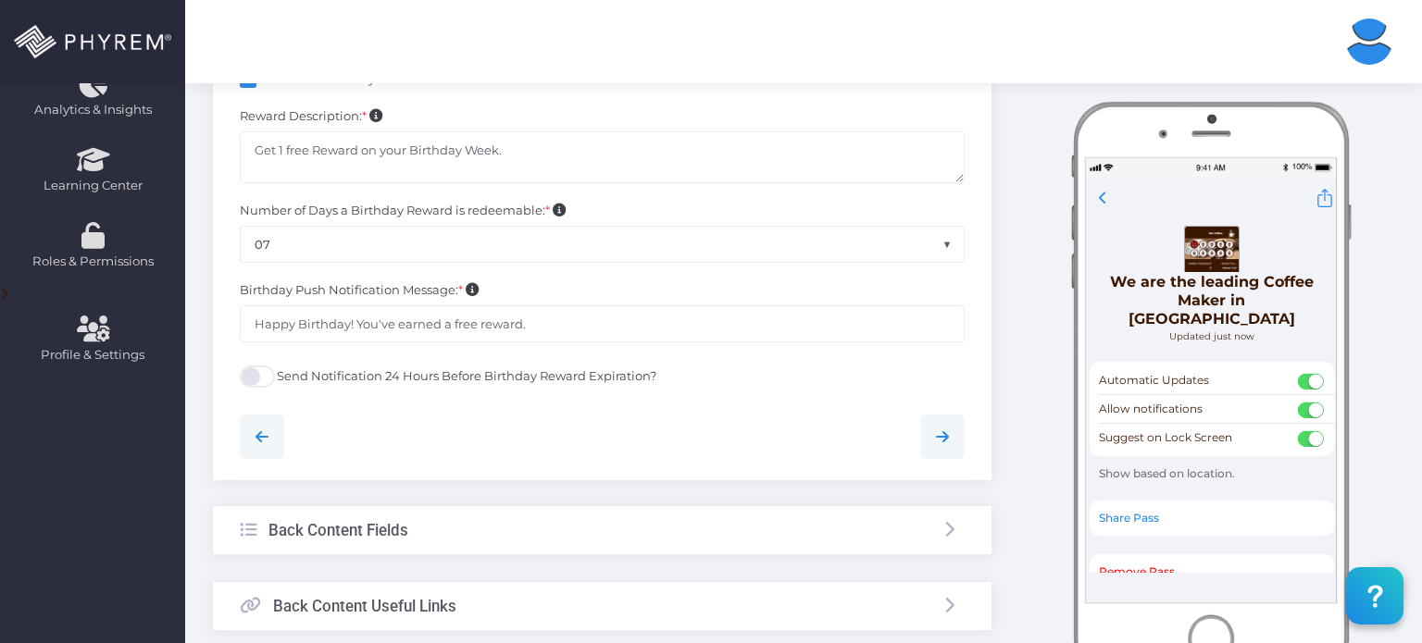
scroll to position [518, 0]
click at [532, 358] on div "Send Notification 24 Hours Before Birthday Reward Expiration?" at bounding box center [602, 371] width 725 height 31
click at [504, 376] on label "Send Notification 24 Hours Before Birthday Reward Expiration?" at bounding box center [466, 373] width 379 height 19
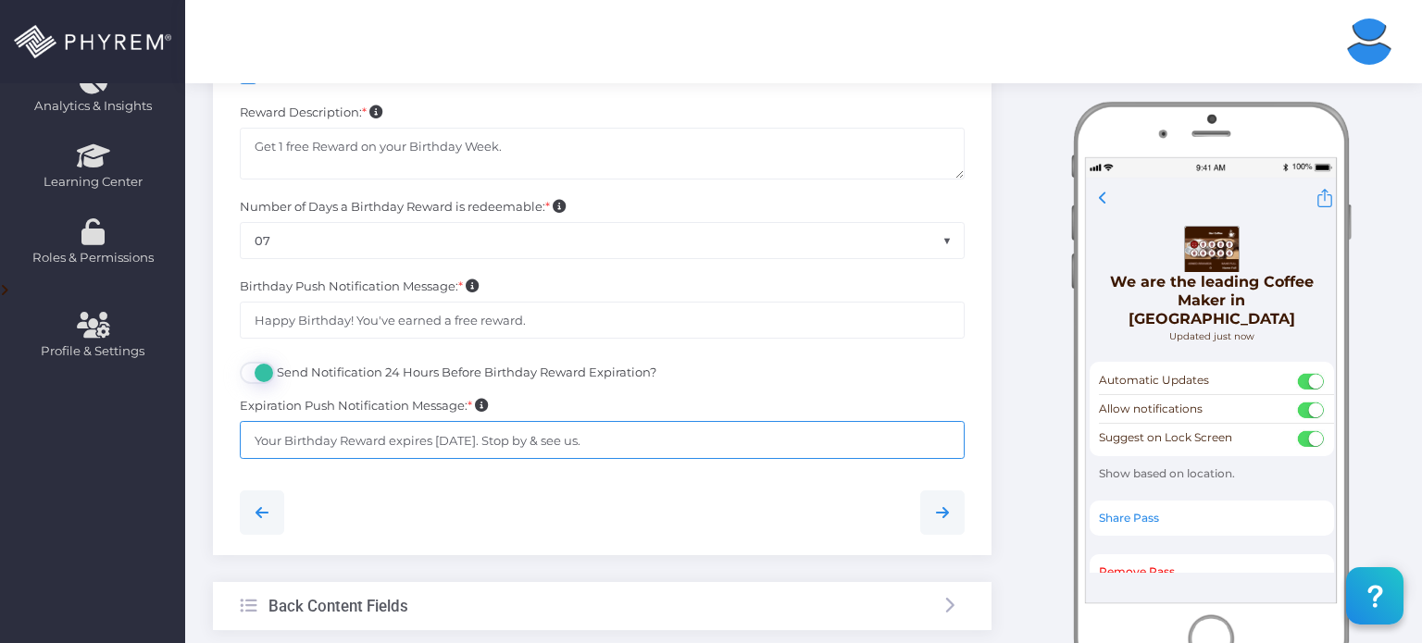
click at [641, 429] on input "Your Birthday Reward expires today. Stop by & see us." at bounding box center [602, 439] width 725 height 37
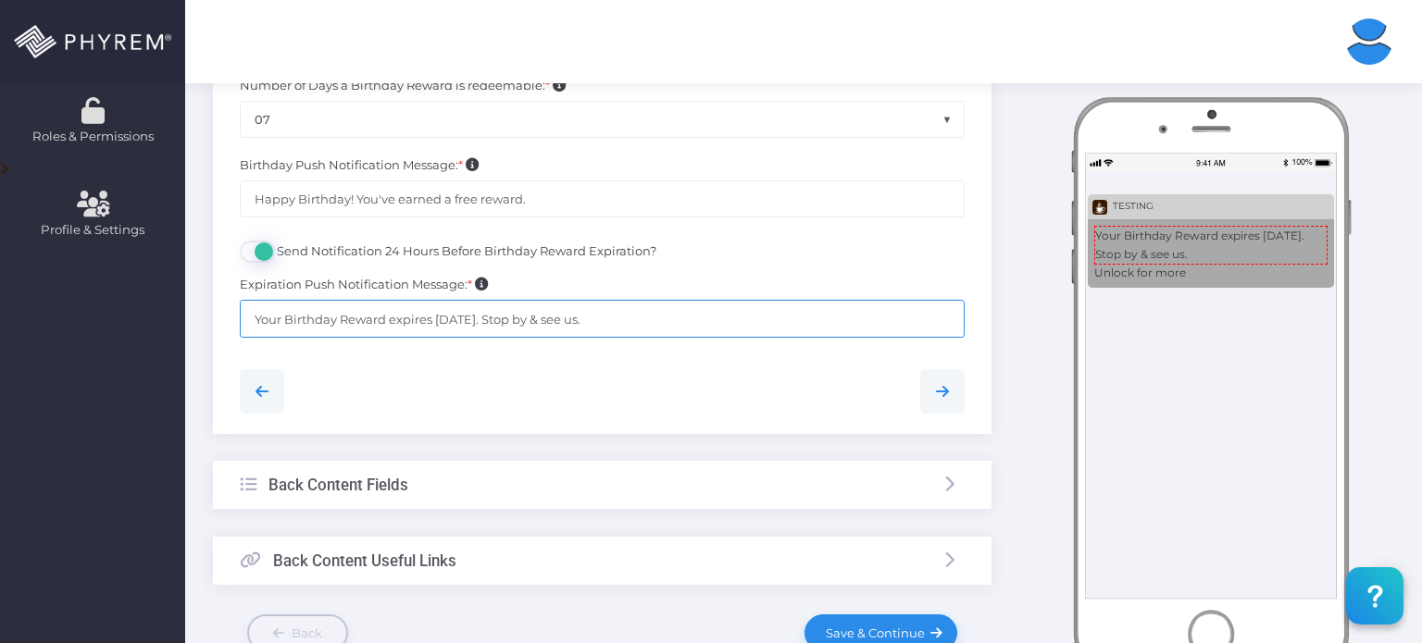
scroll to position [663, 0]
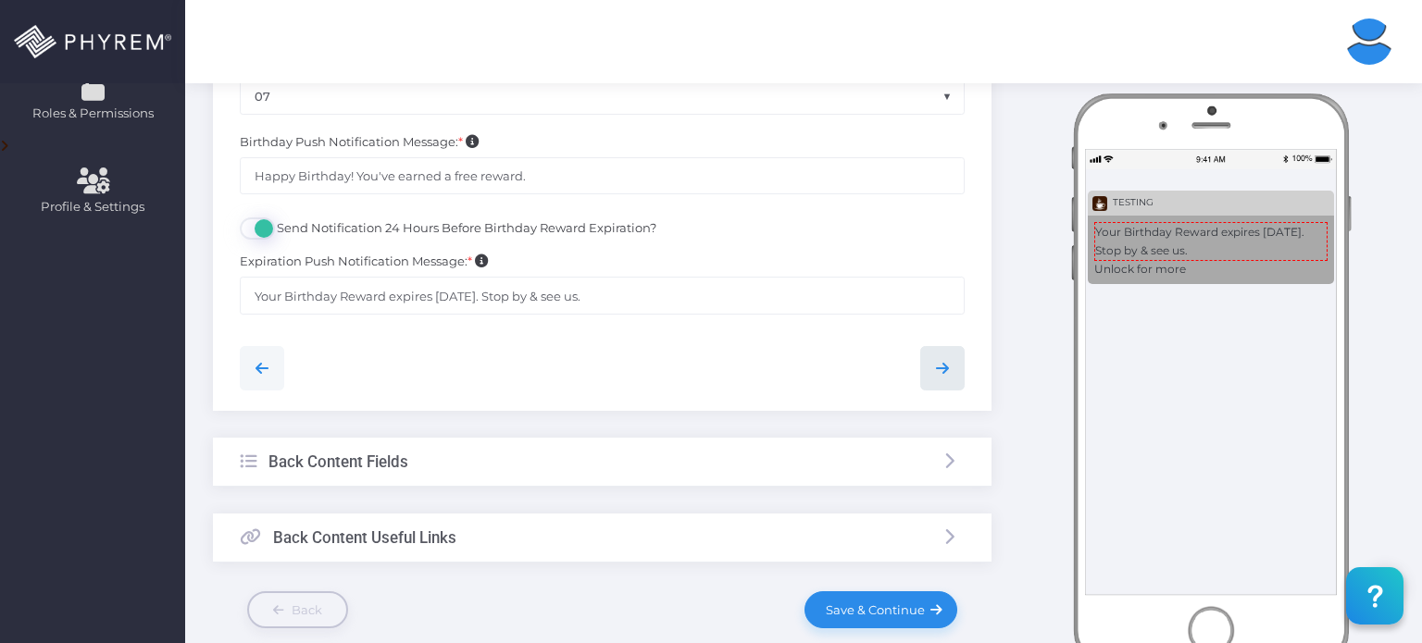
click at [946, 364] on icon at bounding box center [942, 368] width 22 height 22
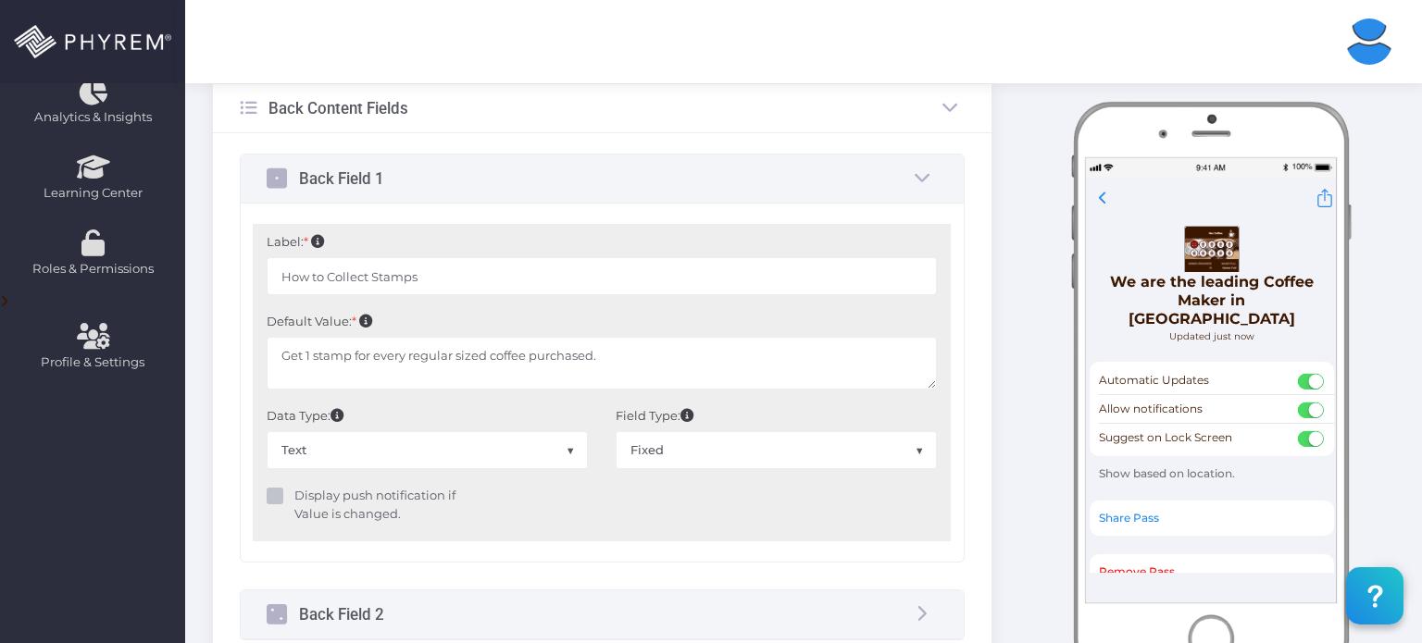
scroll to position [507, 0]
click at [473, 276] on input "How to Collect Stamps" at bounding box center [602, 275] width 670 height 37
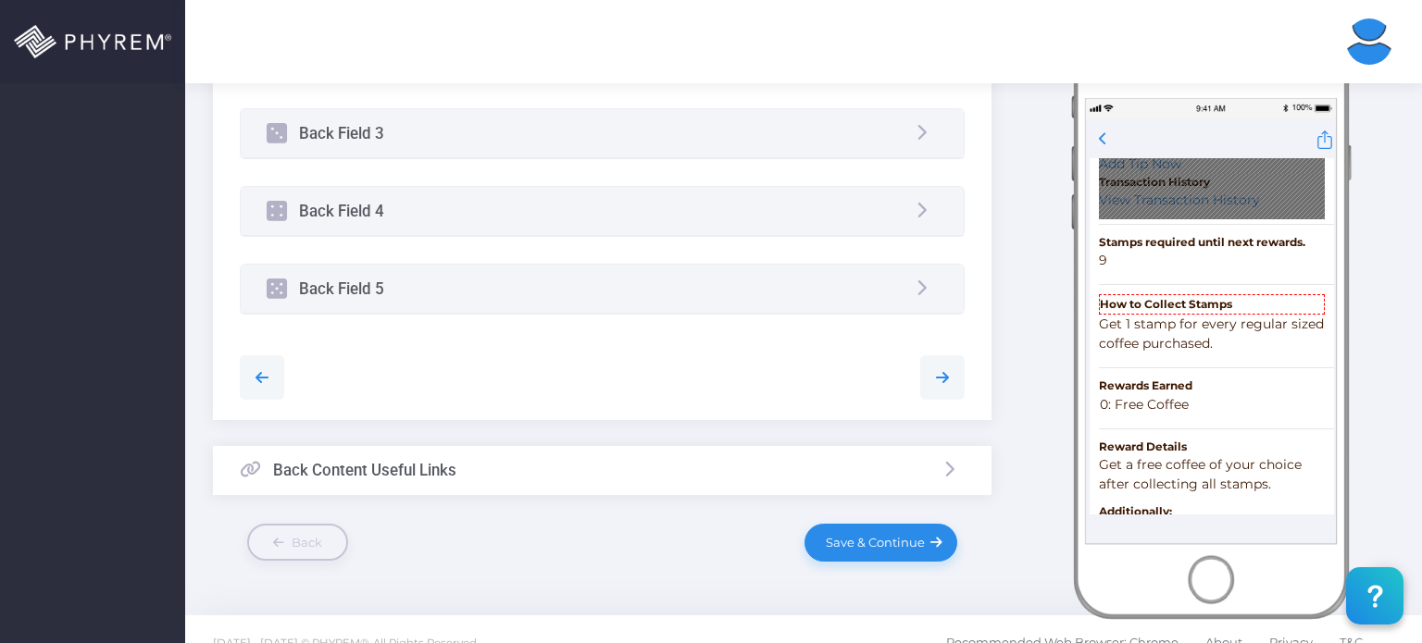
scroll to position [1090, 0]
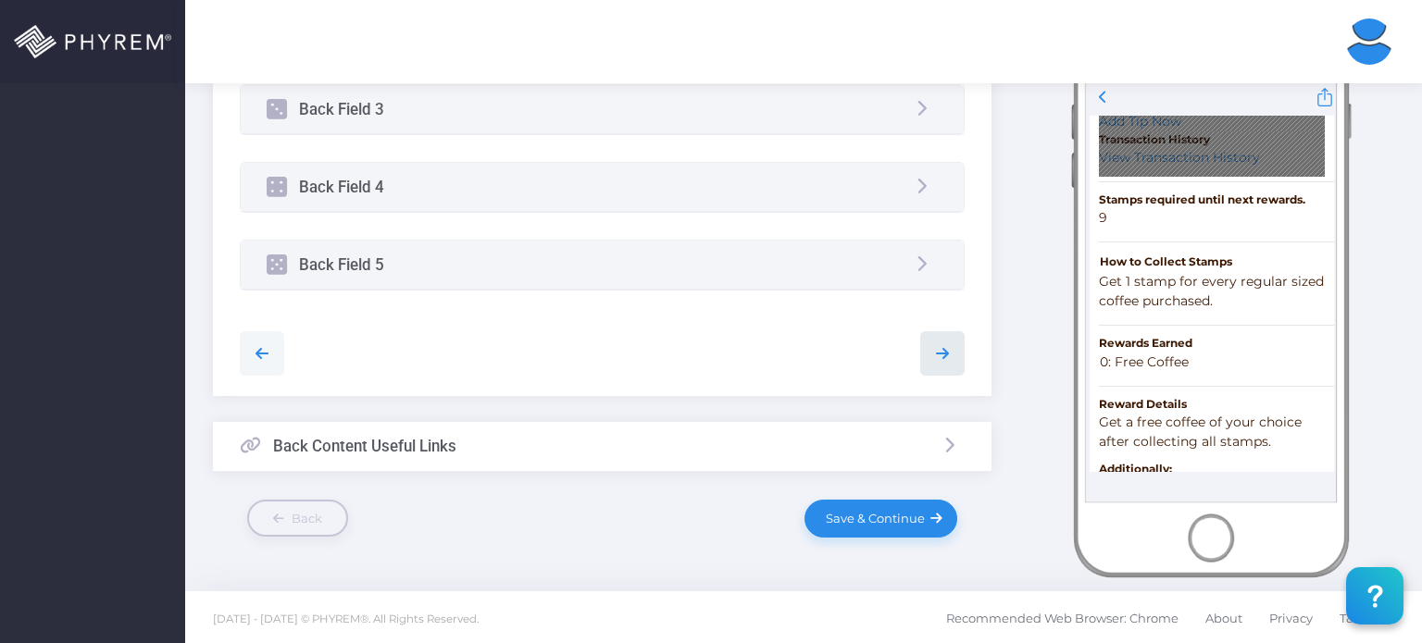
click at [942, 353] on icon at bounding box center [942, 353] width 22 height 22
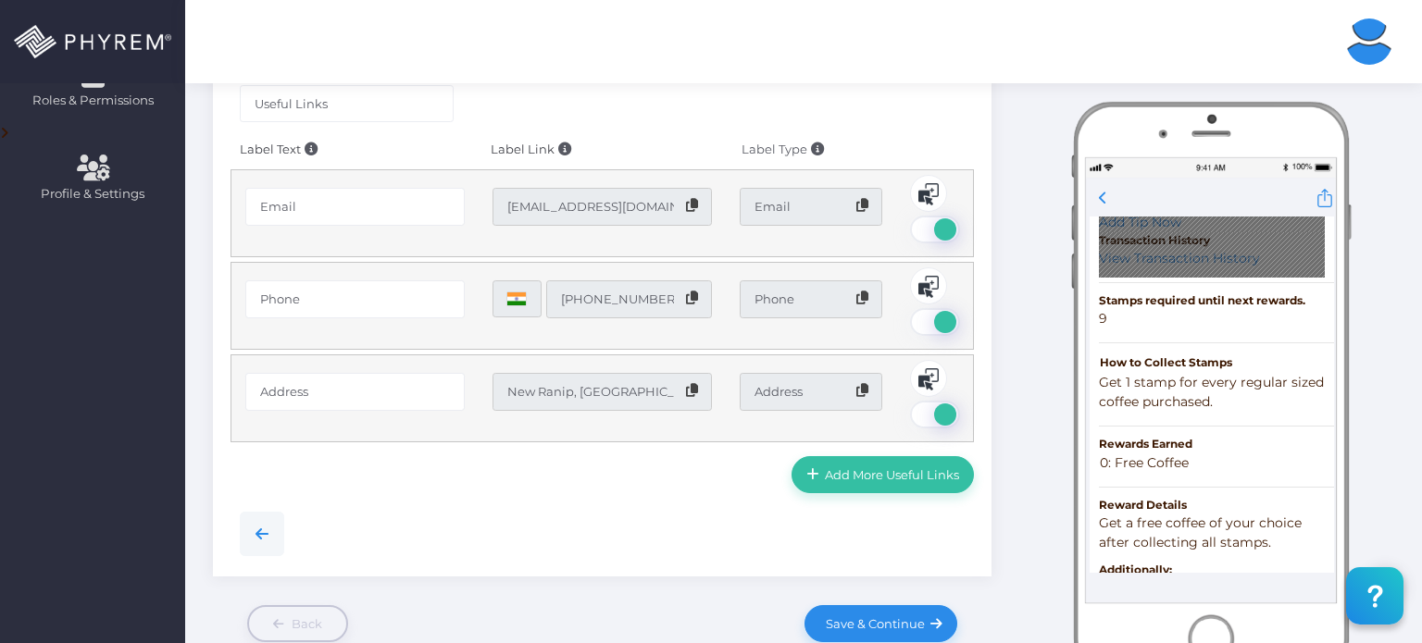
scroll to position [685, 0]
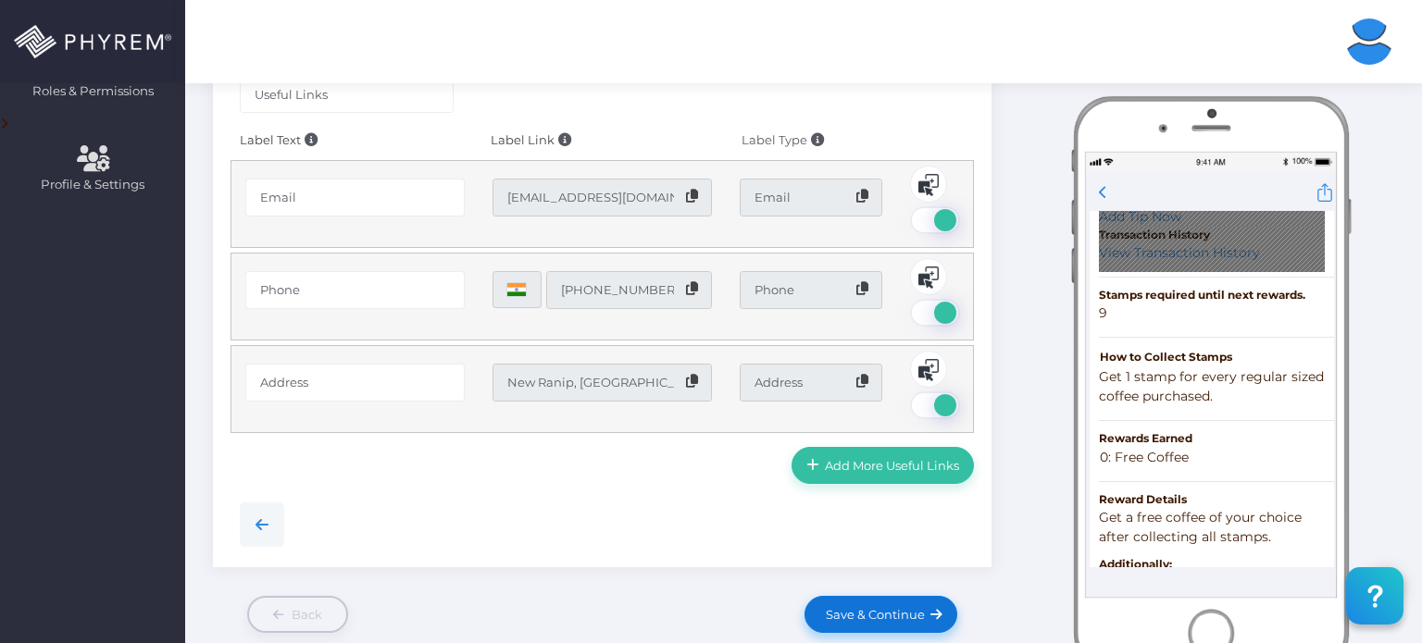
click at [872, 602] on link "Save & Continue" at bounding box center [880, 614] width 152 height 37
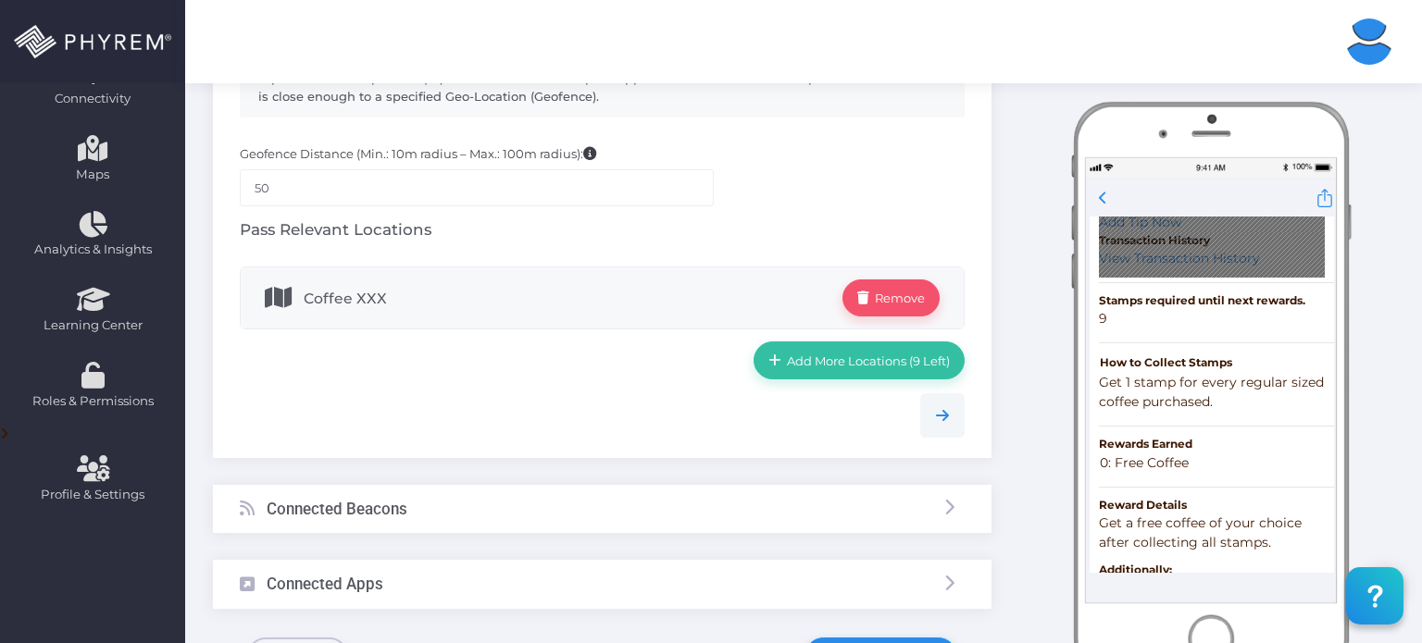
scroll to position [379, 0]
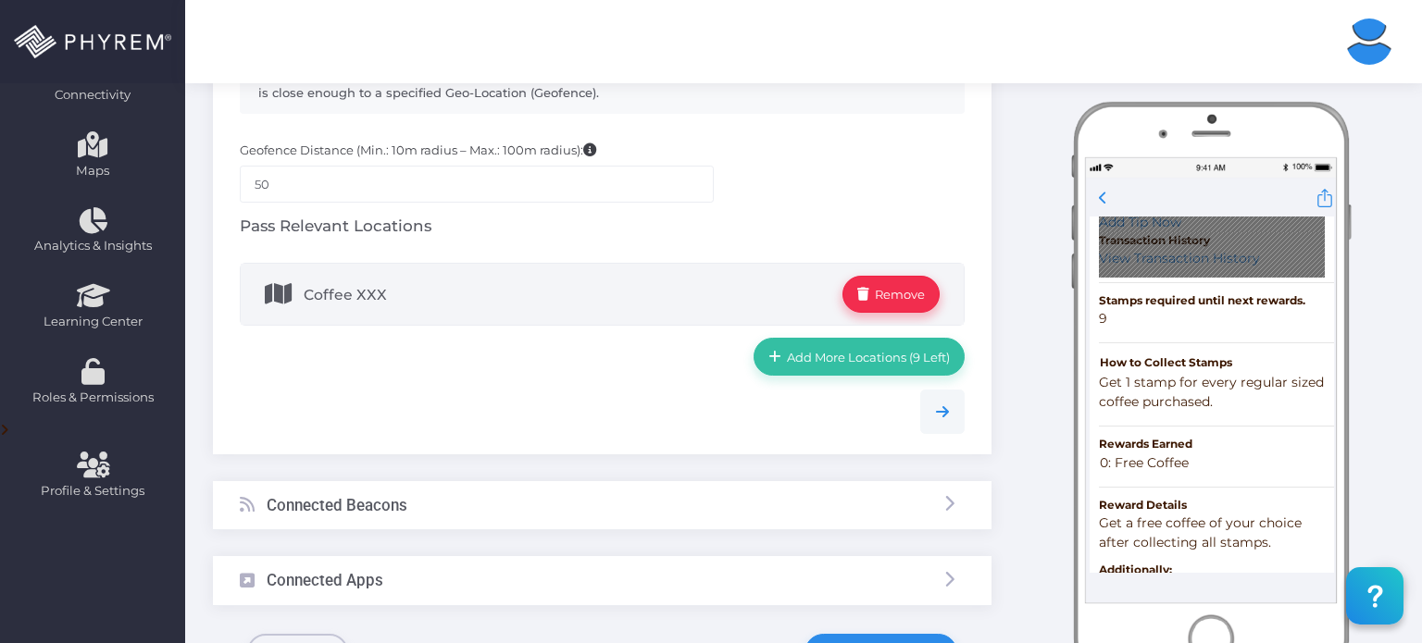
click at [881, 298] on span "Remove" at bounding box center [897, 294] width 56 height 15
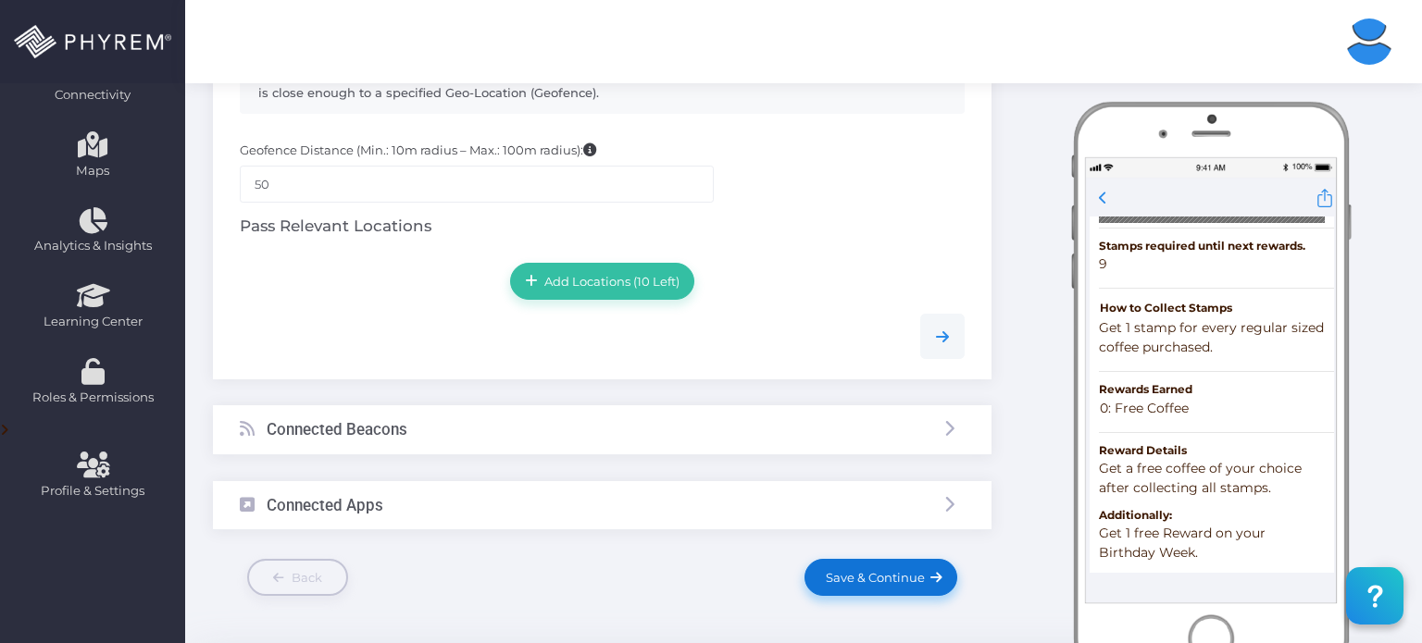
click at [896, 589] on link "Save & Continue" at bounding box center [880, 577] width 152 height 37
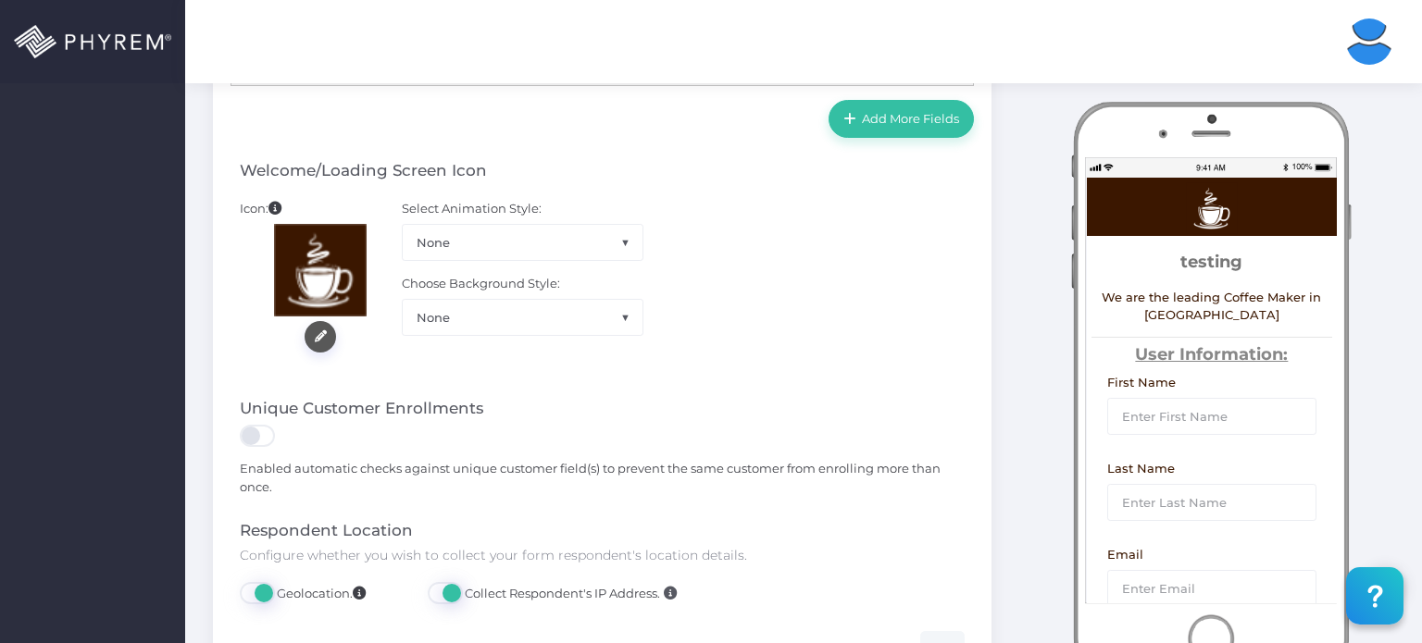
scroll to position [828, 0]
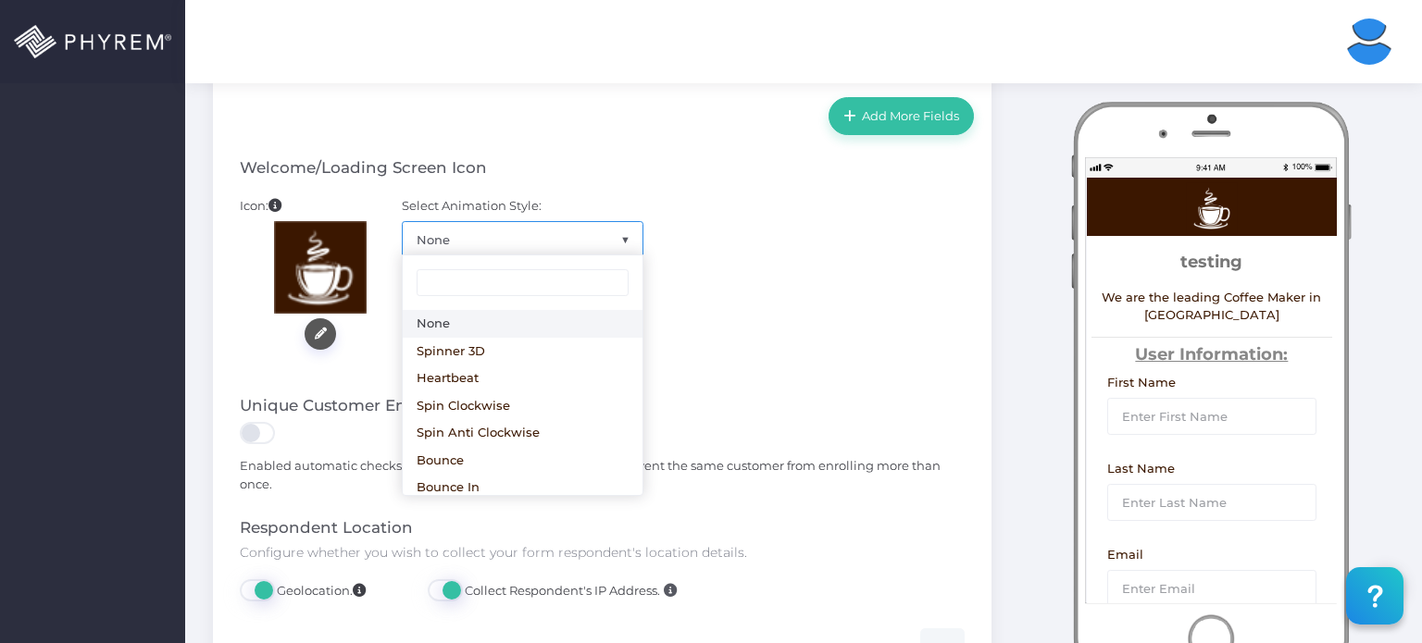
click at [562, 242] on span "None" at bounding box center [523, 239] width 240 height 35
select select "spinner_3d"
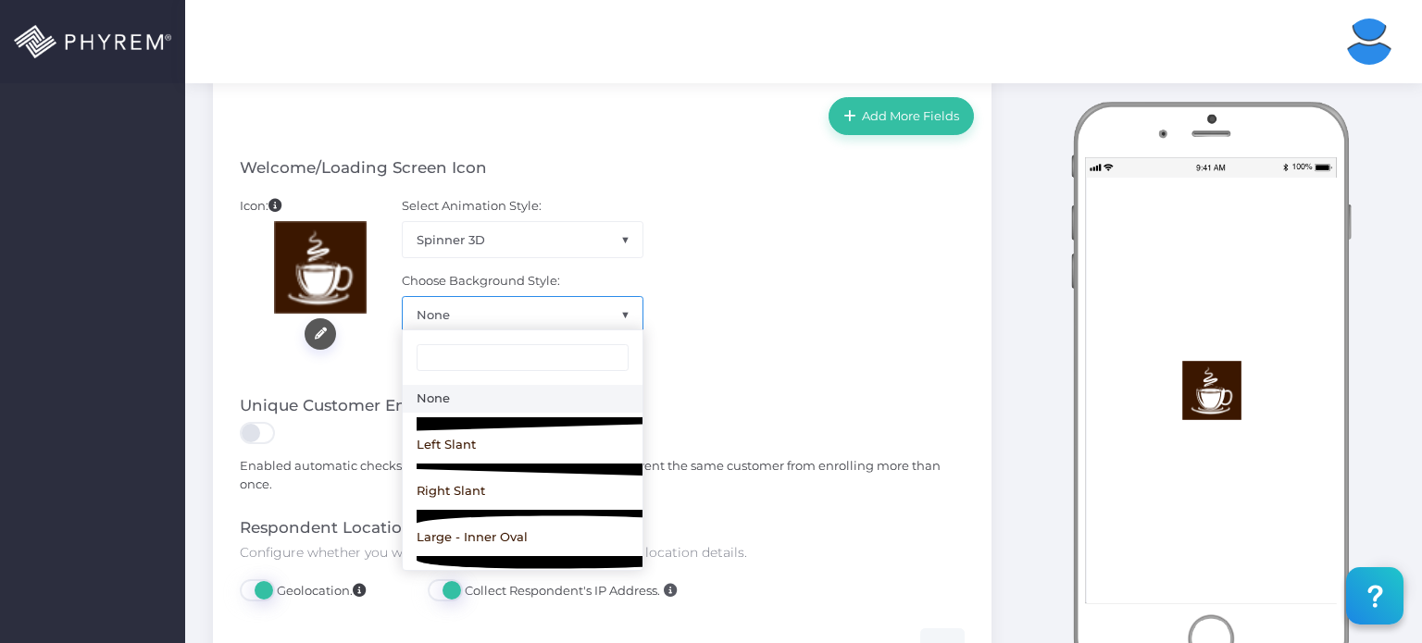
click at [538, 310] on span "None" at bounding box center [523, 314] width 240 height 35
select select "style_2"
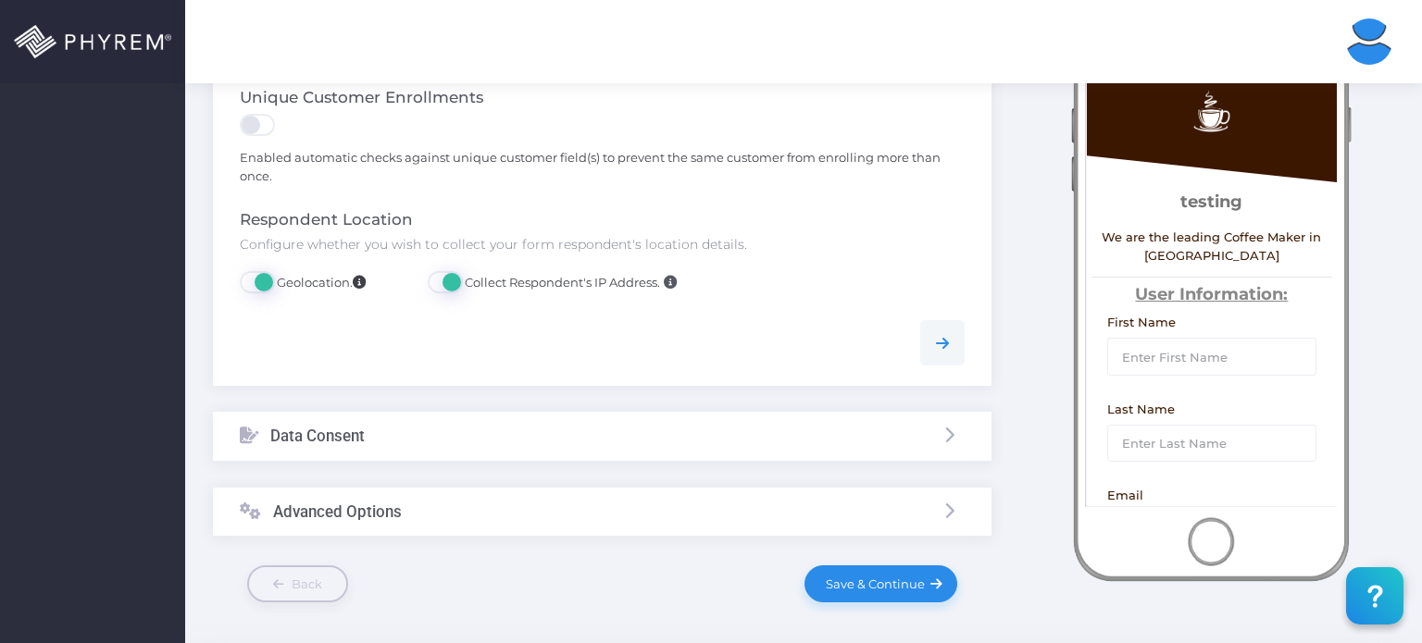
scroll to position [1200, 0]
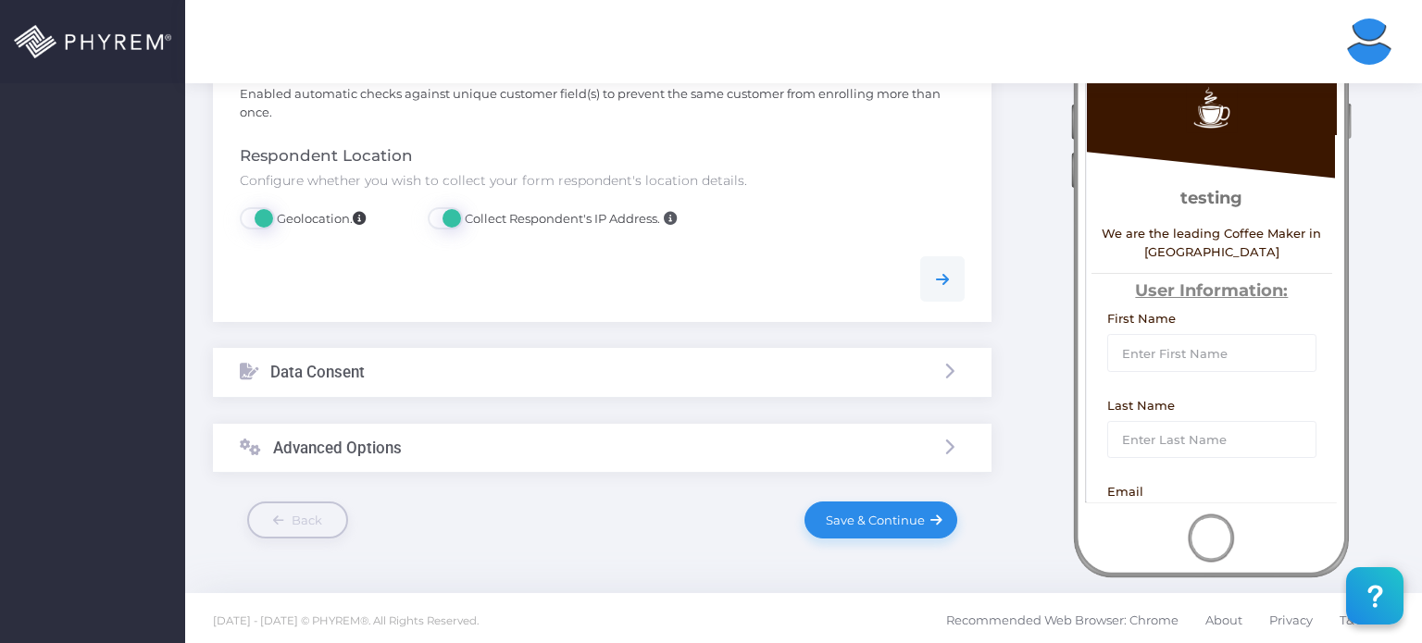
click at [707, 358] on div "Data Consent" at bounding box center [602, 372] width 778 height 49
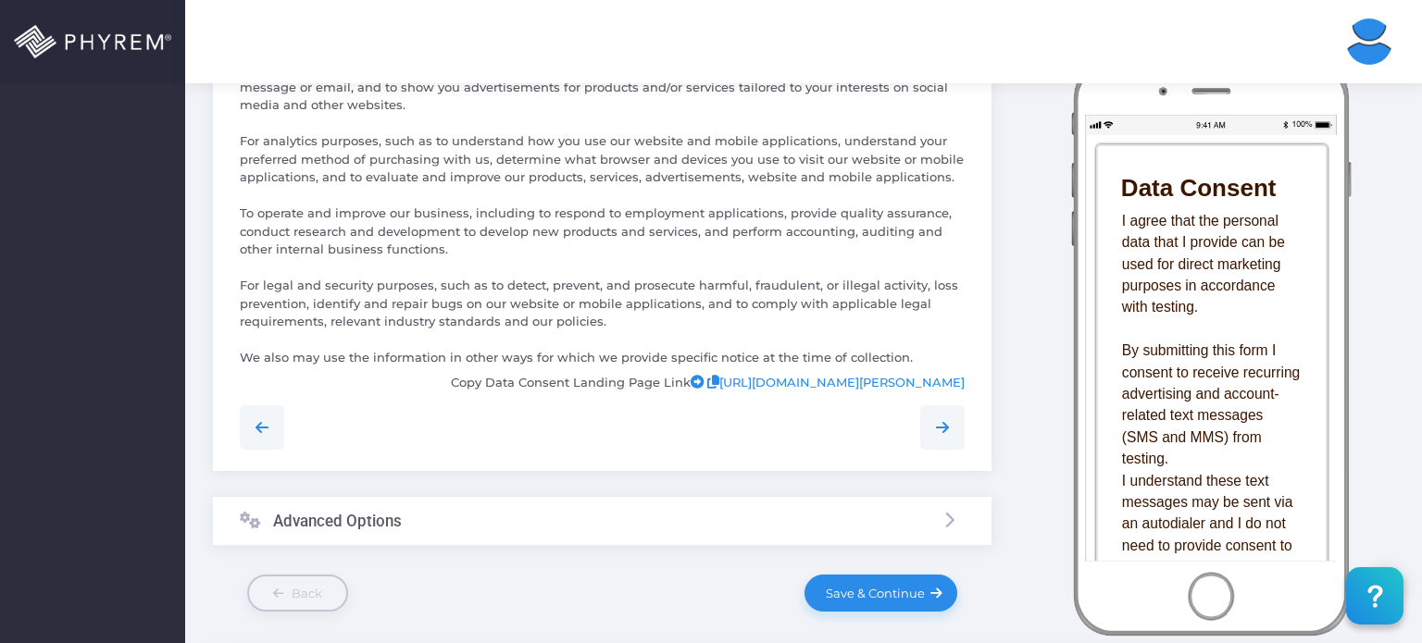
scroll to position [1009, 0]
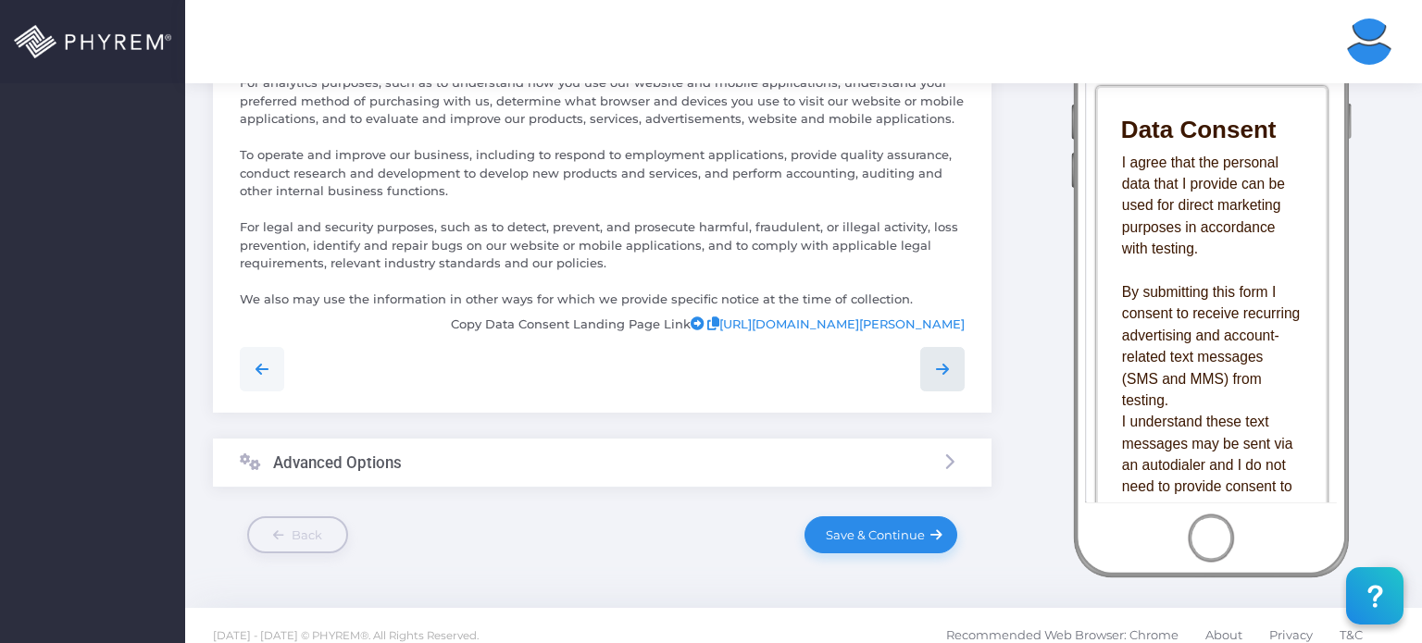
click at [942, 358] on icon at bounding box center [942, 369] width 22 height 22
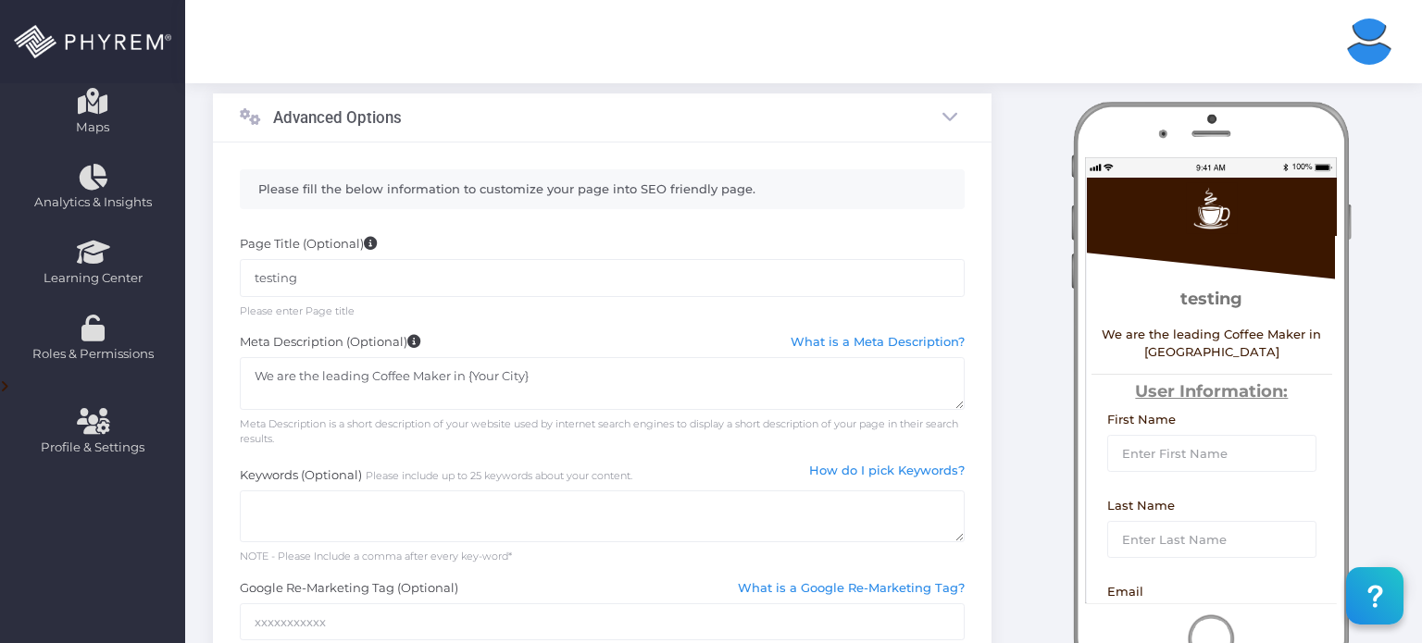
scroll to position [418, 0]
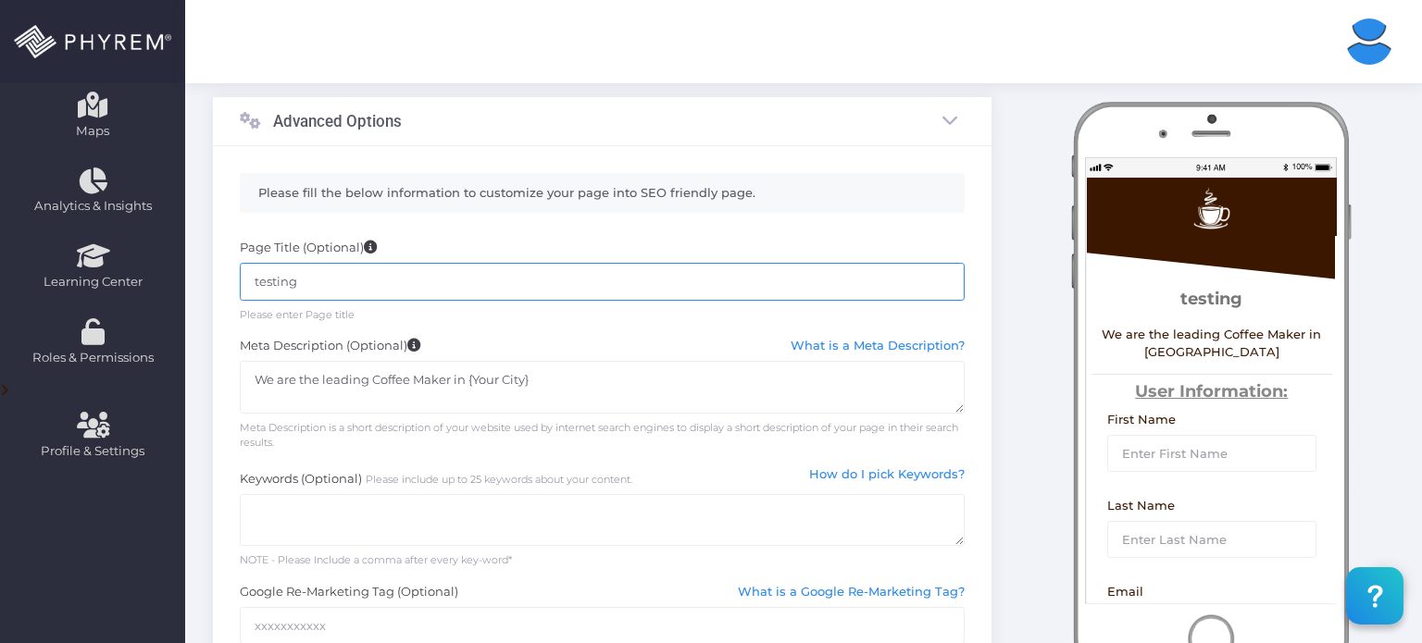
click at [429, 272] on input "testing" at bounding box center [602, 281] width 725 height 37
type input "testing coffee shop"
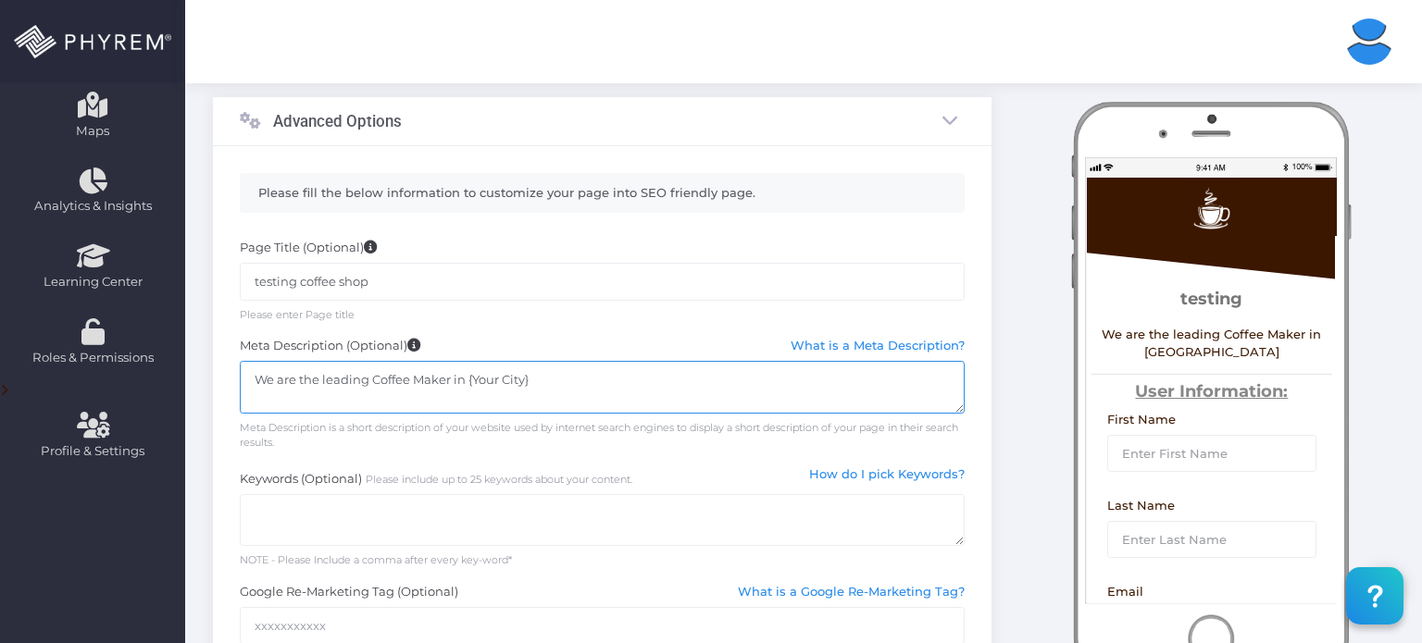
drag, startPoint x: 466, startPoint y: 379, endPoint x: 618, endPoint y: 349, distance: 154.8
click at [618, 349] on div "Meta Description (Optional) What is a Meta Description? We are the leading Coff…" at bounding box center [602, 394] width 752 height 115
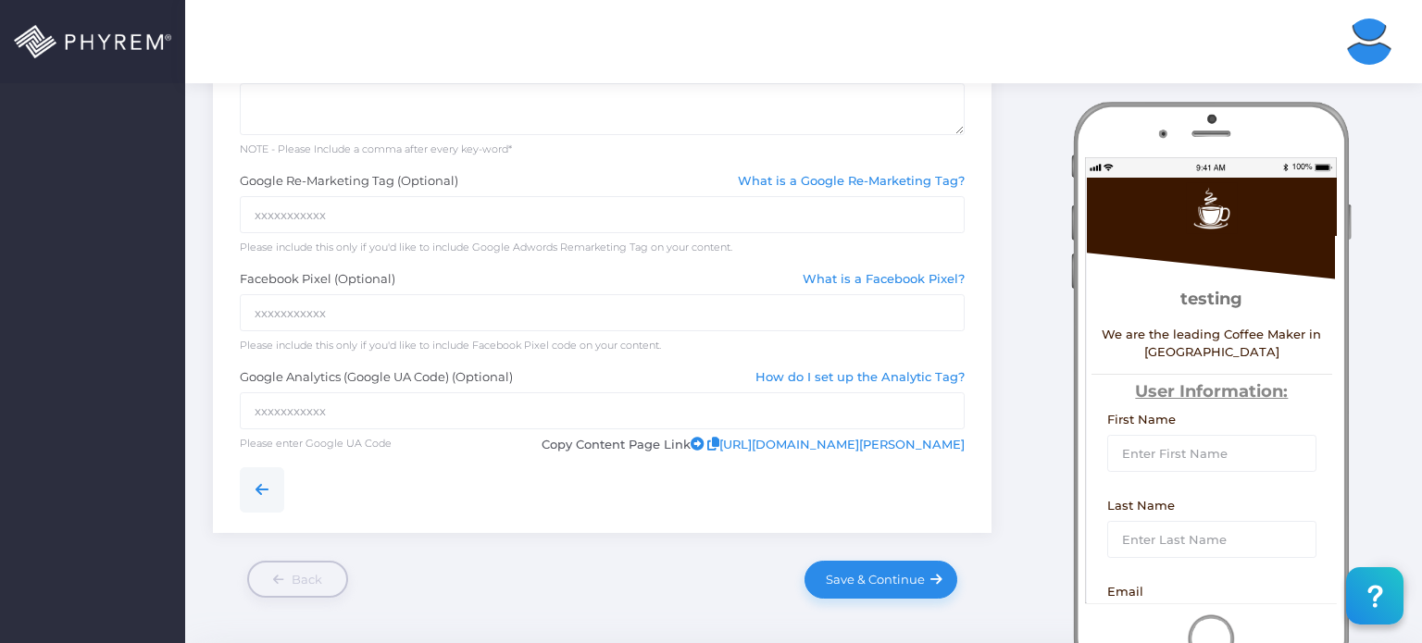
scroll to position [829, 0]
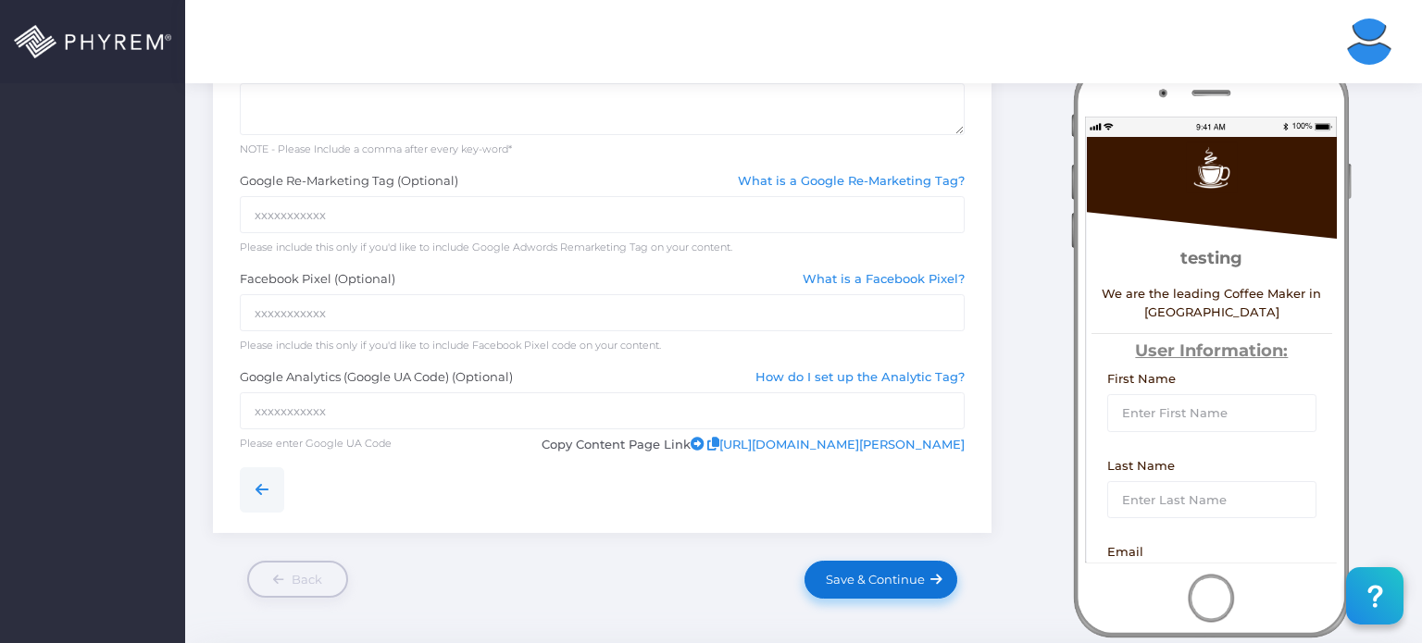
type textarea "We are the leading Coffee Maker in Chicago"
click at [877, 578] on span "Save & Continue" at bounding box center [872, 579] width 106 height 15
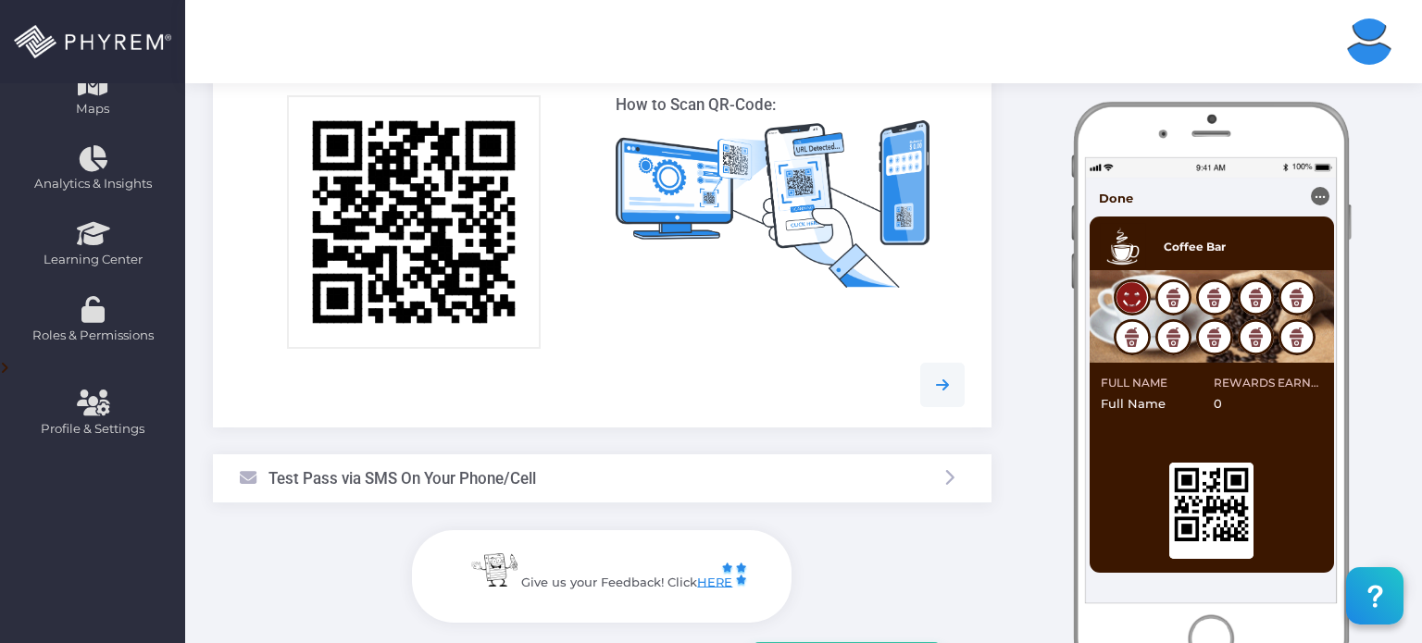
scroll to position [455, 0]
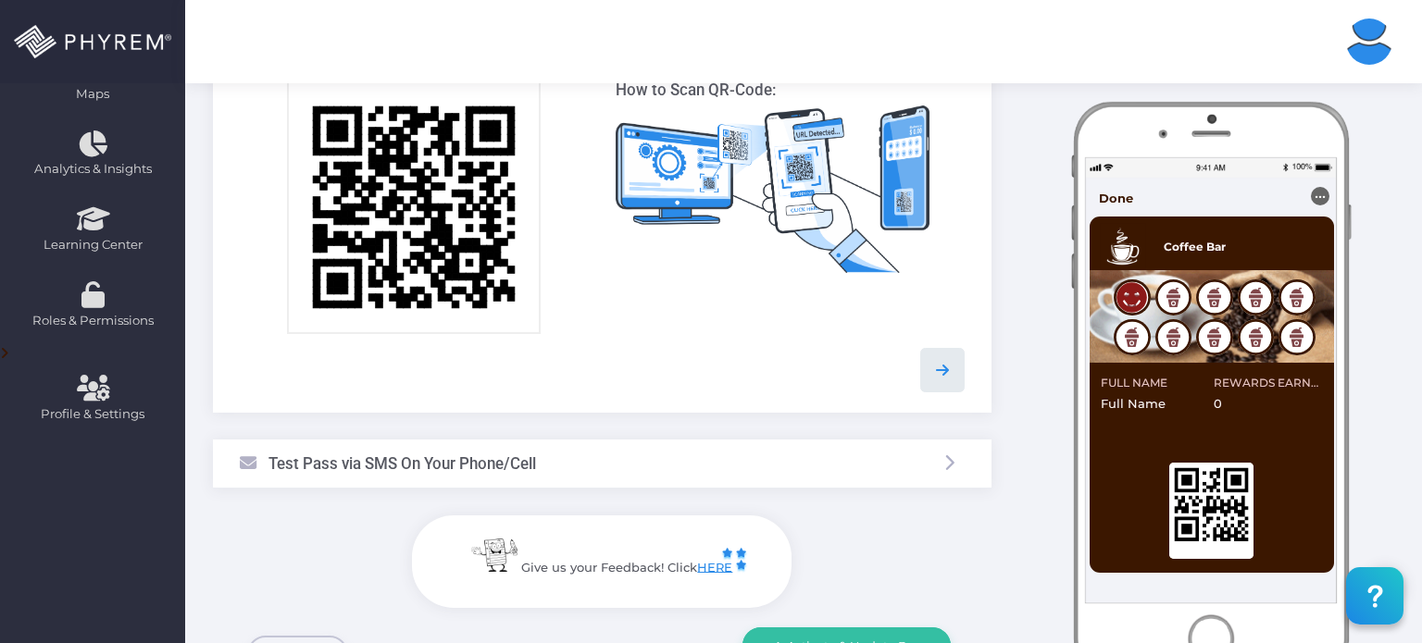
click at [941, 367] on icon at bounding box center [942, 370] width 22 height 22
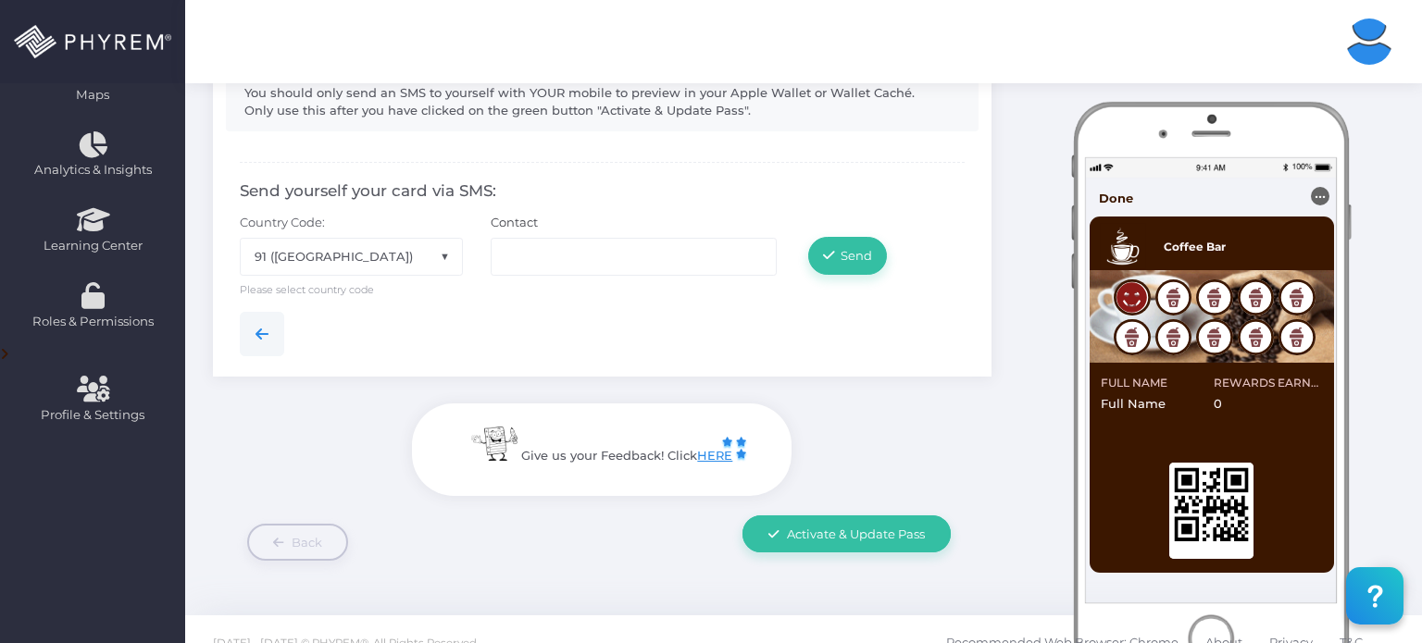
scroll to position [478, 0]
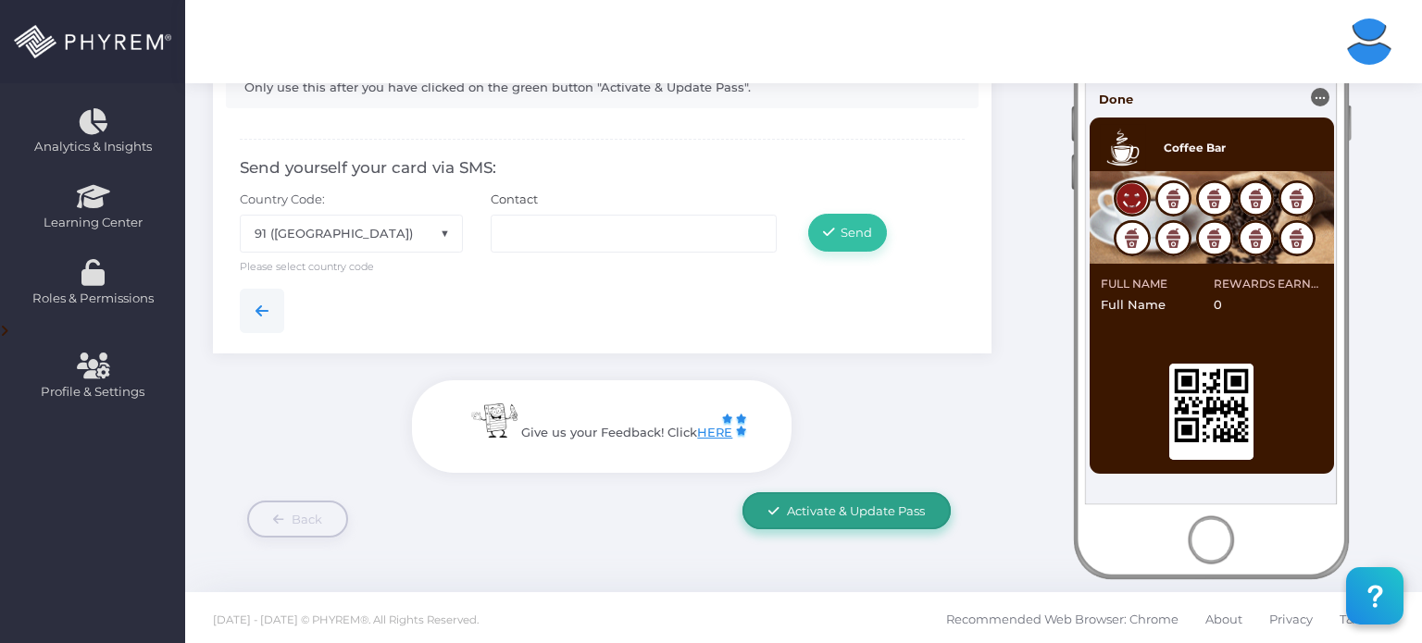
click at [846, 514] on span "Activate & Update Pass" at bounding box center [856, 511] width 138 height 15
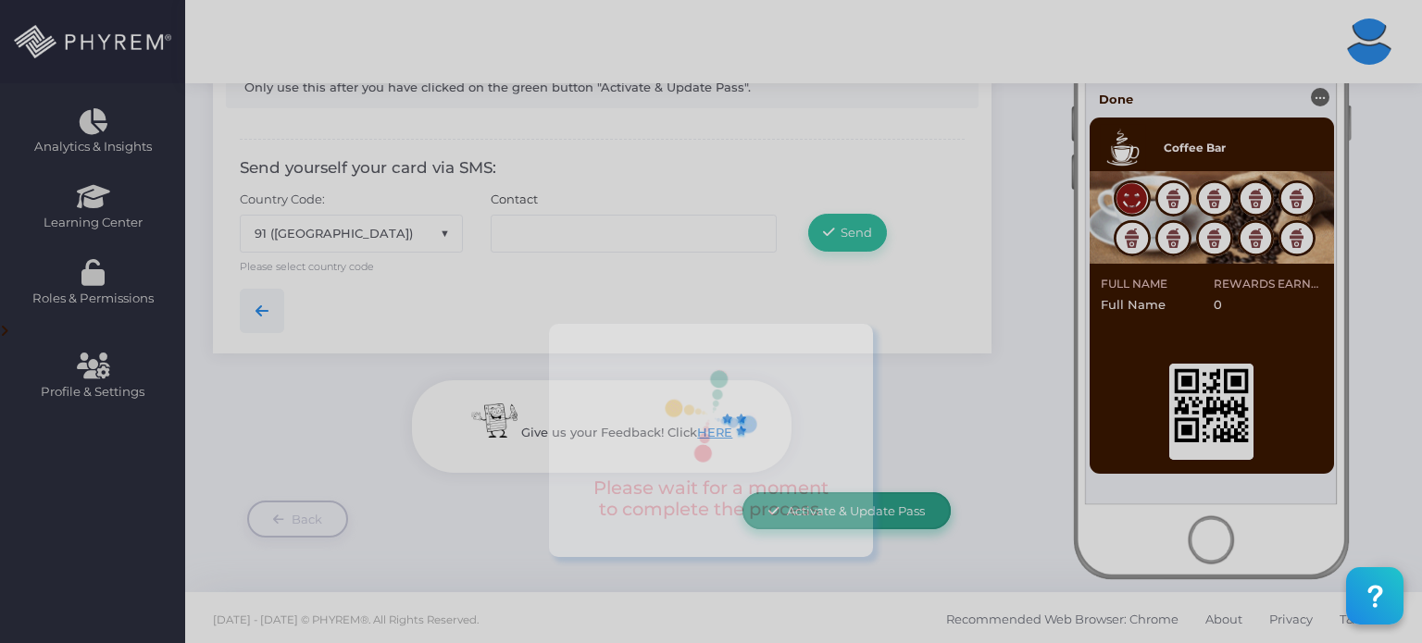
scroll to position [0, 0]
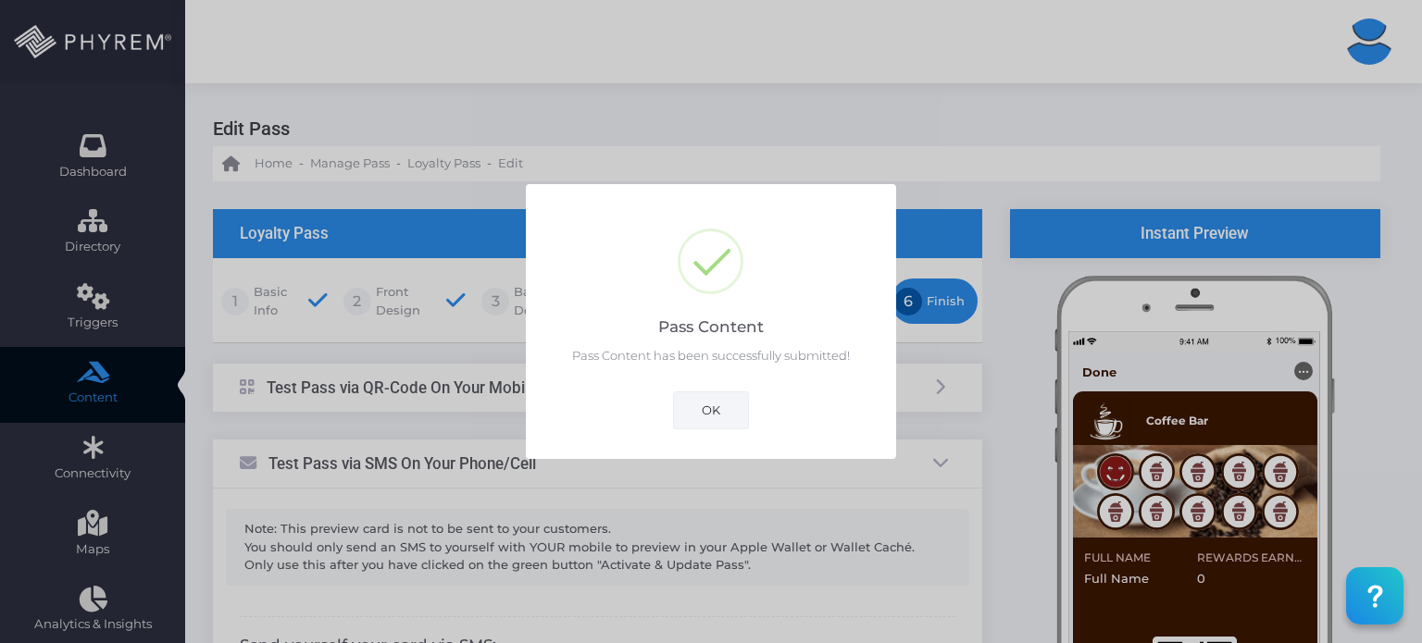
click at [721, 410] on button "OK" at bounding box center [711, 410] width 76 height 37
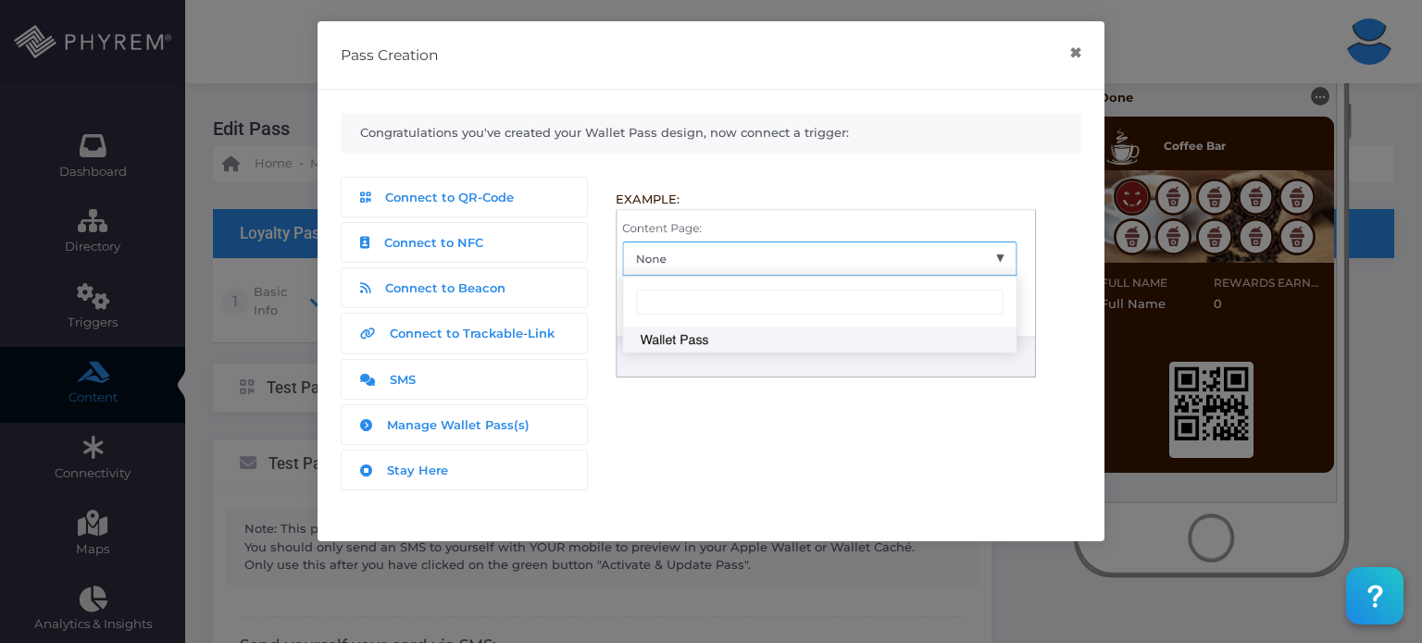
scroll to position [479, 0]
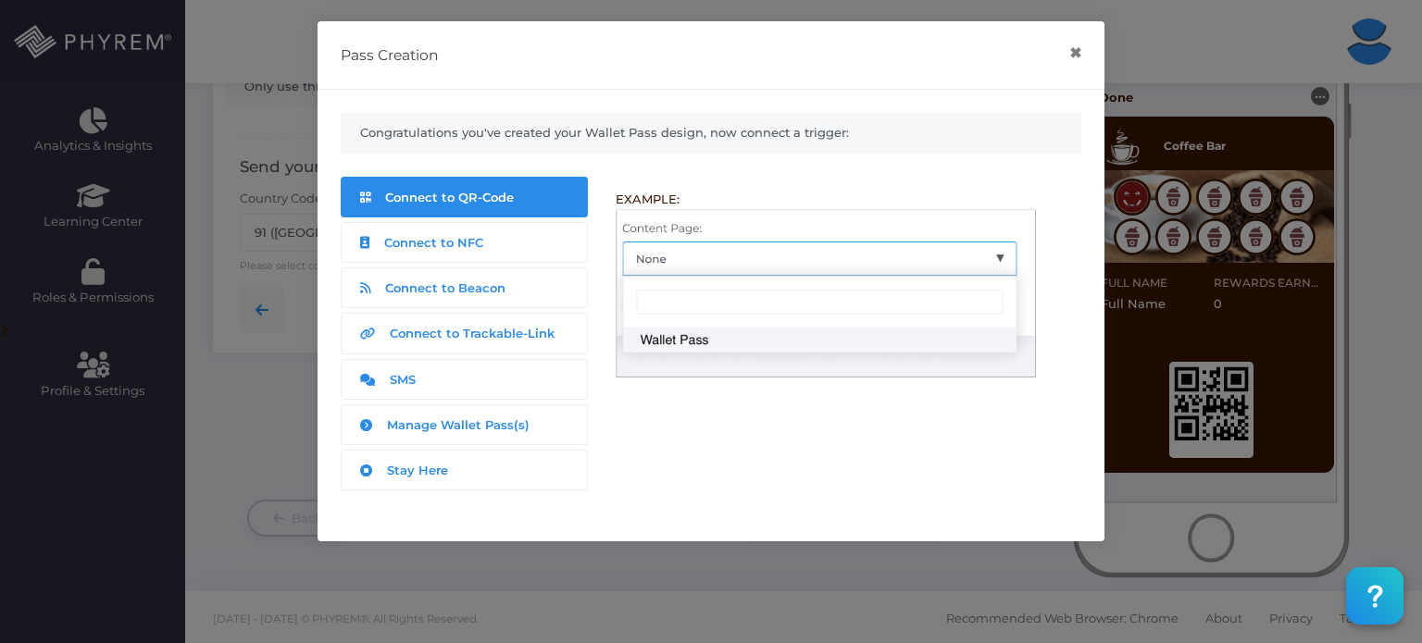
click at [476, 195] on span "Connect to QR-Code" at bounding box center [449, 197] width 129 height 15
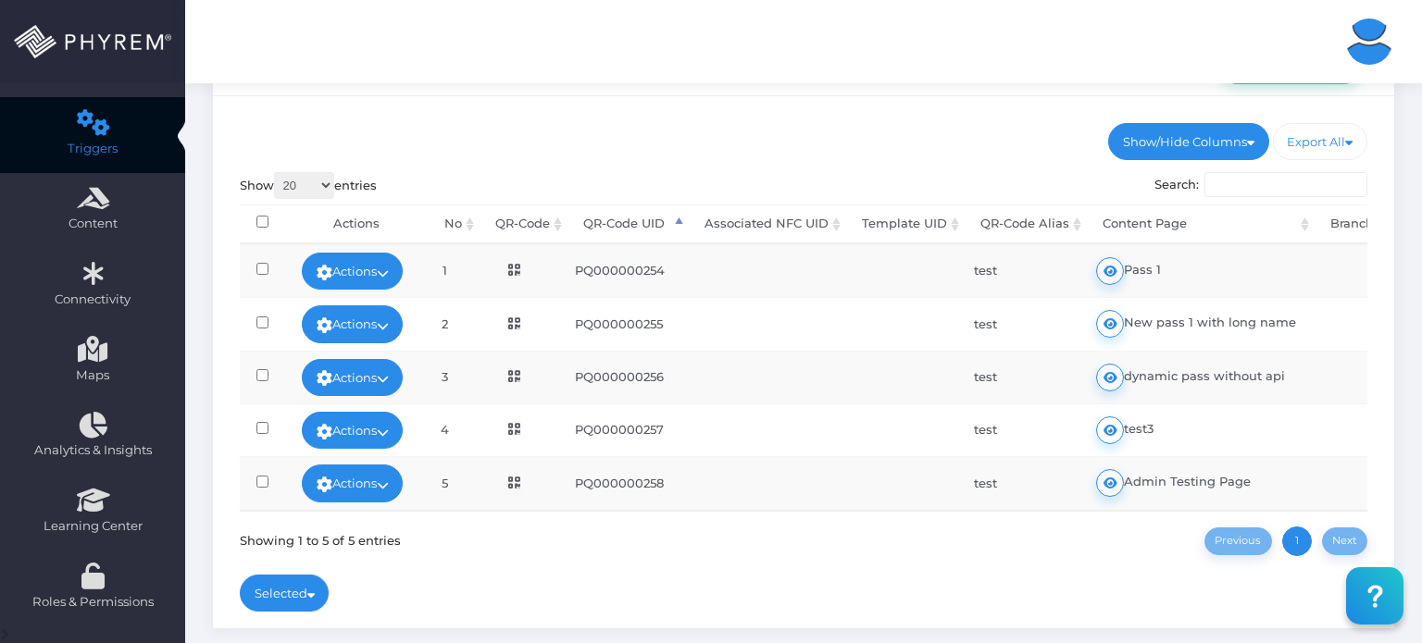
scroll to position [180, 0]
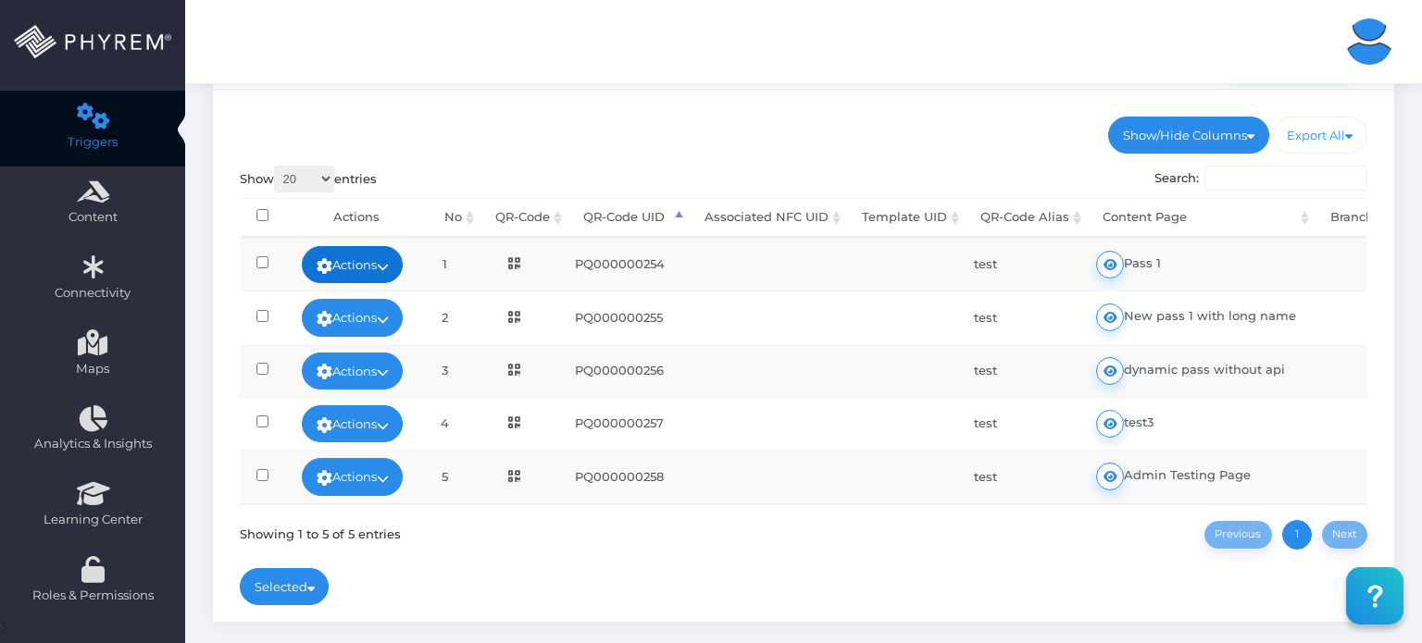
click at [389, 267] on icon at bounding box center [383, 267] width 12 height 0
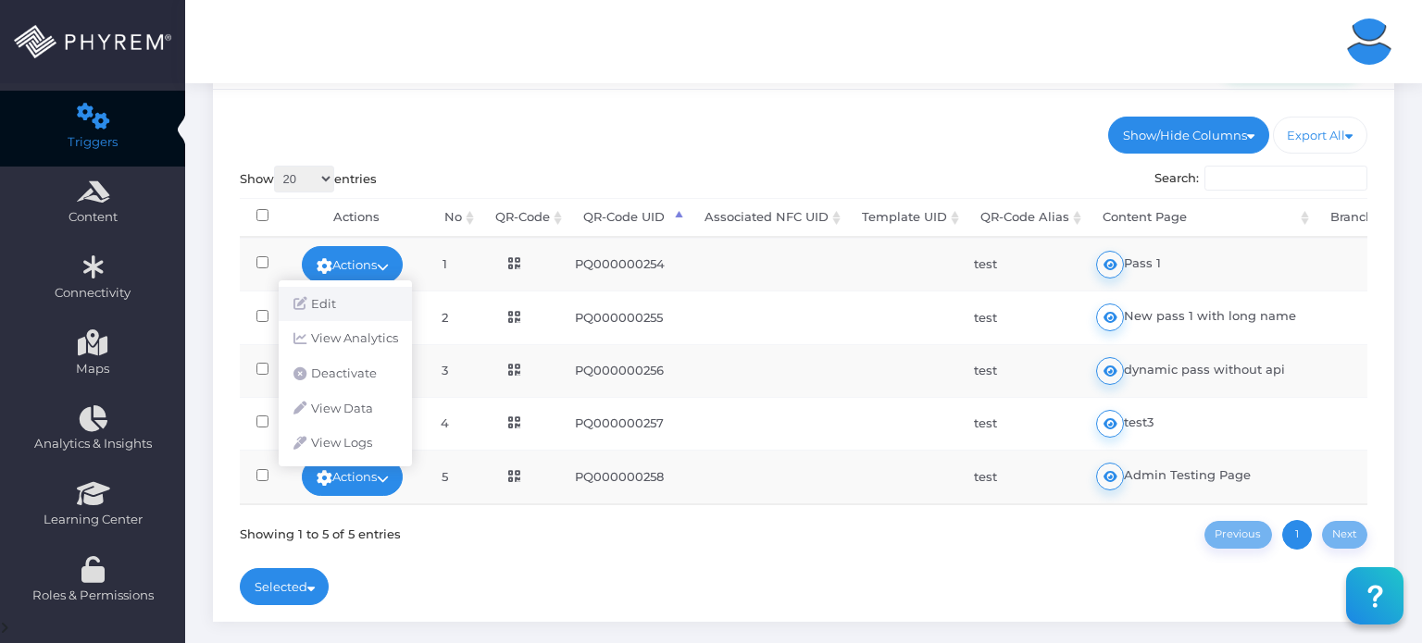
click at [350, 305] on link "Edit" at bounding box center [345, 304] width 133 height 35
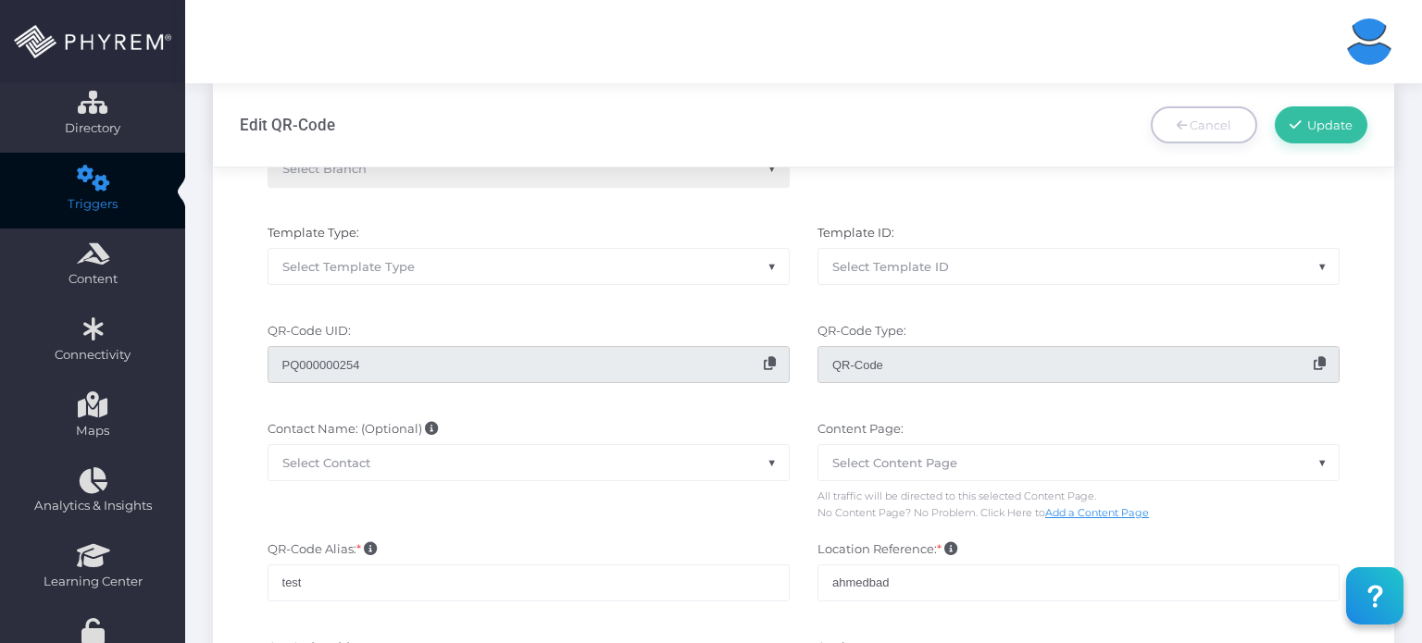
scroll to position [120, 0]
click at [669, 180] on div "Branch: * Select Branch" at bounding box center [529, 164] width 550 height 80
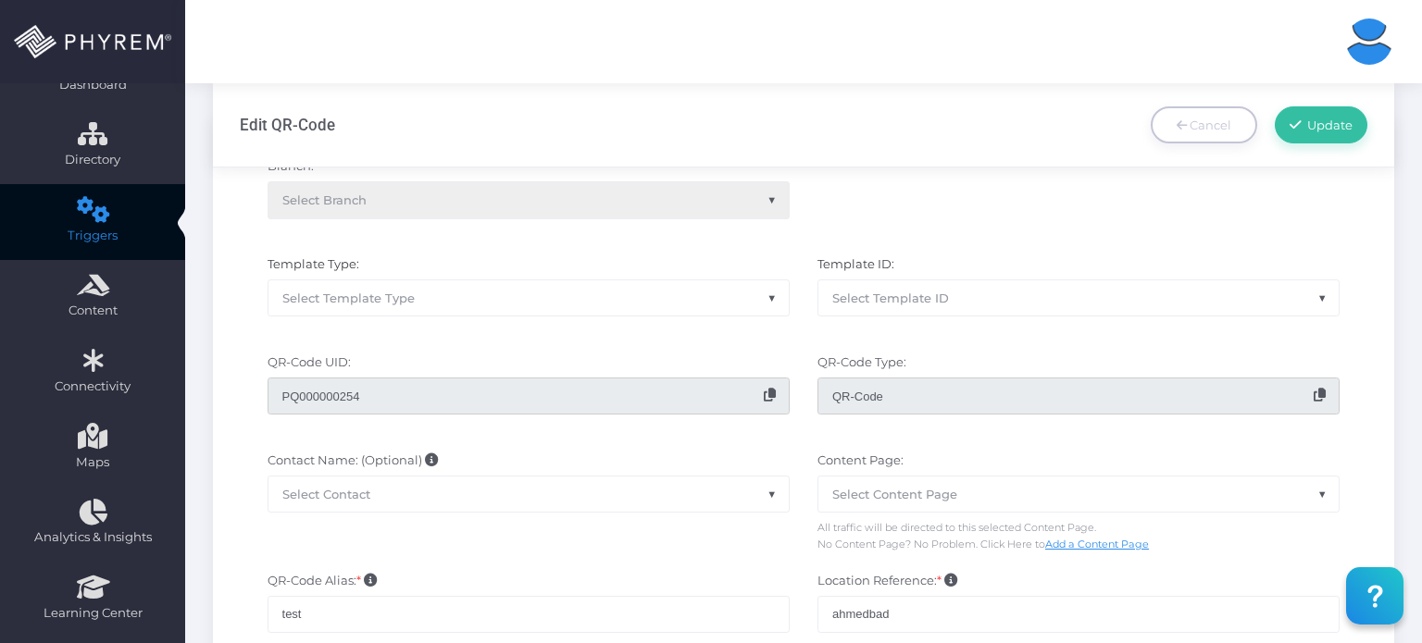
click at [695, 189] on div "Branch: * Select Branch" at bounding box center [529, 197] width 550 height 80
click at [751, 195] on div "Branch: * Select Branch" at bounding box center [529, 197] width 550 height 80
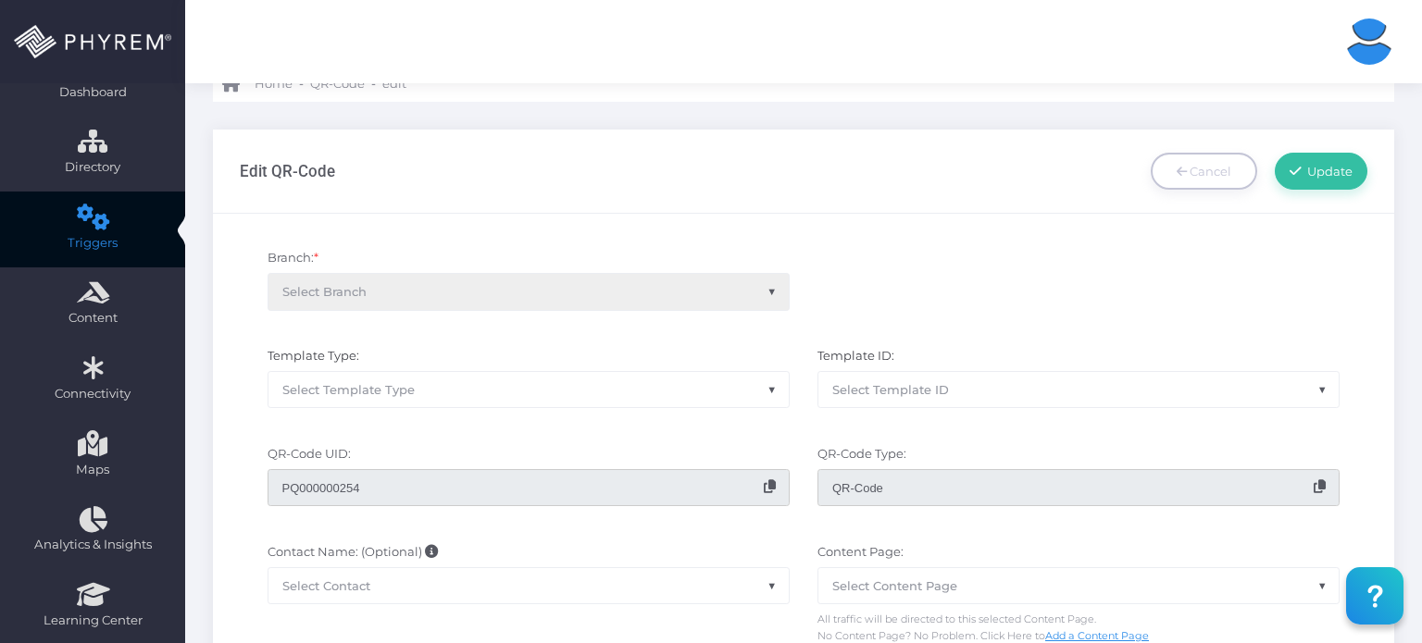
scroll to position [81, 0]
click at [768, 290] on div "Branch: * Select Branch" at bounding box center [529, 287] width 550 height 80
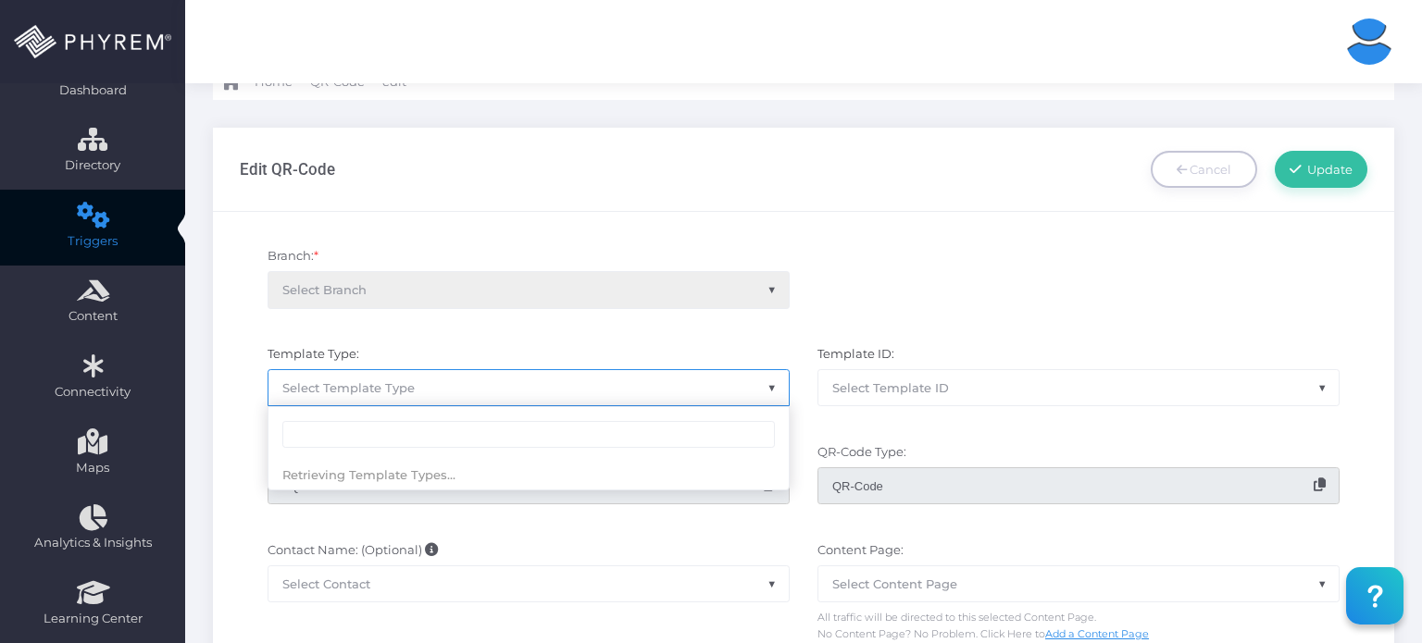
click at [615, 381] on span "Select Template Type" at bounding box center [528, 387] width 520 height 35
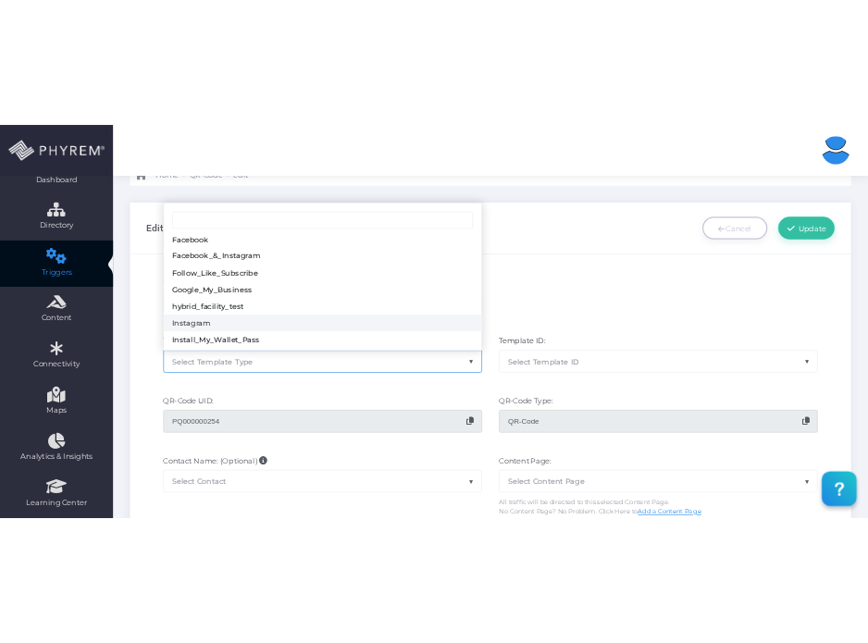
scroll to position [0, 0]
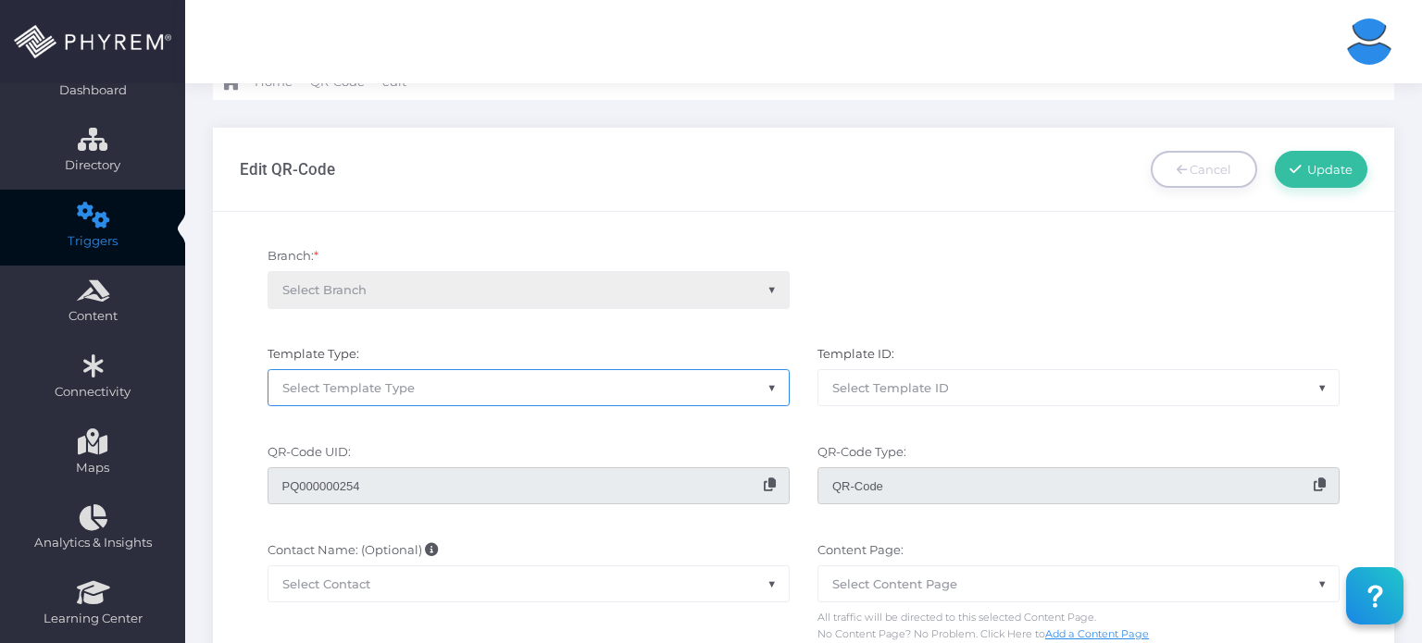
click at [848, 296] on div "Branch: * Select Branch" at bounding box center [804, 287] width 1156 height 98
click at [769, 293] on div "Branch: * Select Branch" at bounding box center [529, 287] width 550 height 80
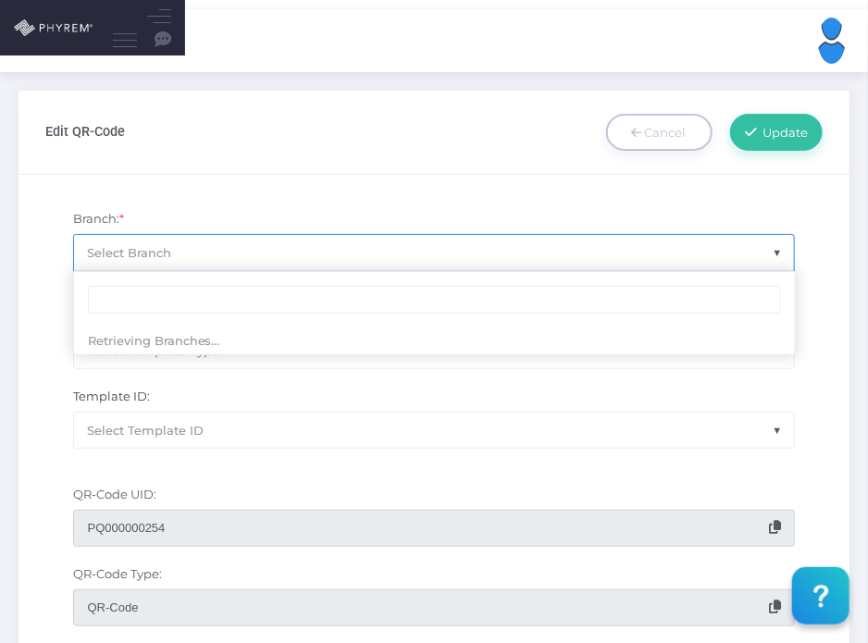
click at [622, 261] on span "Select Branch" at bounding box center [434, 252] width 721 height 35
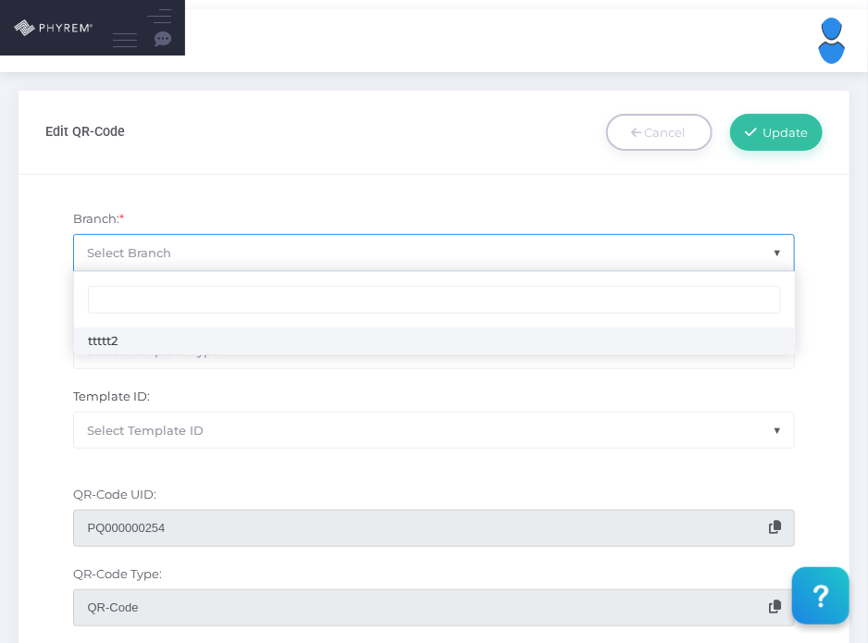
select select "121"
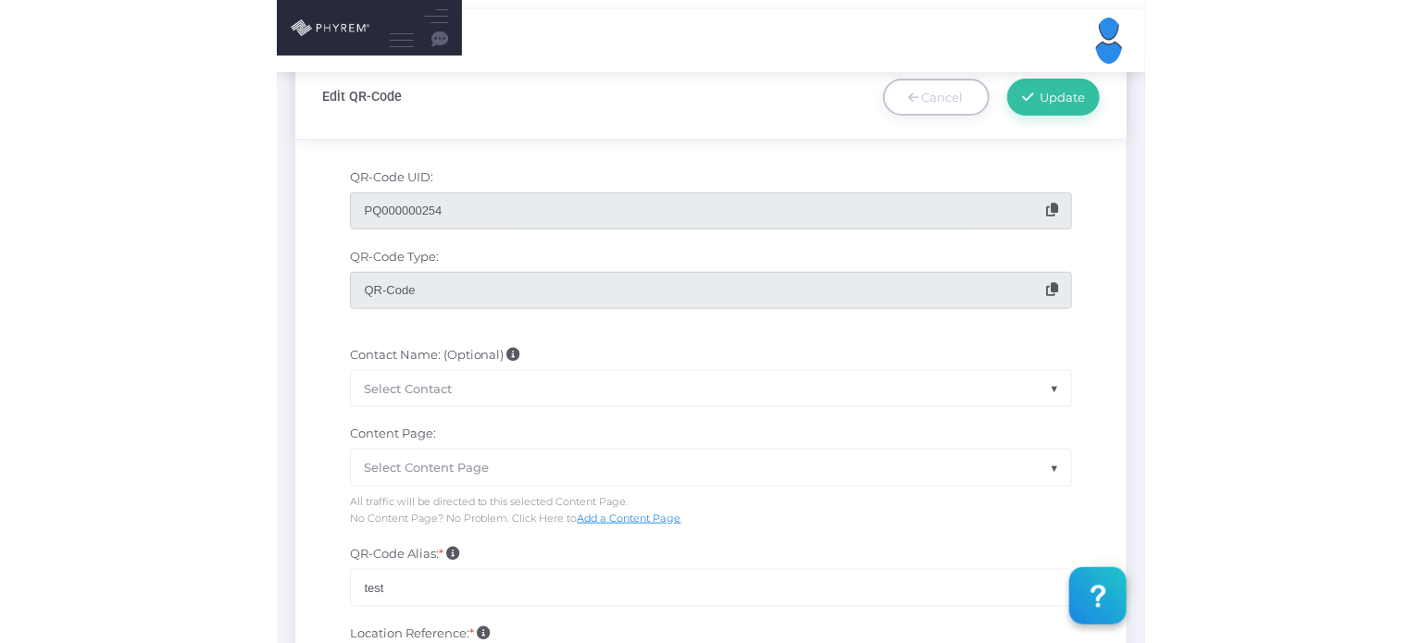
scroll to position [317, 0]
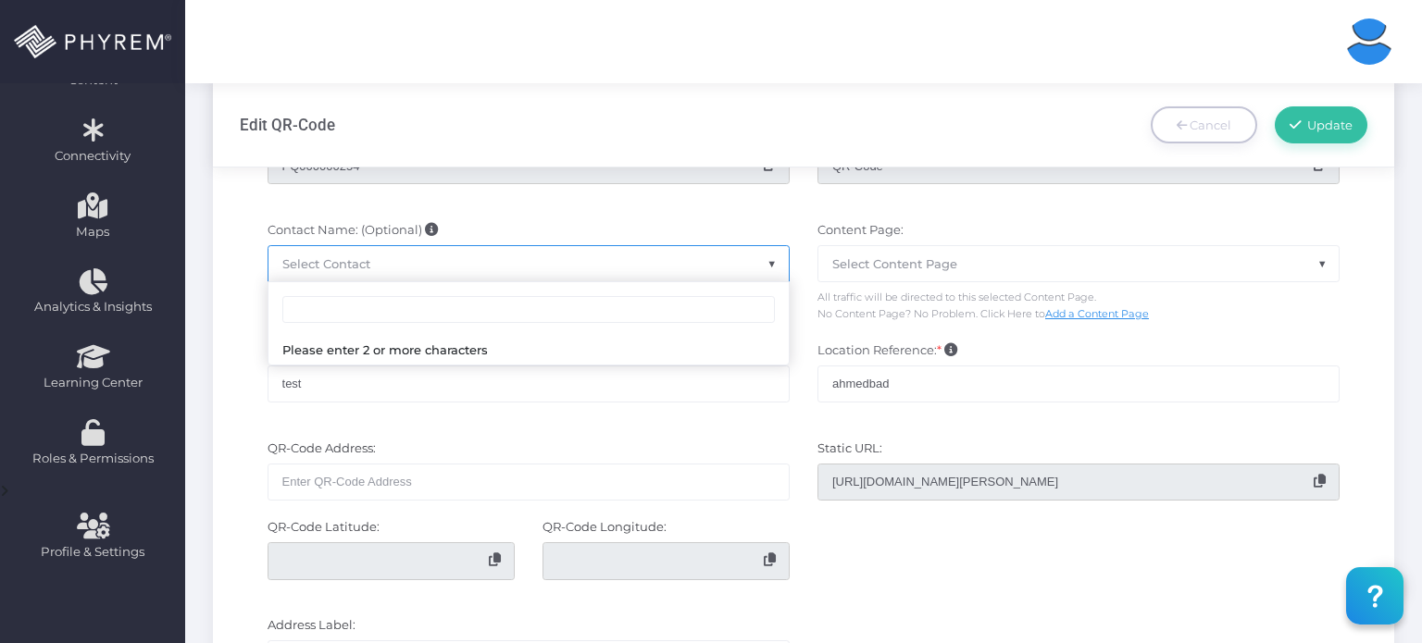
click at [593, 269] on span "Select Contact" at bounding box center [528, 263] width 520 height 35
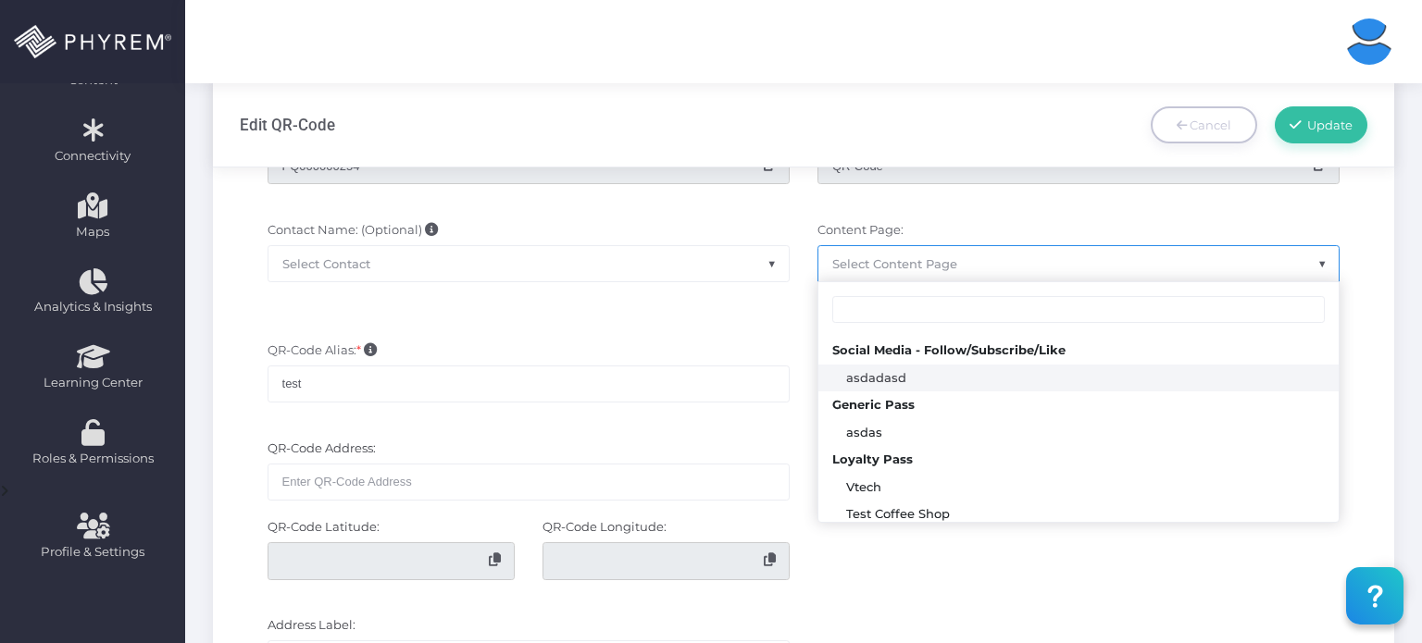
click at [840, 269] on span "Select Content Page" at bounding box center [894, 263] width 125 height 15
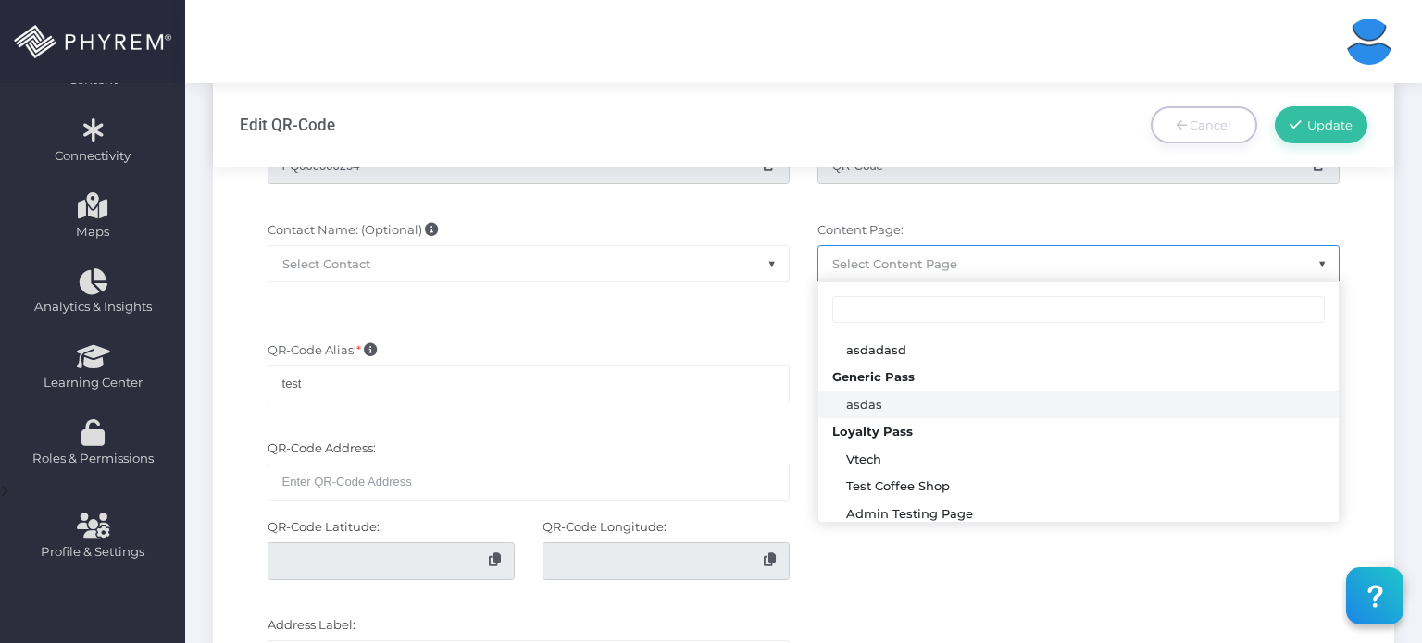
scroll to position [33, 0]
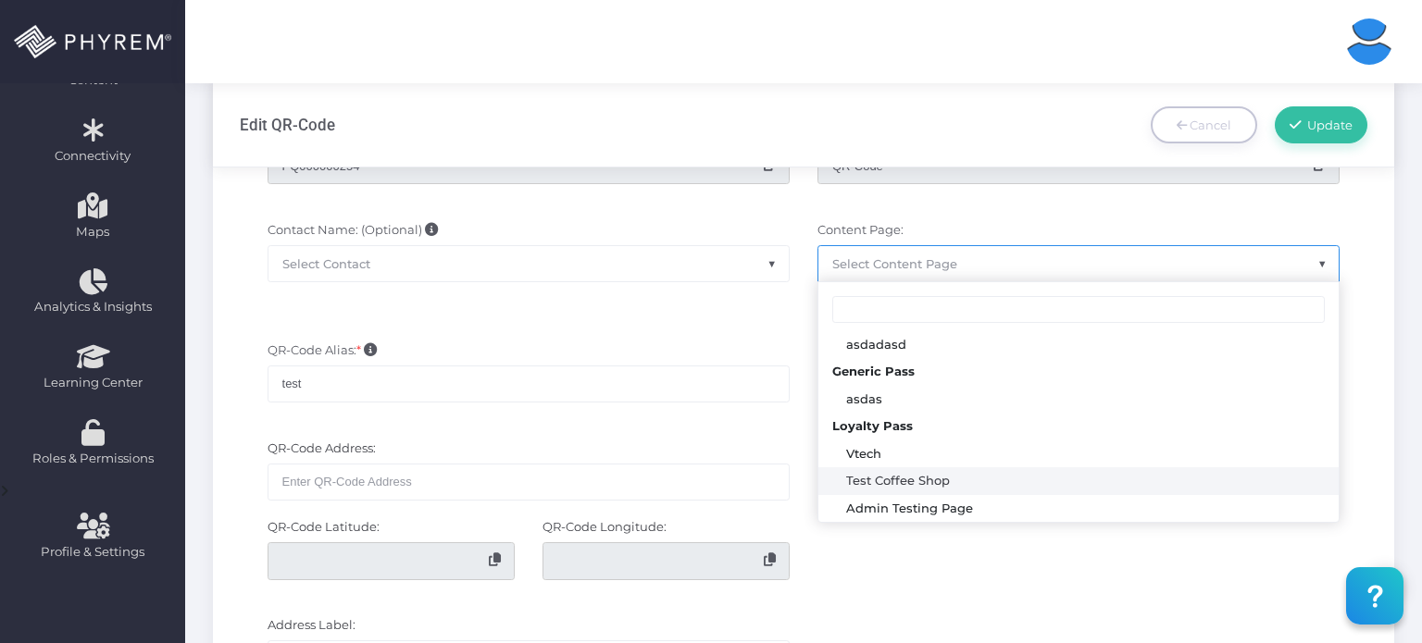
select select "3647"
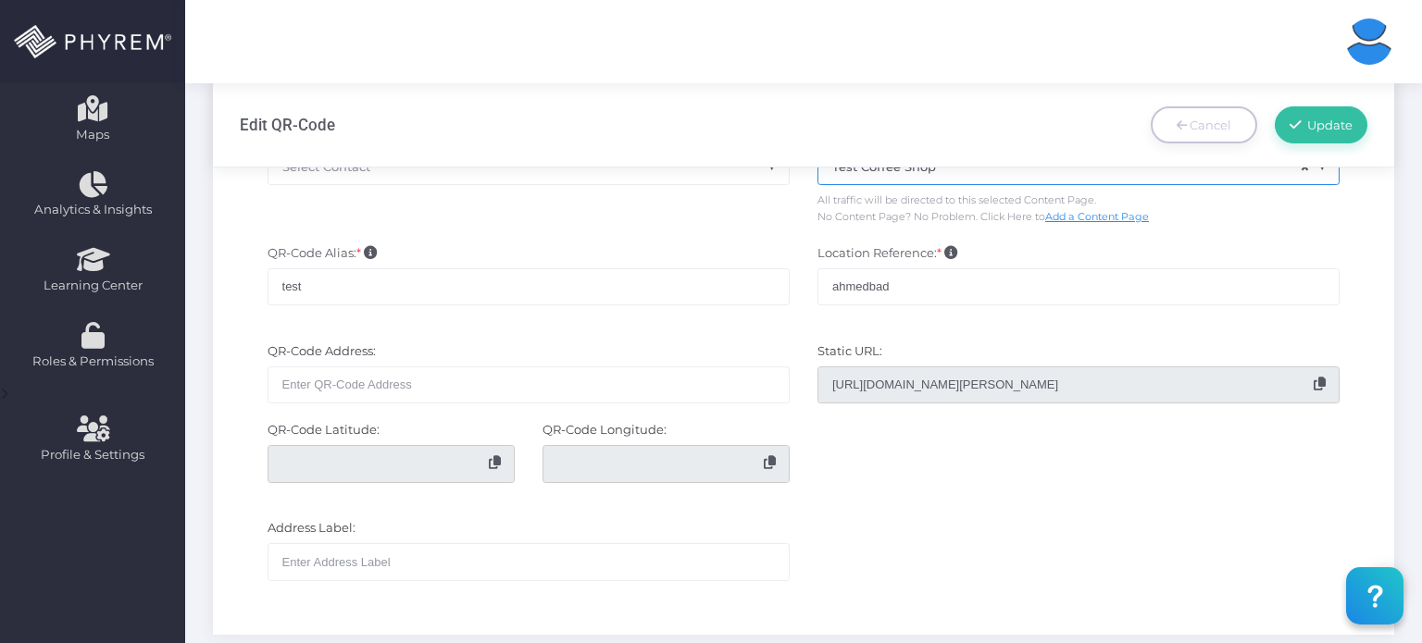
scroll to position [433, 0]
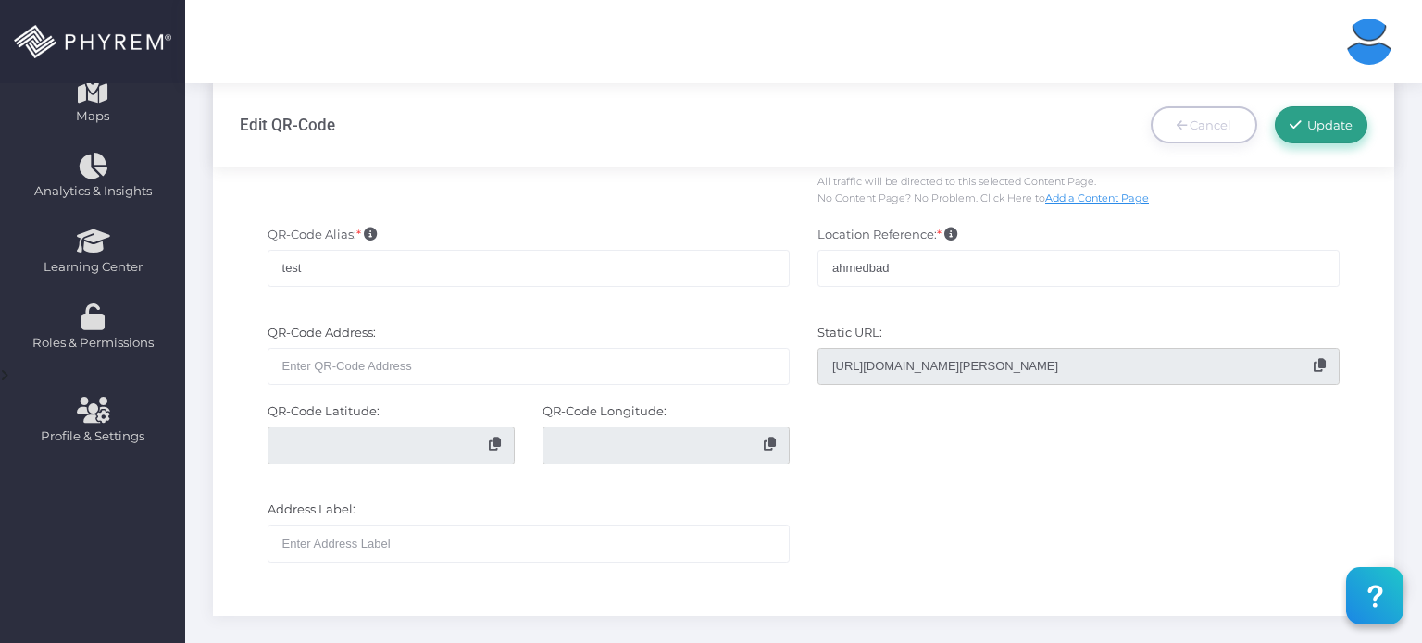
click at [1325, 129] on span "Update" at bounding box center [1327, 125] width 52 height 15
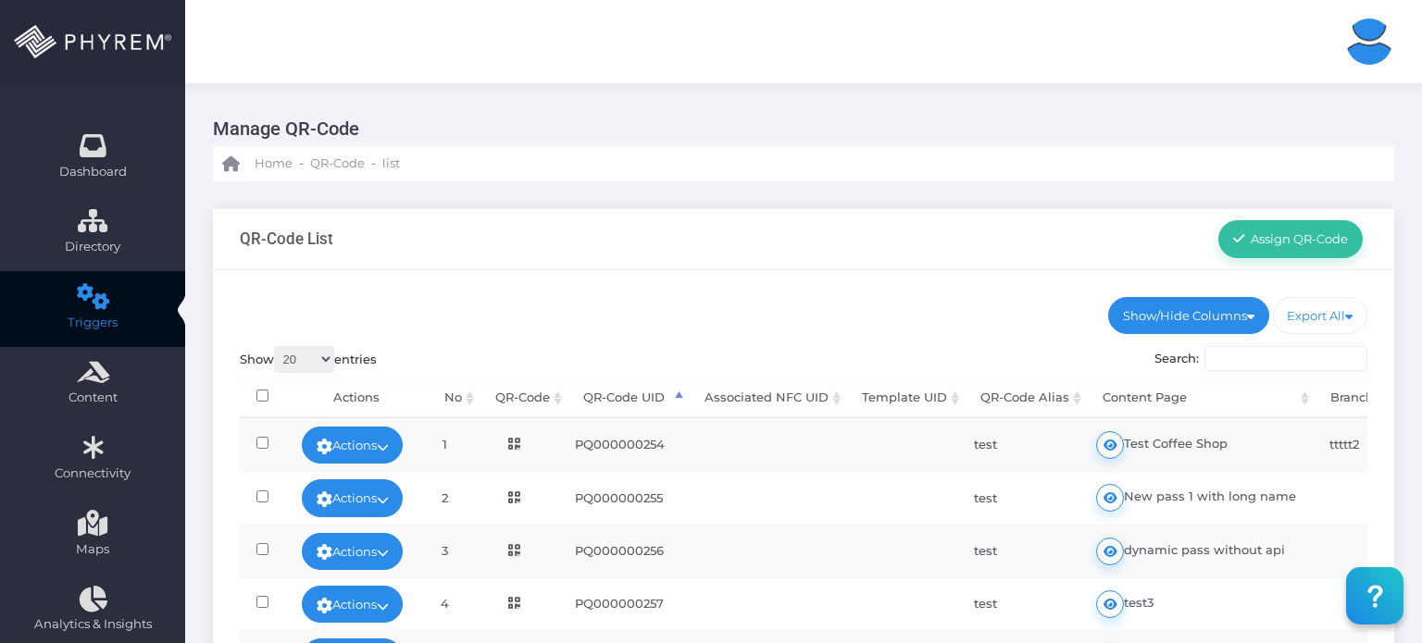
click at [520, 448] on icon at bounding box center [514, 444] width 12 height 13
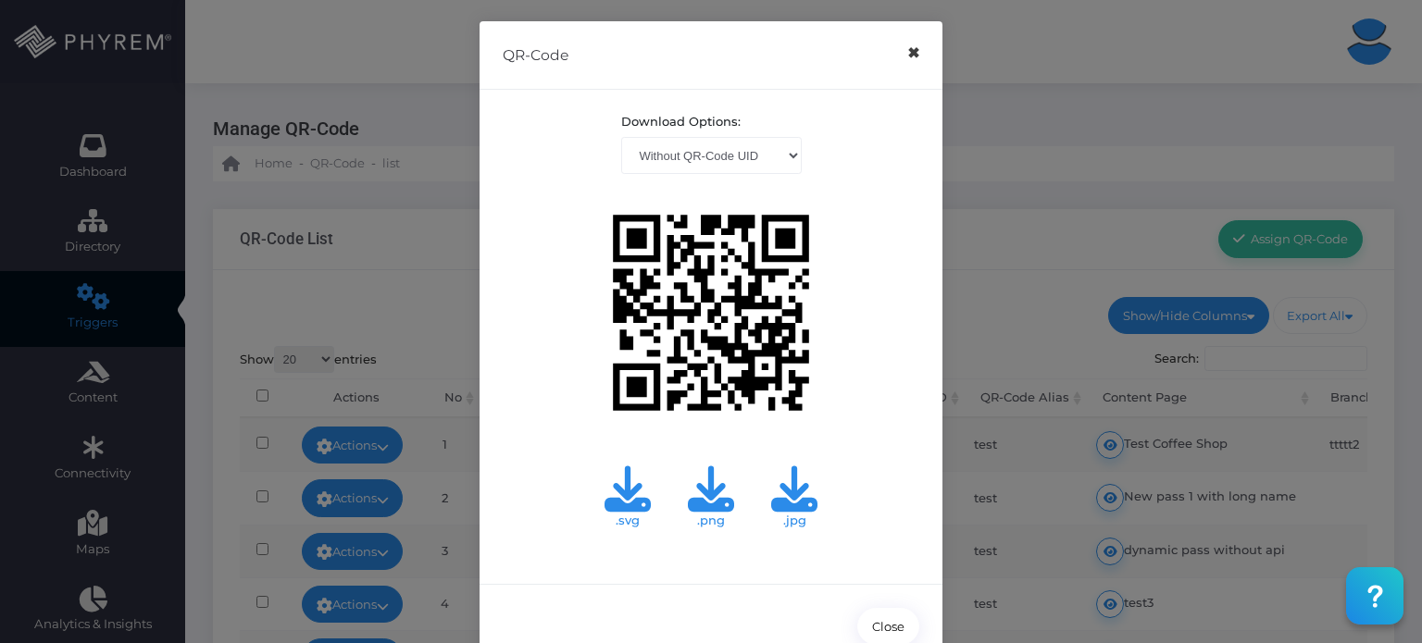
click at [904, 55] on button "×" at bounding box center [913, 53] width 36 height 42
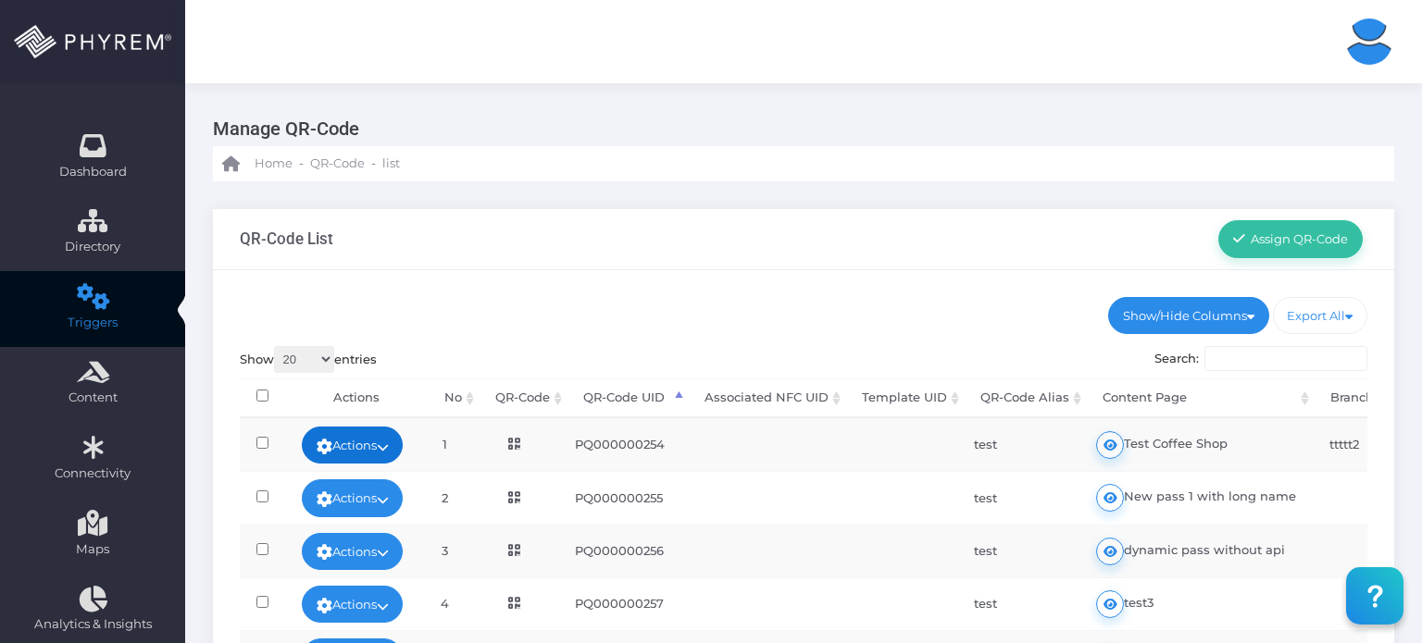
click at [389, 447] on icon at bounding box center [383, 447] width 12 height 0
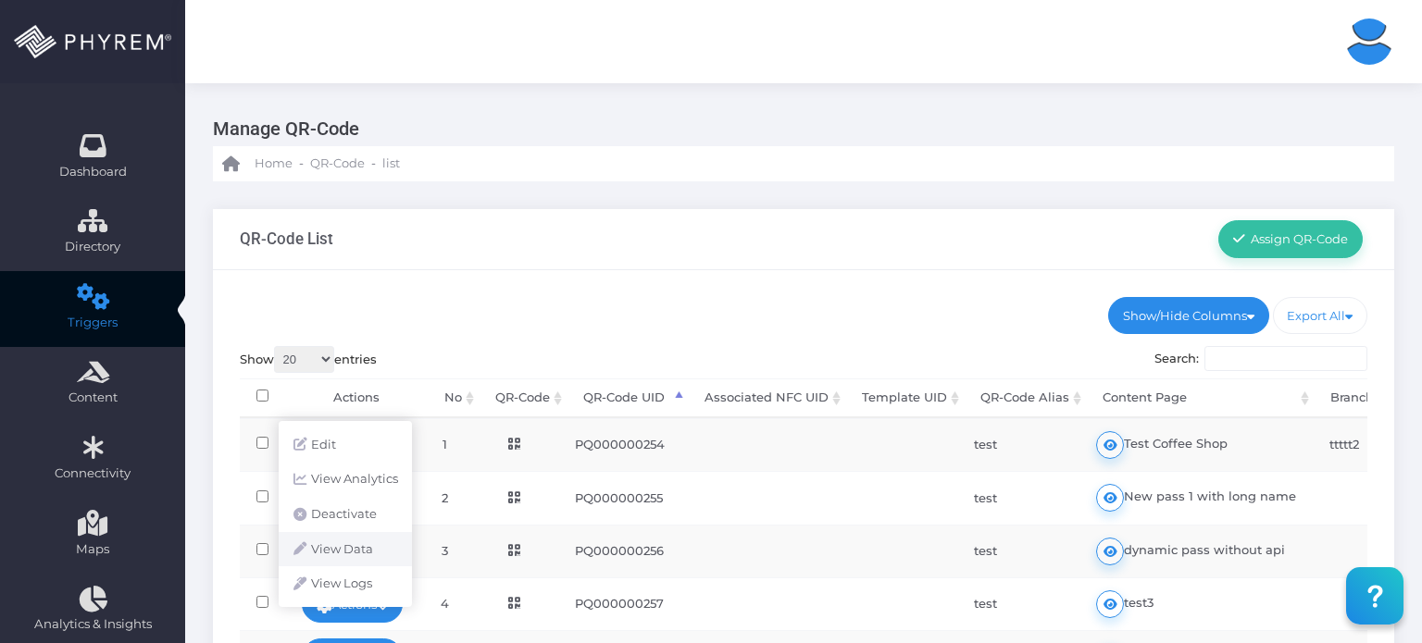
click at [353, 548] on link "View Data" at bounding box center [345, 549] width 133 height 35
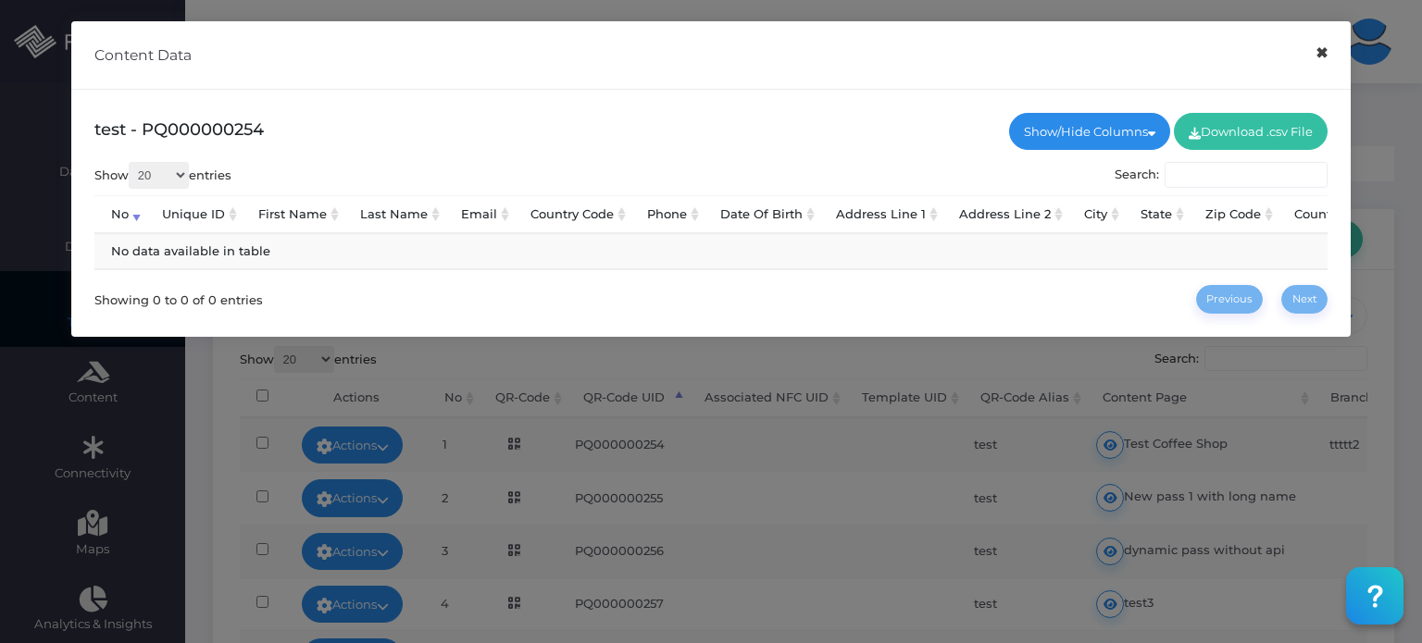
click at [1322, 49] on button "×" at bounding box center [1321, 53] width 36 height 42
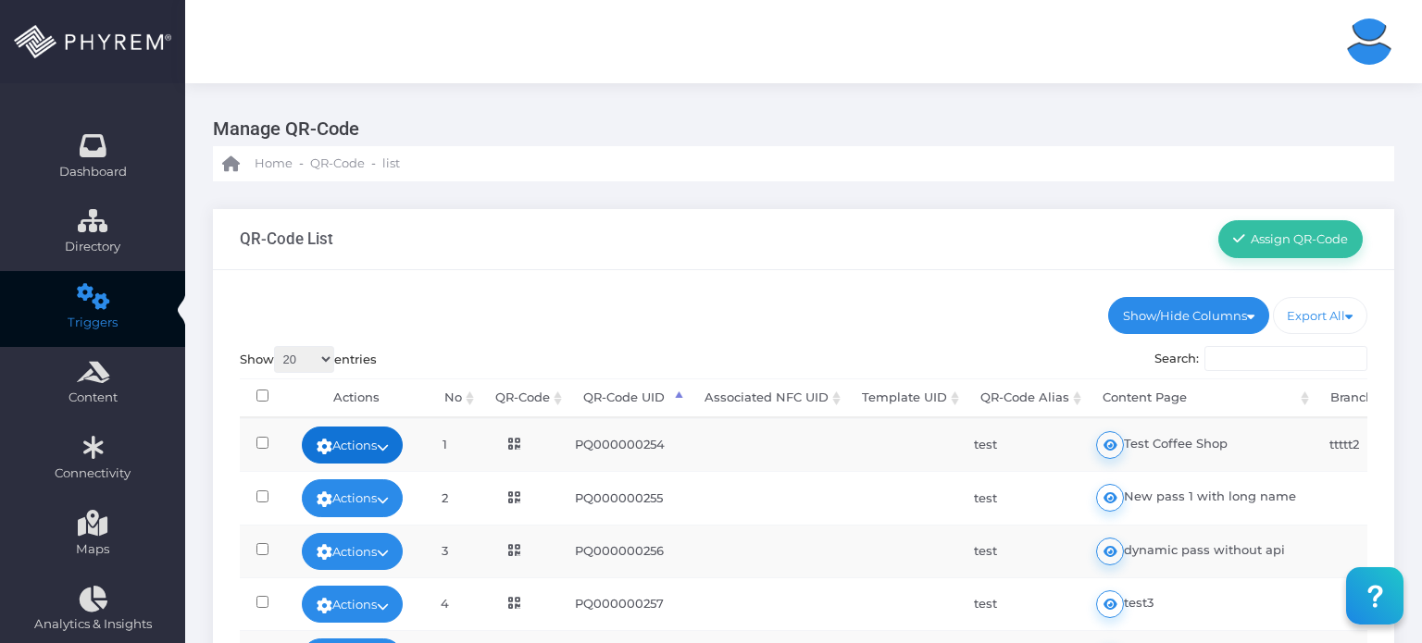
drag, startPoint x: 386, startPoint y: 445, endPoint x: 353, endPoint y: 453, distance: 34.1
click at [353, 453] on link "Actions" at bounding box center [353, 445] width 102 height 37
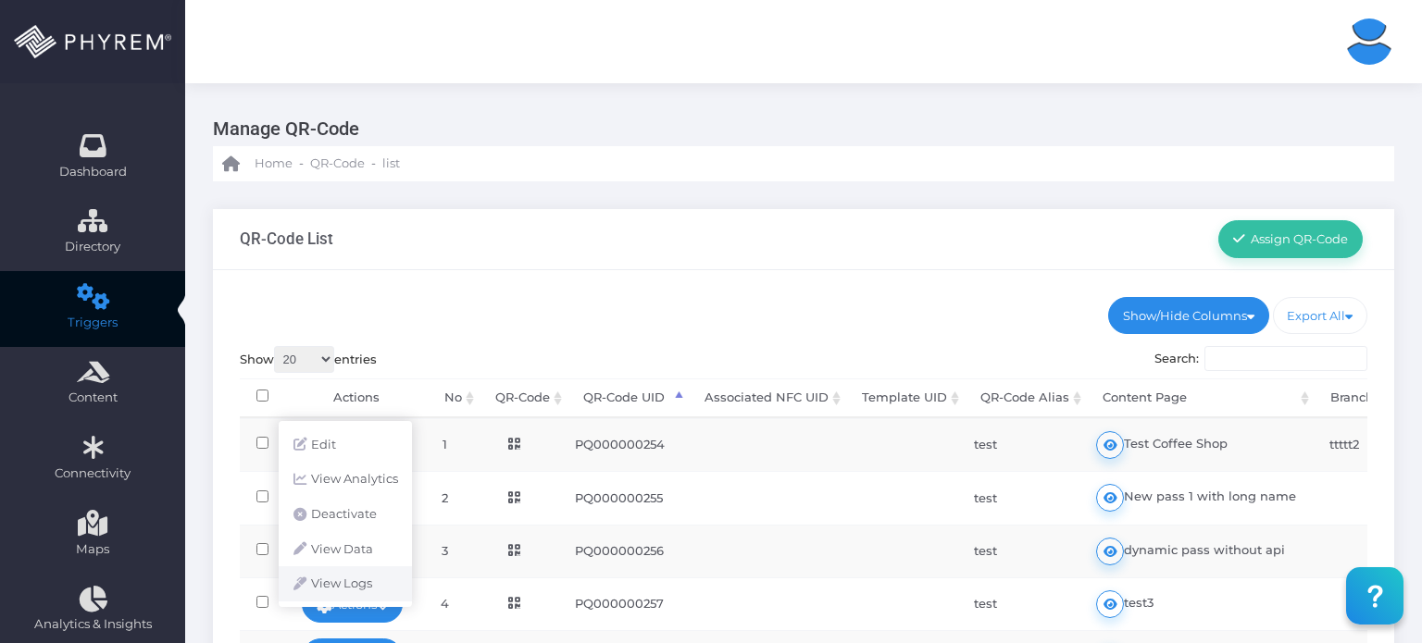
click at [345, 575] on link "View Logs" at bounding box center [345, 583] width 133 height 35
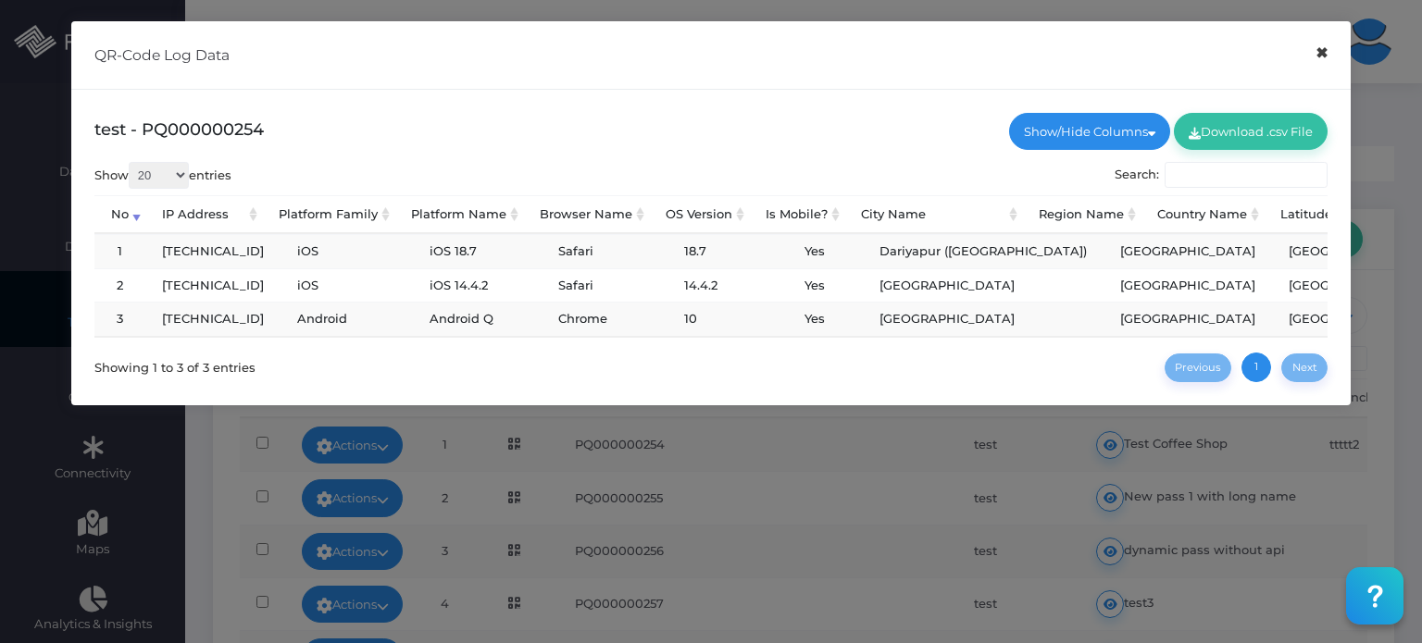
click at [1323, 55] on button "×" at bounding box center [1321, 53] width 36 height 42
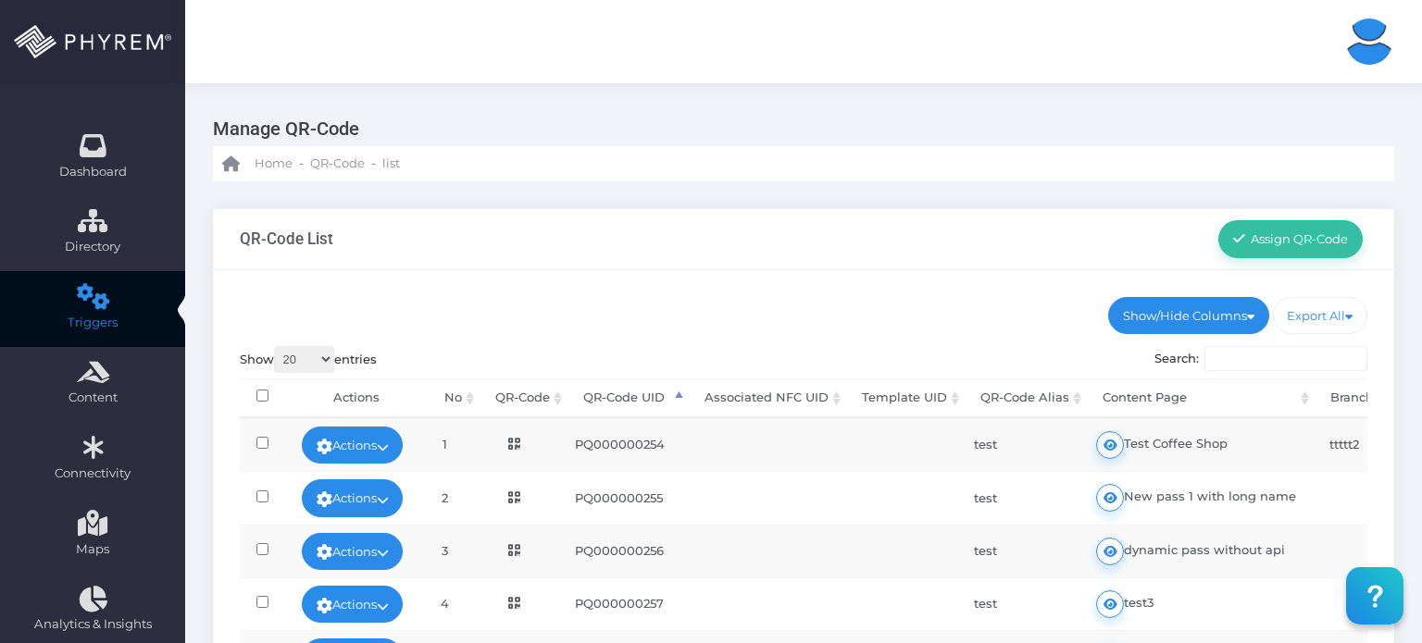
click at [1351, 24] on span at bounding box center [1369, 41] width 46 height 67
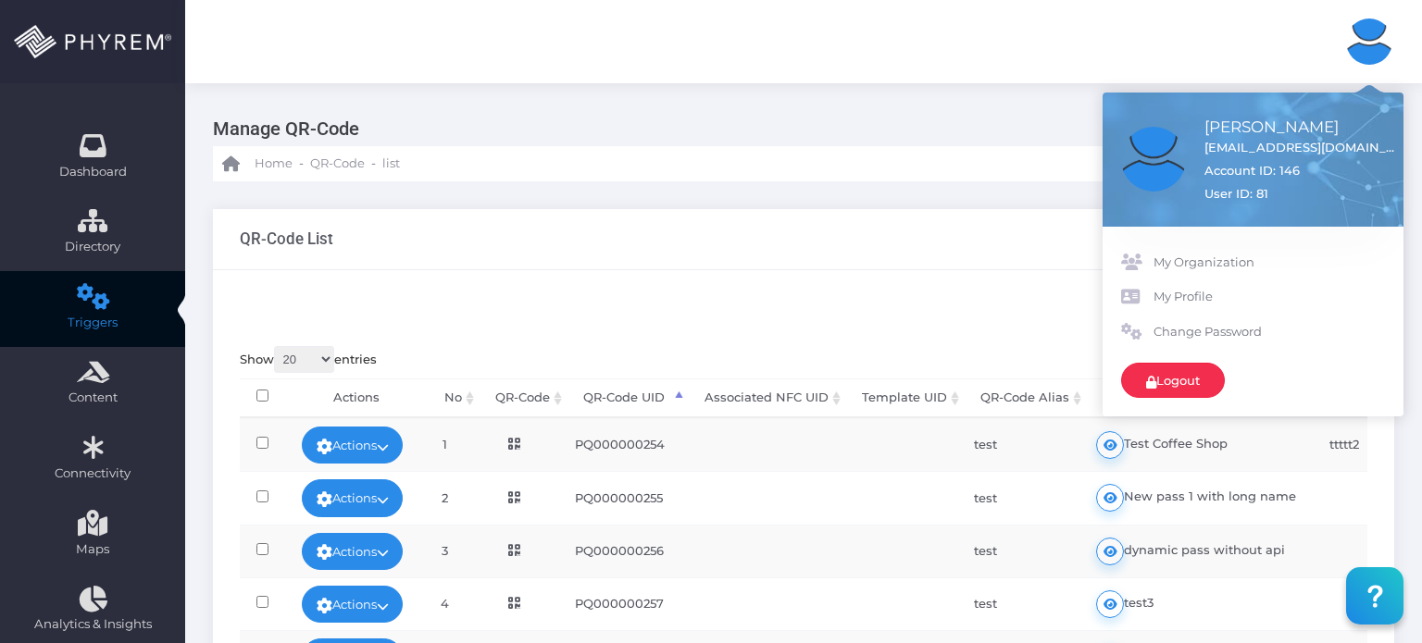
click at [1159, 376] on link "Logout" at bounding box center [1173, 380] width 104 height 35
